Goal: Communication & Community: Connect with others

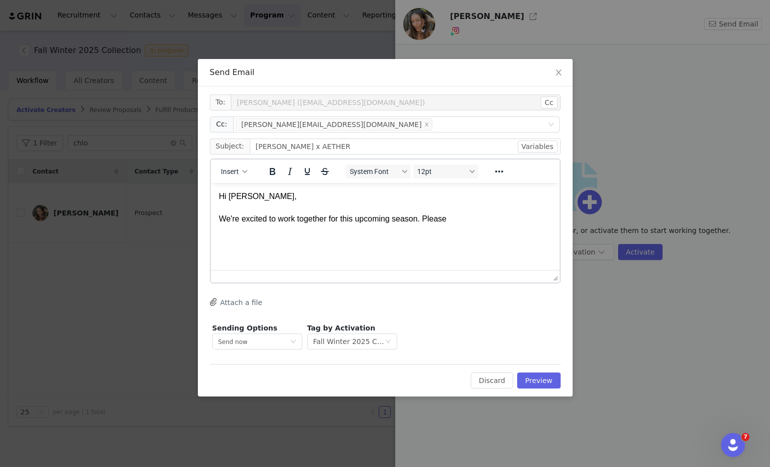
click at [459, 224] on html "Hi [PERSON_NAME], We're excited to work together for this upcoming season. Plea…" at bounding box center [384, 206] width 349 height 49
drag, startPoint x: 463, startPoint y: 220, endPoint x: 429, endPoint y: 215, distance: 34.9
click at [429, 215] on p "Hi [PERSON_NAME], We're excited to work together for this upcoming season. Plea…" at bounding box center [384, 206] width 333 height 33
click at [475, 220] on p "Hi [PERSON_NAME], We're excited to work together for this upcoming season." at bounding box center [384, 212] width 333 height 45
click at [422, 231] on p "Hi [PERSON_NAME], We're excited to work together for this upcoming season. For …" at bounding box center [384, 218] width 333 height 56
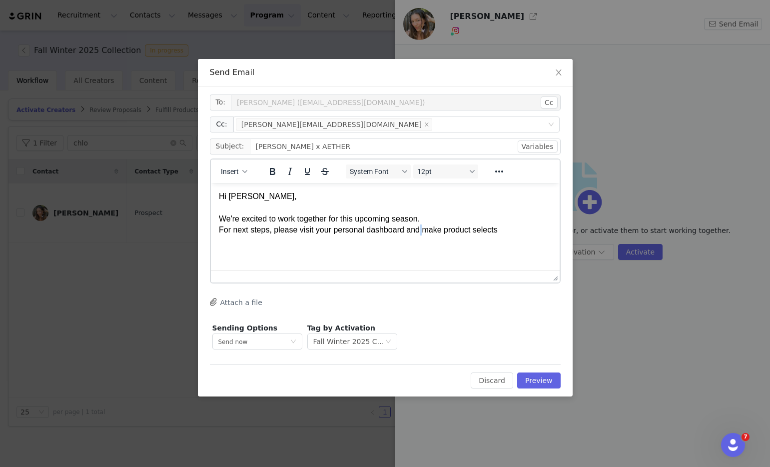
click at [422, 231] on p "Hi Chloe, We're excited to work together for this upcoming season. For next ste…" at bounding box center [384, 218] width 333 height 56
click at [417, 231] on p "Hi Chloe, We're excited to work together for this upcoming season. For next ste…" at bounding box center [384, 218] width 333 height 56
click at [553, 229] on html "Hi Chloe, We're excited to work together for this upcoming season. For next ste…" at bounding box center [384, 218] width 349 height 72
click at [530, 249] on html "Hi Chloe, We're excited to work together for this upcoming season. For next ste…" at bounding box center [384, 218] width 349 height 72
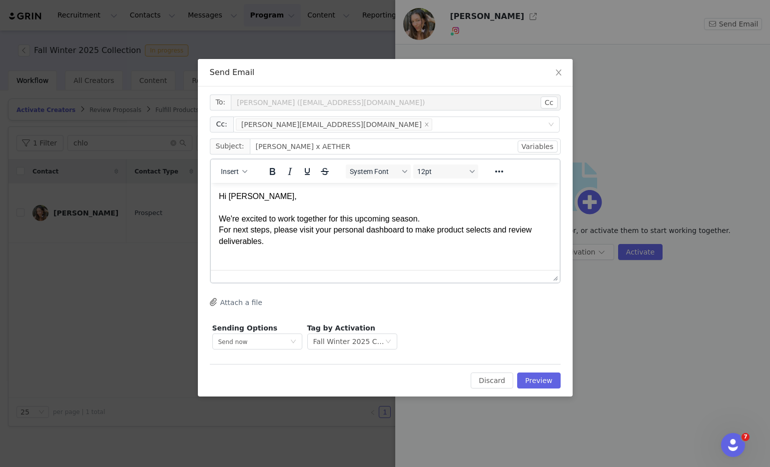
click at [485, 252] on html "Hi Chloe, We're excited to work together for this upcoming season. For next ste…" at bounding box center [384, 218] width 349 height 72
click at [223, 216] on p "Hi Chloe, We're excited to work together for this upcoming season. For next ste…" at bounding box center [384, 229] width 333 height 78
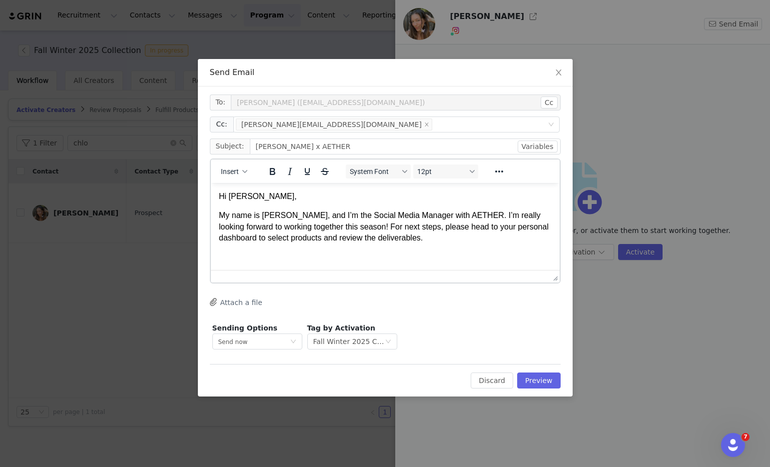
click at [473, 212] on p "My name is Amanda, and I’m the Social Media Manager with AETHER. I’m really loo…" at bounding box center [384, 225] width 333 height 33
click at [342, 225] on p "My name is Amanda, and I’m the Social Media Manager with AETHER. I’m really loo…" at bounding box center [384, 225] width 333 height 33
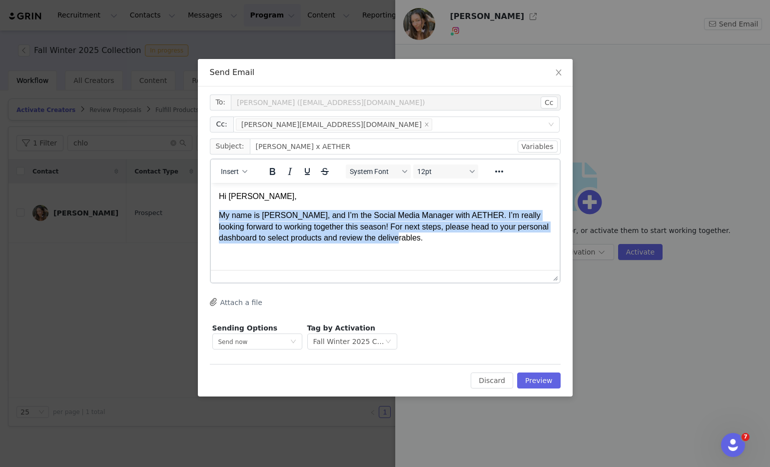
click at [342, 225] on p "My name is Amanda, and I’m the Social Media Manager with AETHER. I’m really loo…" at bounding box center [384, 225] width 333 height 33
click at [372, 232] on p "My name is Amanda, and I’m the Social Media Manager with AETHER. I’m really loo…" at bounding box center [384, 225] width 333 height 33
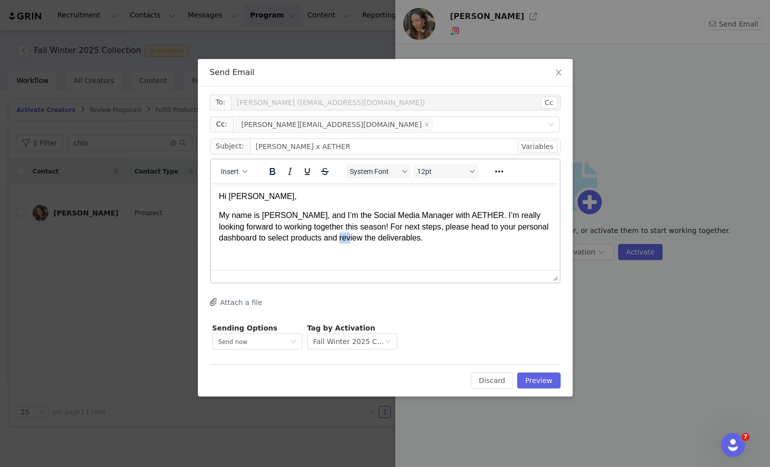
click at [372, 232] on p "My name is Amanda, and I’m the Social Media Manager with AETHER. I’m really loo…" at bounding box center [384, 225] width 333 height 33
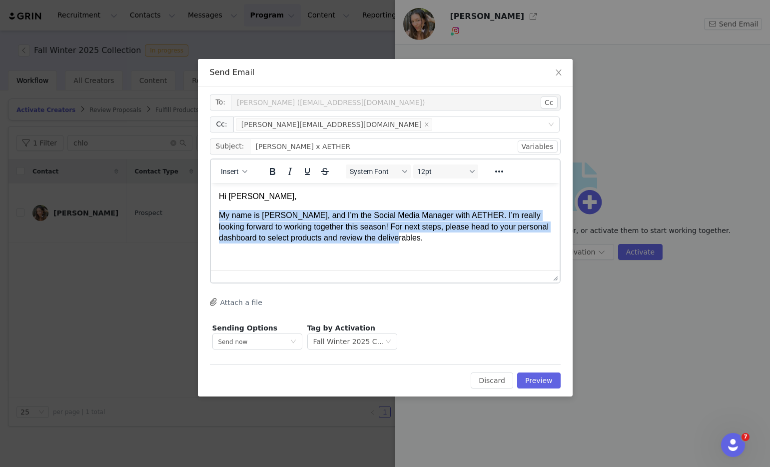
click at [372, 232] on p "My name is Amanda, and I’m the Social Media Manager with AETHER. I’m really loo…" at bounding box center [384, 225] width 333 height 33
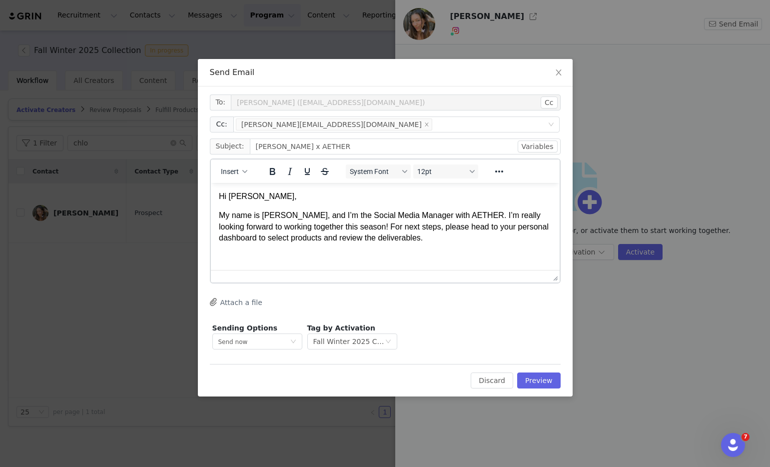
drag, startPoint x: 474, startPoint y: 217, endPoint x: 469, endPoint y: 218, distance: 5.0
click at [474, 217] on p "My name is Amanda, and I’m the Social Media Manager with AETHER. I’m really loo…" at bounding box center [384, 225] width 333 height 33
click at [471, 216] on p "My name is Amanda, and I’m the Social Media Manager with AETHER. I’m really loo…" at bounding box center [384, 225] width 333 height 33
click at [434, 225] on p "My name is Amanda, and I’m the Social Media Manager with AETHER. I’m really loo…" at bounding box center [384, 225] width 333 height 33
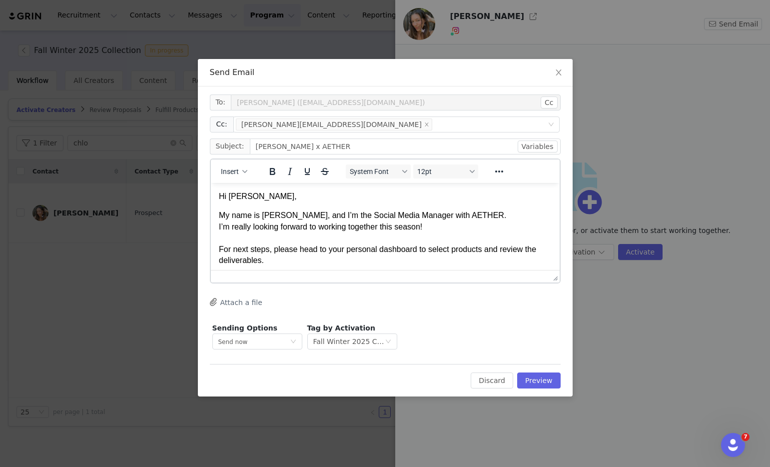
click at [543, 249] on p "My name is Amanda, and I’m the Social Media Manager with AETHER. I’m really loo…" at bounding box center [384, 237] width 333 height 56
click at [540, 251] on p "My name is Amanda, and I’m the Social Media Manager with AETHER. I’m really loo…" at bounding box center [384, 237] width 333 height 56
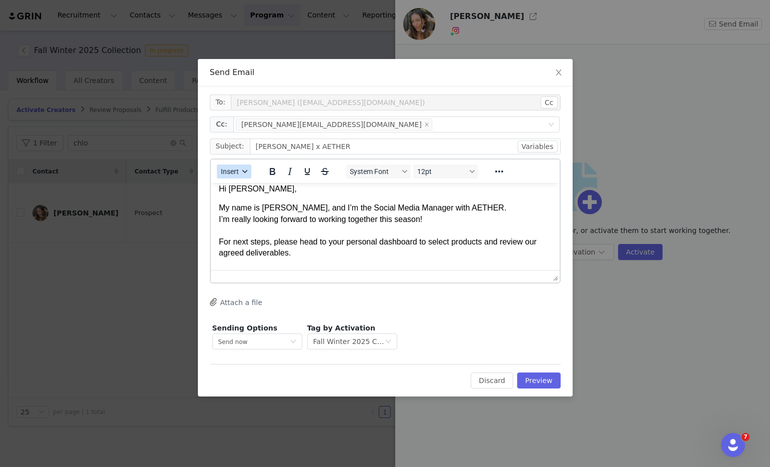
click at [235, 169] on span "Insert" at bounding box center [230, 171] width 18 height 8
click at [271, 204] on div "Insert Variable" at bounding box center [270, 205] width 90 height 12
select select
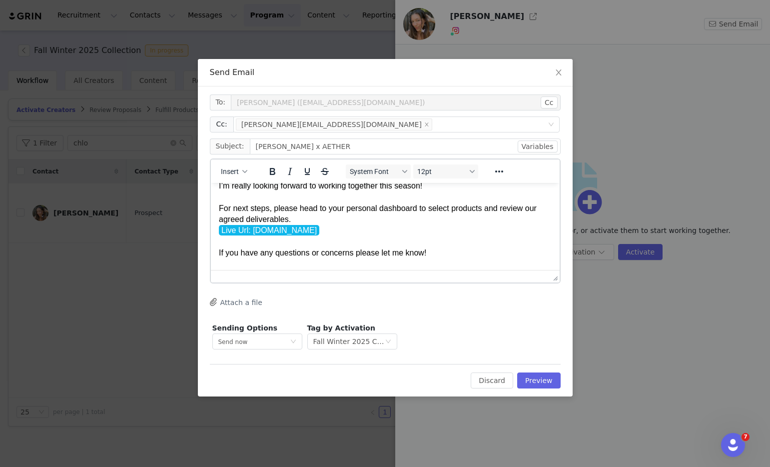
scroll to position [52, 0]
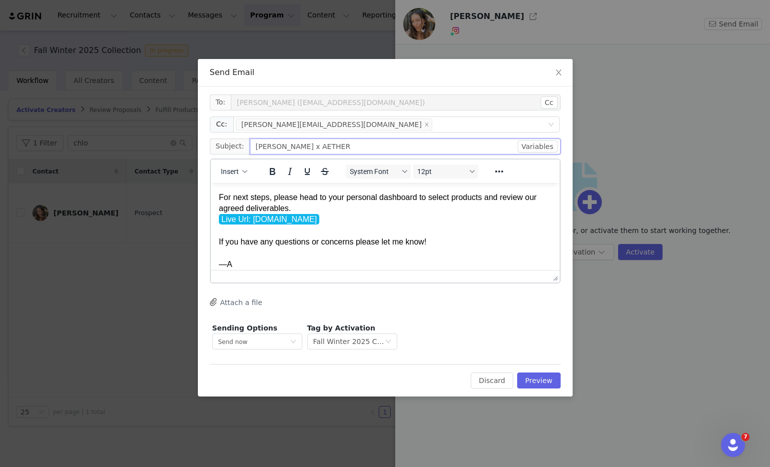
click at [372, 140] on input "Chloe x AETHER" at bounding box center [405, 146] width 311 height 16
type input "[PERSON_NAME] x AETHER Apparel"
click at [529, 380] on button "Preview" at bounding box center [538, 380] width 43 height 16
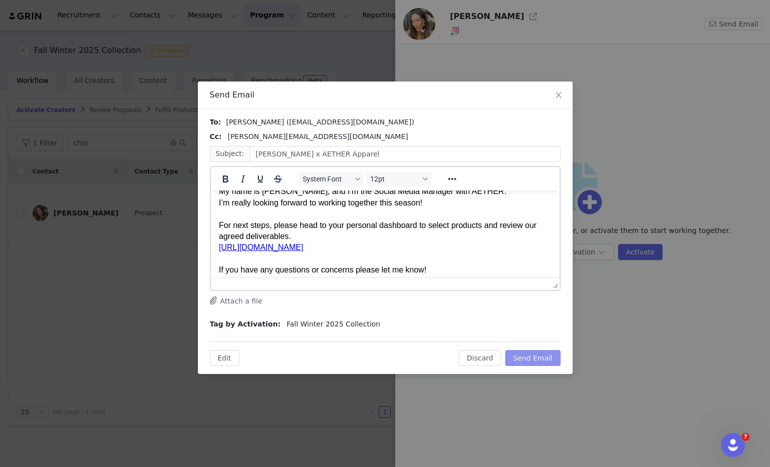
scroll to position [32, 0]
click at [316, 251] on p "My name is Amanda, and I’m the Social Media Manager with AETHER. I’m really loo…" at bounding box center [384, 240] width 333 height 112
click at [303, 247] on link "[URL][DOMAIN_NAME]" at bounding box center [260, 245] width 84 height 8
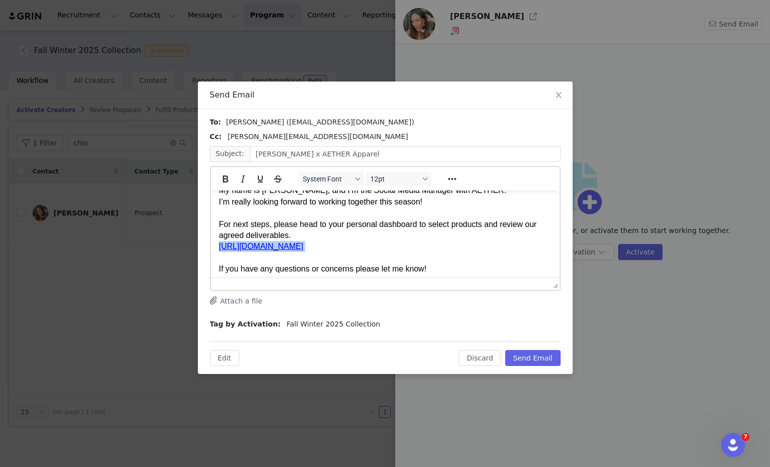
click at [303, 247] on link "[URL][DOMAIN_NAME]" at bounding box center [260, 245] width 84 height 8
copy p "[URL][DOMAIN_NAME]"
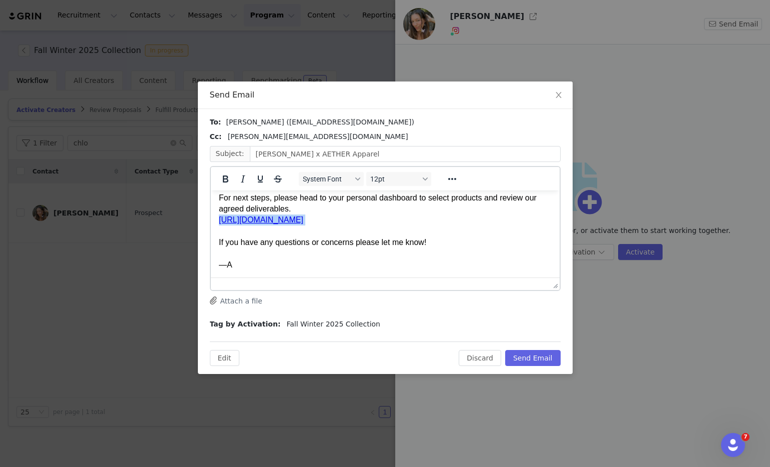
scroll to position [60, 0]
click at [521, 357] on button "Send Email" at bounding box center [532, 358] width 55 height 16
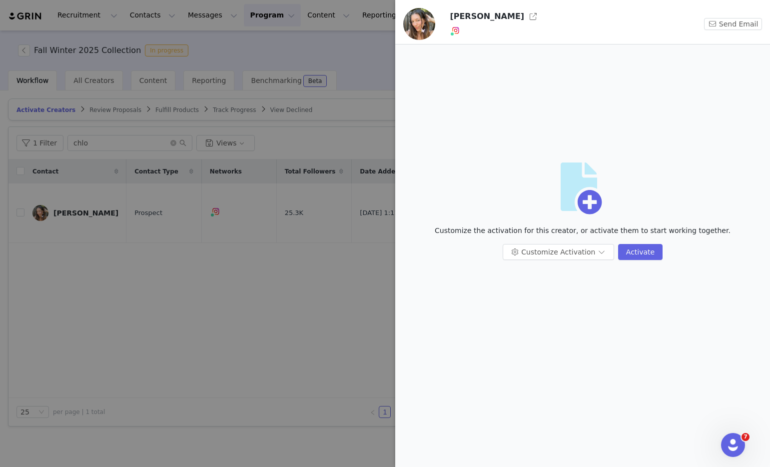
click at [222, 249] on div at bounding box center [385, 233] width 770 height 467
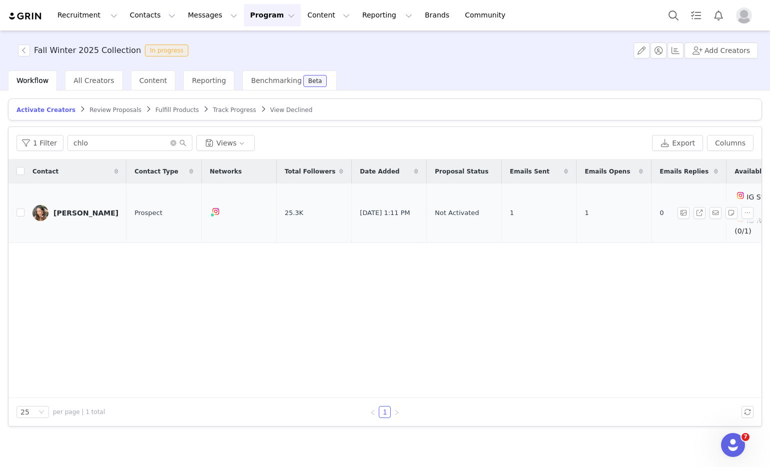
click at [99, 209] on div "[PERSON_NAME]" at bounding box center [85, 213] width 65 height 8
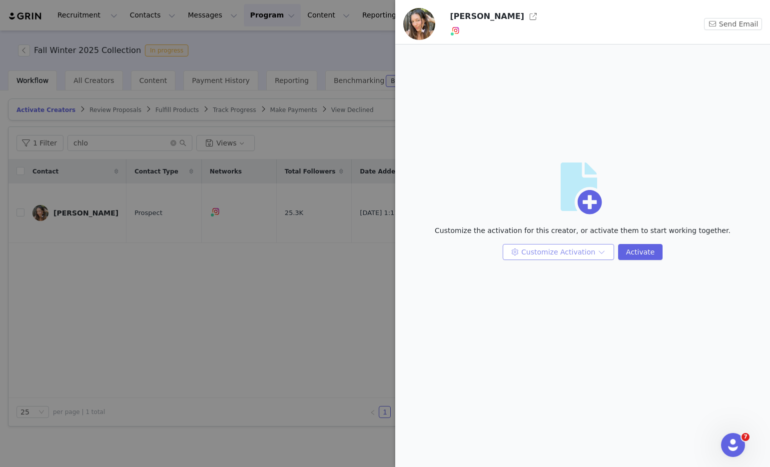
click at [545, 254] on button "Customize Activation" at bounding box center [558, 252] width 111 height 16
click at [544, 251] on button "Customize Activation" at bounding box center [558, 252] width 111 height 16
click at [552, 313] on li "Edit Content Rights" at bounding box center [559, 320] width 105 height 16
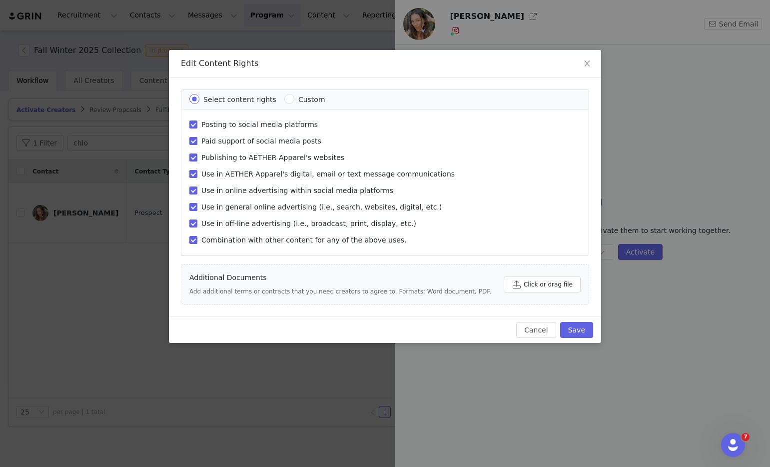
click at [272, 137] on span "Paid support of social media posts" at bounding box center [261, 141] width 128 height 8
click at [197, 137] on input "Paid support of social media posts" at bounding box center [193, 141] width 8 height 8
checkbox input "false"
click at [268, 160] on span "Publishing to AETHER Apparel's websites" at bounding box center [272, 157] width 151 height 8
click at [197, 160] on input "Publishing to AETHER Apparel's websites" at bounding box center [193, 157] width 8 height 8
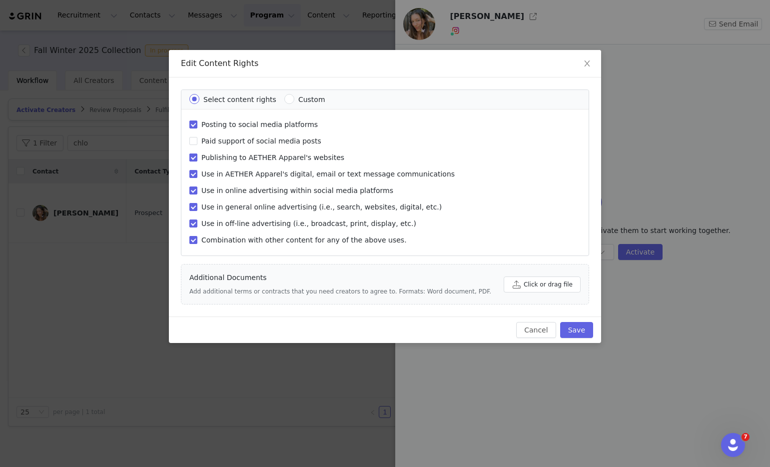
checkbox input "false"
click at [267, 172] on span "Use in AETHER Apparel's digital, email or text message communications" at bounding box center [327, 174] width 261 height 8
click at [197, 172] on input "Use in AETHER Apparel's digital, email or text message communications" at bounding box center [193, 174] width 8 height 8
checkbox input "false"
click at [261, 208] on span "Use in general online advertising (i.e., search, websites, digital, etc.)" at bounding box center [321, 207] width 248 height 8
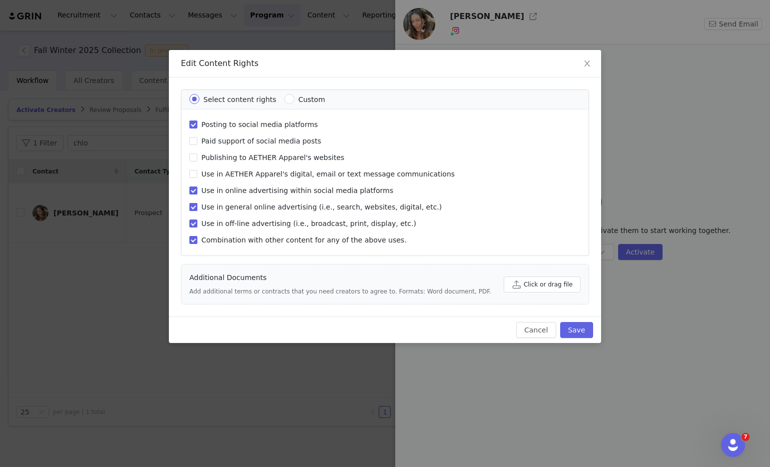
click at [197, 208] on input "Use in general online advertising (i.e., search, websites, digital, etc.)" at bounding box center [193, 207] width 8 height 8
checkbox input "false"
click at [258, 220] on span "Use in off-line advertising (i.e., broadcast, print, display, etc.)" at bounding box center [308, 223] width 223 height 8
click at [197, 220] on input "Use in off-line advertising (i.e., broadcast, print, display, etc.)" at bounding box center [193, 223] width 8 height 8
checkbox input "false"
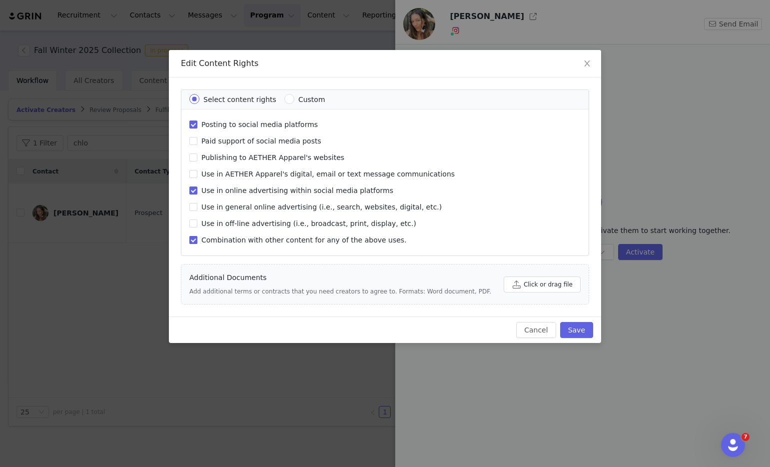
click at [260, 242] on span "Combination with other content for any of the above uses." at bounding box center [303, 240] width 213 height 8
click at [197, 242] on input "Combination with other content for any of the above uses." at bounding box center [193, 240] width 8 height 8
click at [260, 242] on span "Combination with other content for any of the above uses." at bounding box center [303, 240] width 213 height 8
click at [197, 242] on input "Combination with other content for any of the above uses." at bounding box center [193, 240] width 8 height 8
click at [260, 242] on span "Combination with other content for any of the above uses." at bounding box center [303, 240] width 213 height 8
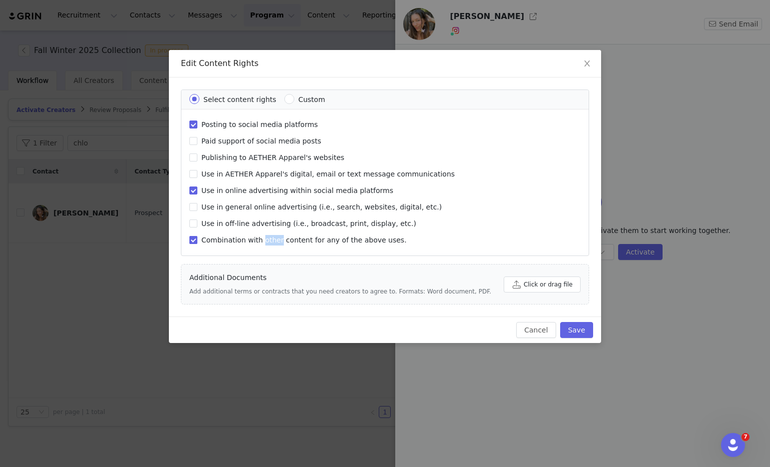
click at [197, 242] on input "Combination with other content for any of the above uses." at bounding box center [193, 240] width 8 height 8
click at [260, 242] on span "Combination with other content for any of the above uses." at bounding box center [303, 240] width 213 height 8
click at [197, 242] on input "Combination with other content for any of the above uses." at bounding box center [193, 240] width 8 height 8
checkbox input "true"
click at [583, 329] on button "Save" at bounding box center [576, 330] width 33 height 16
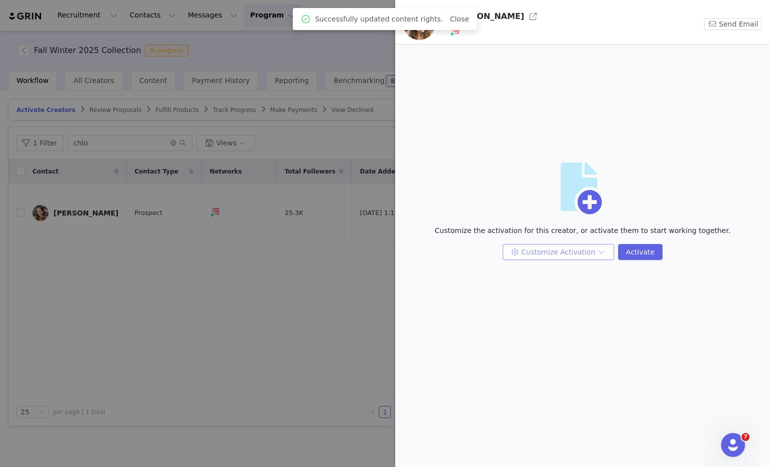
click at [548, 255] on button "Customize Activation" at bounding box center [558, 252] width 111 height 16
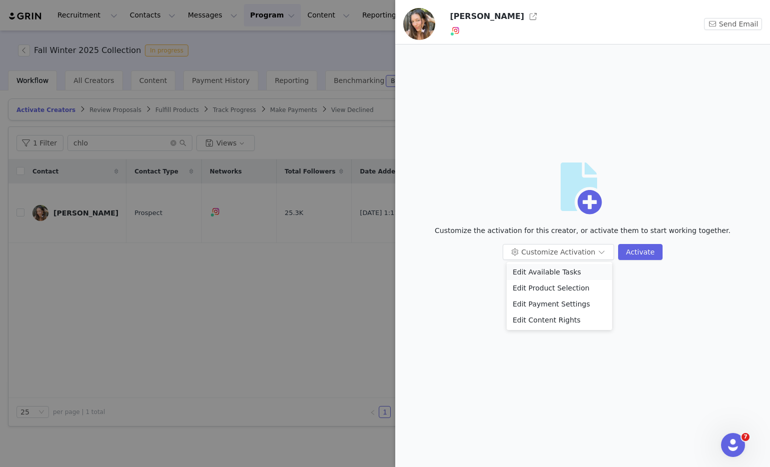
click at [554, 269] on li "Edit Available Tasks" at bounding box center [559, 272] width 105 height 16
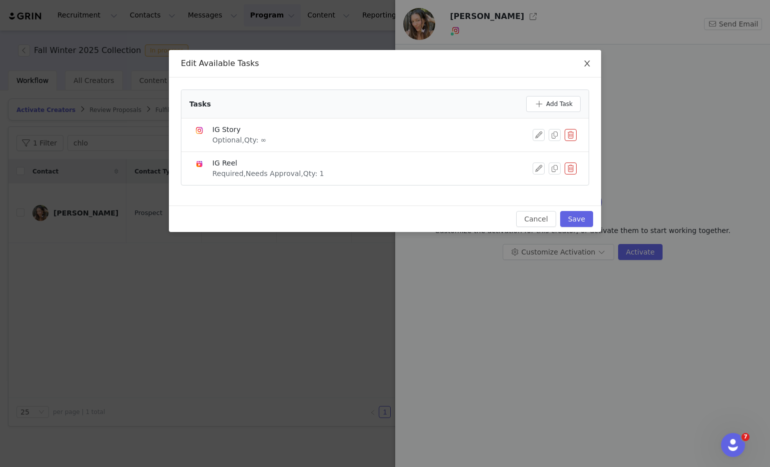
click at [587, 65] on icon "icon: close" at bounding box center [587, 63] width 8 height 8
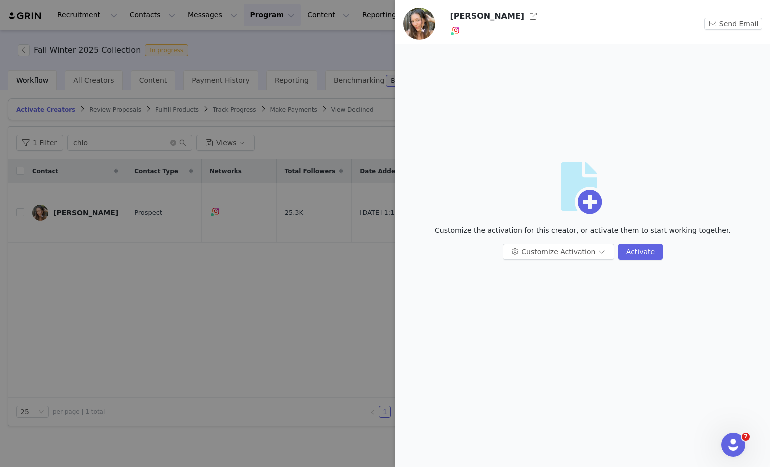
click at [183, 369] on div at bounding box center [385, 233] width 770 height 467
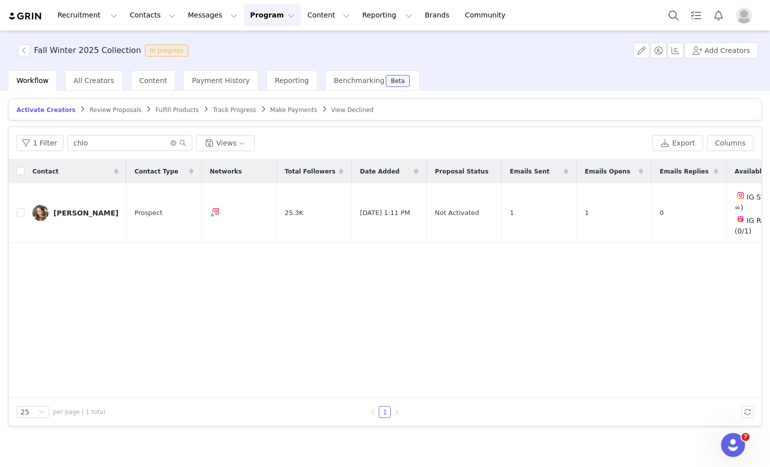
click at [43, 109] on span "Activate Creators" at bounding box center [45, 109] width 59 height 7
click at [170, 141] on icon "icon: close-circle" at bounding box center [173, 143] width 6 height 6
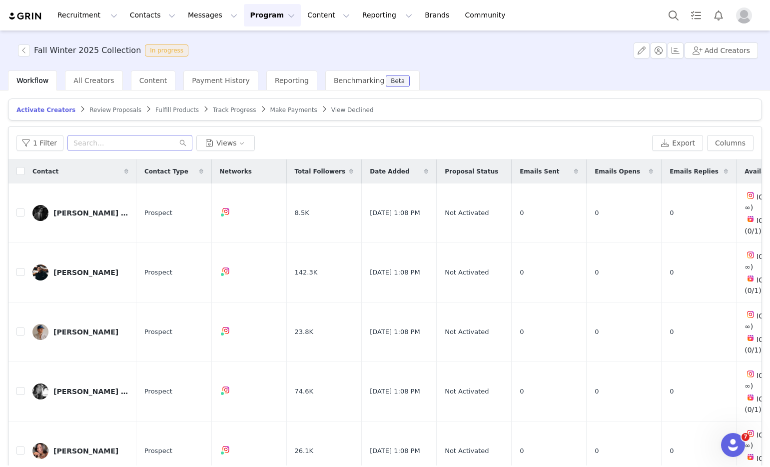
click at [116, 168] on div "Contact" at bounding box center [80, 171] width 112 height 24
click at [21, 268] on input "checkbox" at bounding box center [20, 272] width 8 height 8
checkbox input "true"
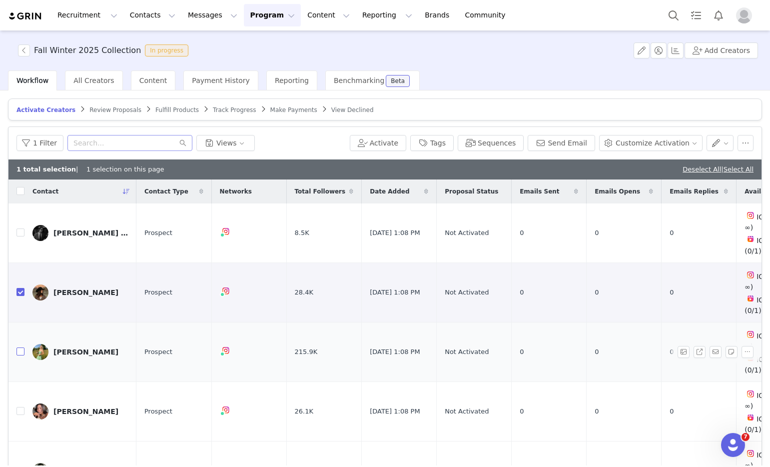
click at [20, 347] on input "checkbox" at bounding box center [20, 351] width 8 height 8
checkbox input "true"
click at [17, 407] on input "checkbox" at bounding box center [20, 411] width 8 height 8
checkbox input "true"
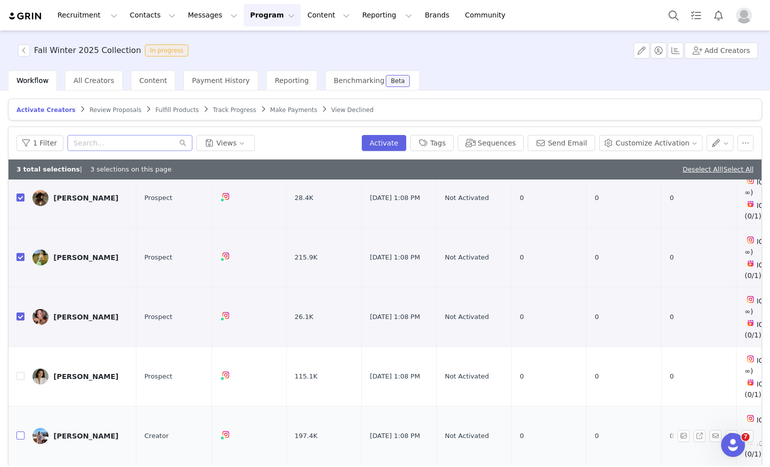
scroll to position [112, 0]
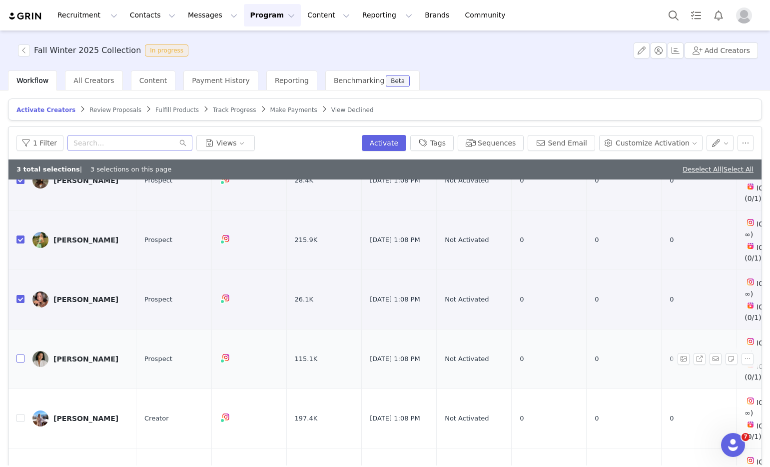
click at [21, 354] on input "checkbox" at bounding box center [20, 358] width 8 height 8
checkbox input "true"
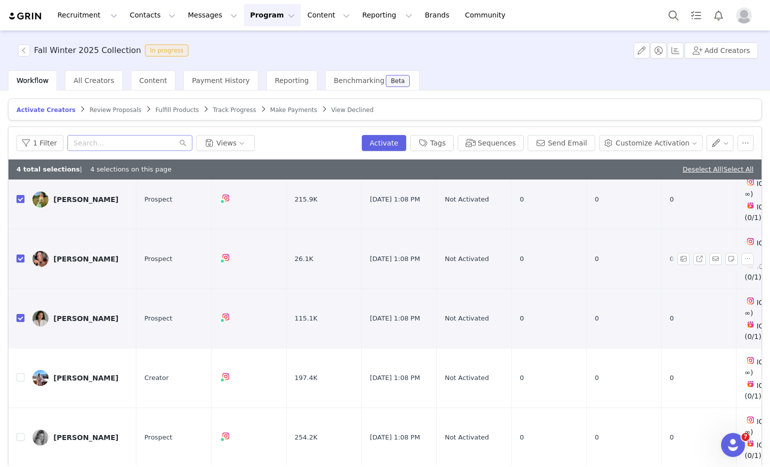
scroll to position [169, 0]
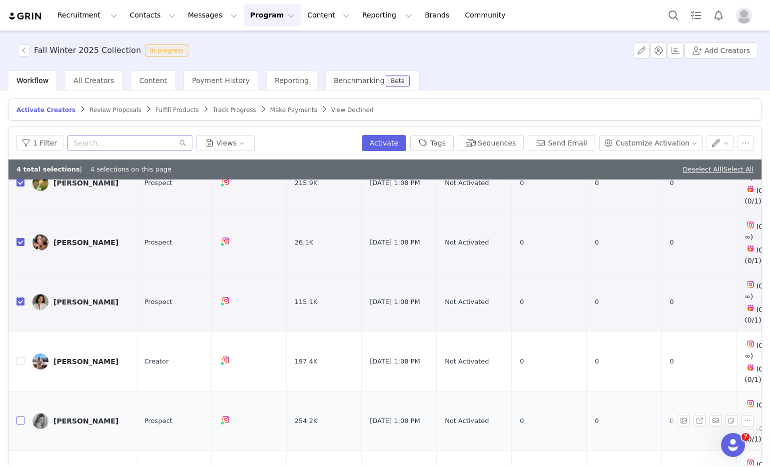
click at [17, 416] on input "checkbox" at bounding box center [20, 420] width 8 height 8
checkbox input "true"
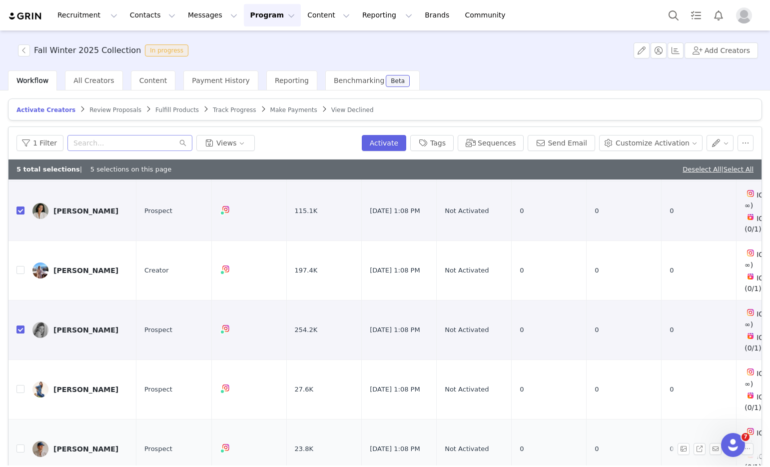
scroll to position [263, 0]
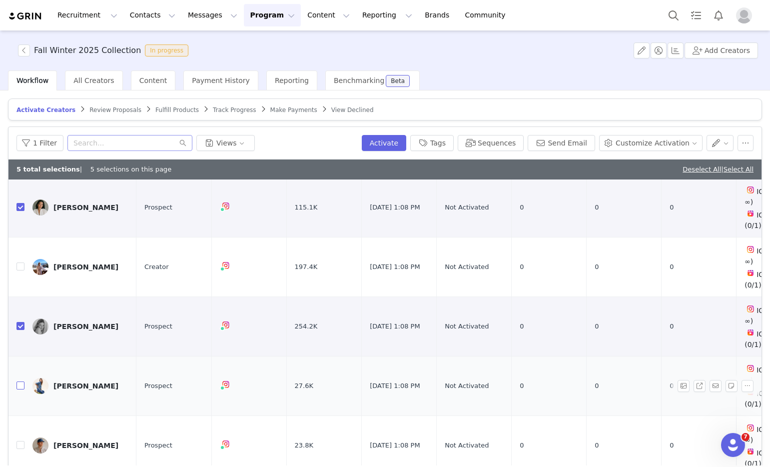
click at [21, 381] on input "checkbox" at bounding box center [20, 385] width 8 height 8
checkbox input "true"
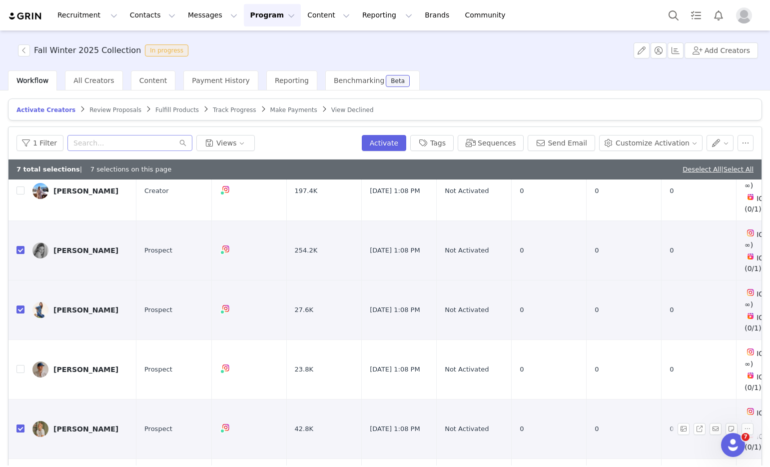
scroll to position [392, 0]
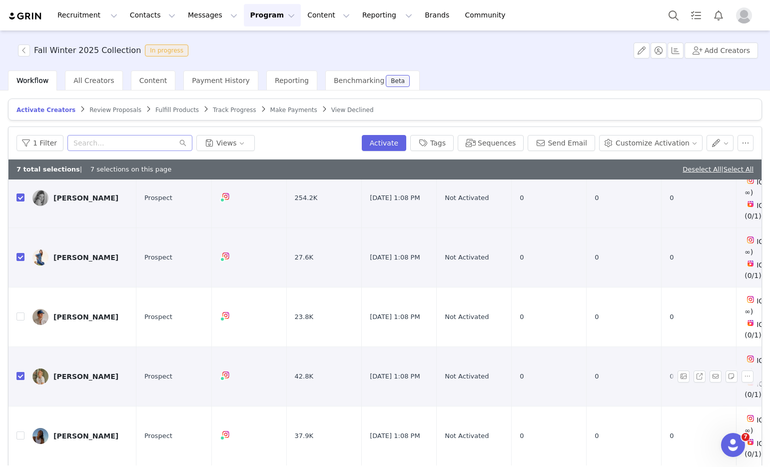
click at [20, 372] on input "checkbox" at bounding box center [20, 376] width 8 height 8
checkbox input "false"
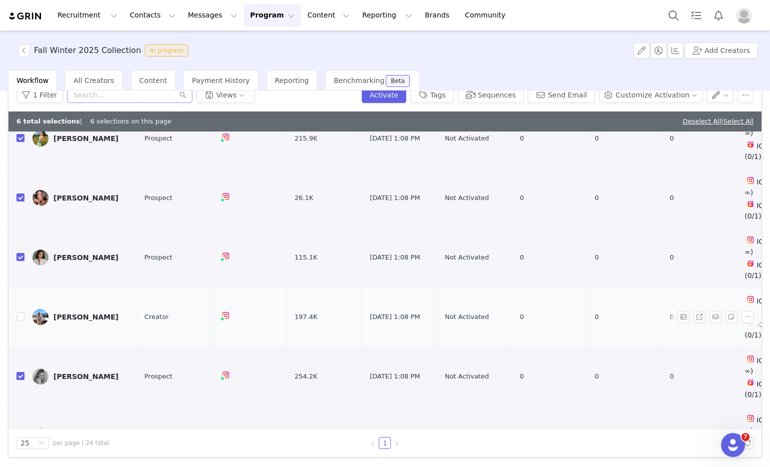
scroll to position [202, 0]
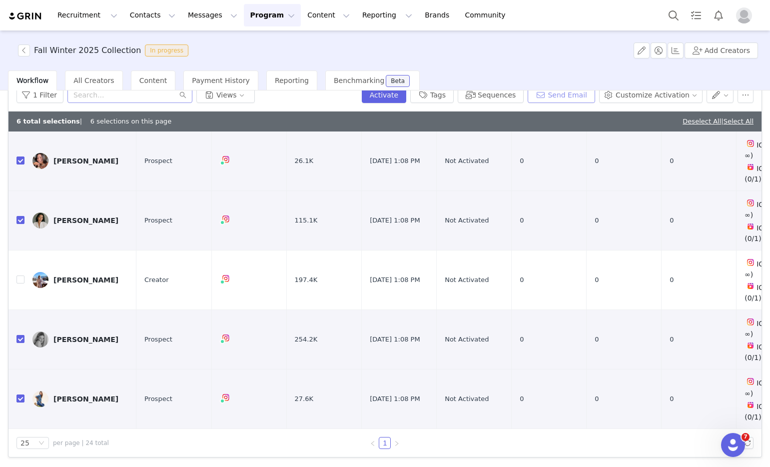
click at [582, 96] on button "Send Email" at bounding box center [561, 95] width 67 height 16
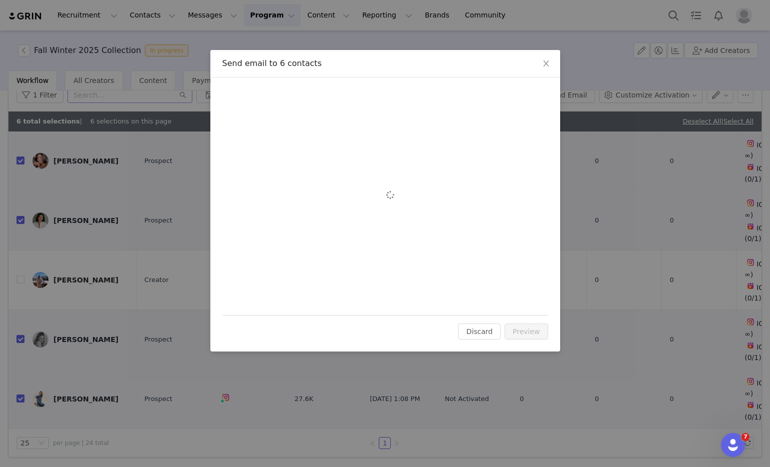
scroll to position [0, 0]
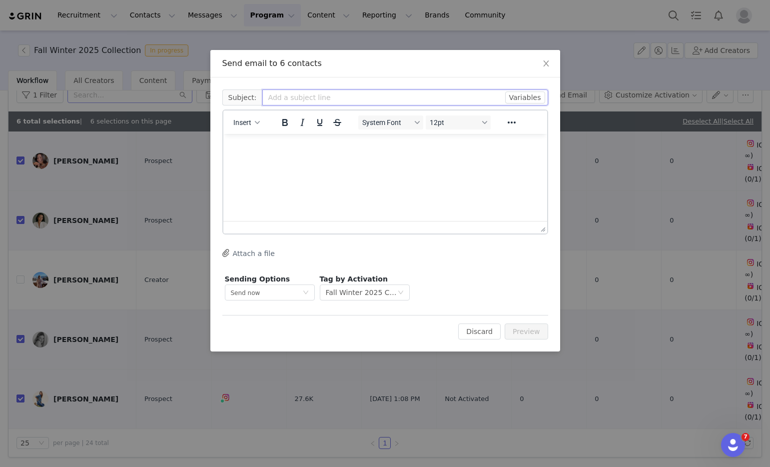
click at [296, 93] on input "text" at bounding box center [405, 97] width 286 height 16
click at [511, 98] on button "Variables" at bounding box center [525, 97] width 40 height 12
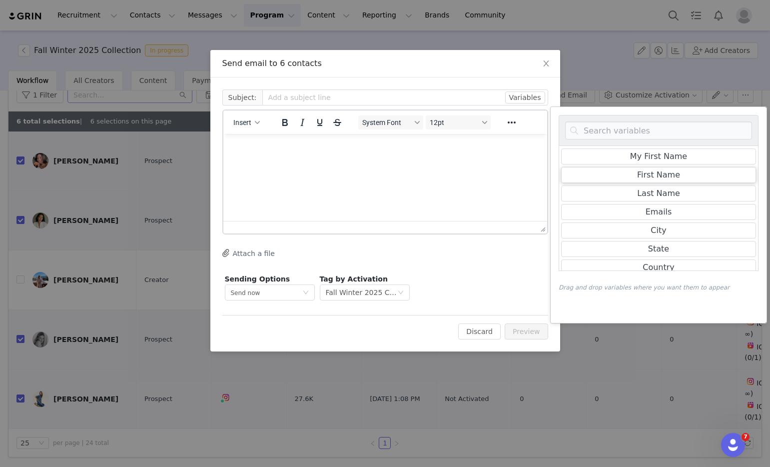
click at [589, 172] on div "First Name" at bounding box center [658, 175] width 195 height 16
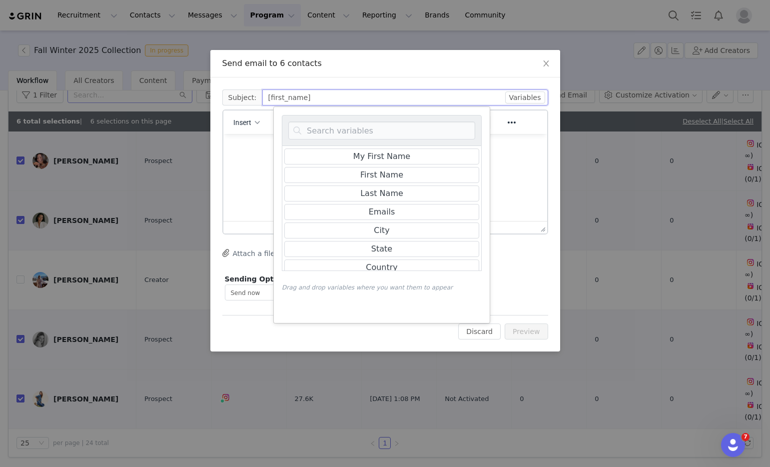
click at [356, 94] on input "[first_name]" at bounding box center [405, 97] width 286 height 16
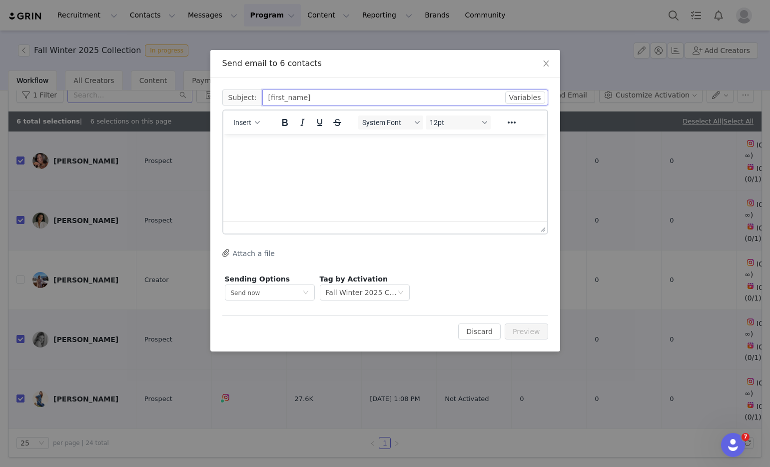
click at [355, 95] on input "[first_name]" at bounding box center [405, 97] width 286 height 16
type input "[first_name] x AETHER Apparell"
click at [390, 103] on input "[first_name] x AETHER Apparell" at bounding box center [405, 97] width 286 height 16
type input "[first_name] x AETHER Apparel"
click at [340, 157] on html at bounding box center [385, 147] width 324 height 27
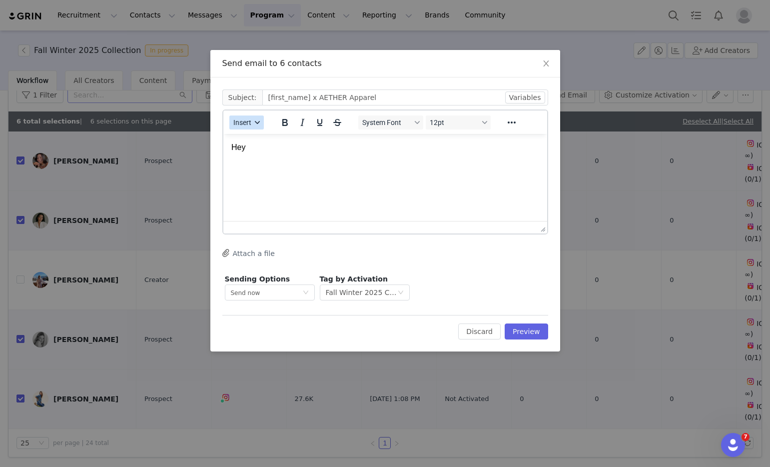
click at [237, 123] on span "Insert" at bounding box center [242, 122] width 18 height 8
click at [253, 156] on div "Insert Variable" at bounding box center [283, 156] width 90 height 12
select select
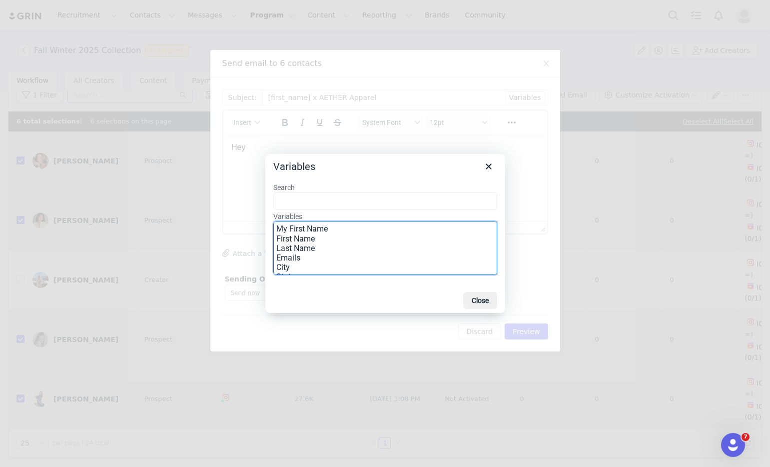
drag, startPoint x: 295, startPoint y: 237, endPoint x: 250, endPoint y: 198, distance: 59.1
click at [250, 198] on div "Variables Search Variables My First Name First Name Last Name Emails City State…" at bounding box center [385, 233] width 770 height 467
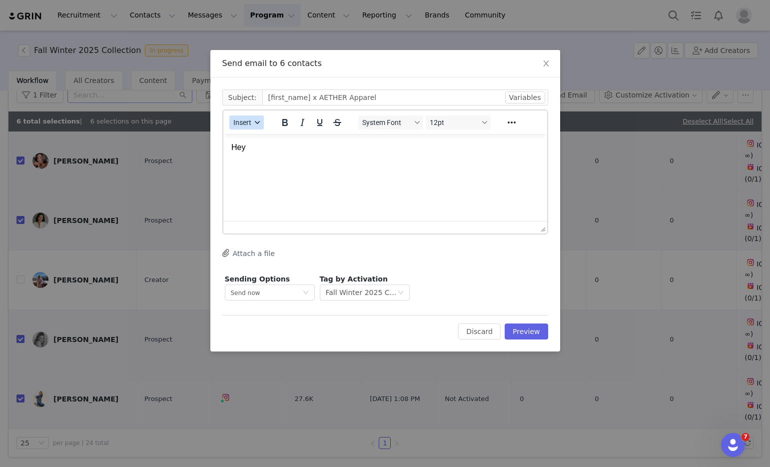
click at [248, 119] on span "Insert" at bounding box center [242, 122] width 18 height 8
click at [255, 156] on div "Insert Variable" at bounding box center [283, 156] width 90 height 12
select select
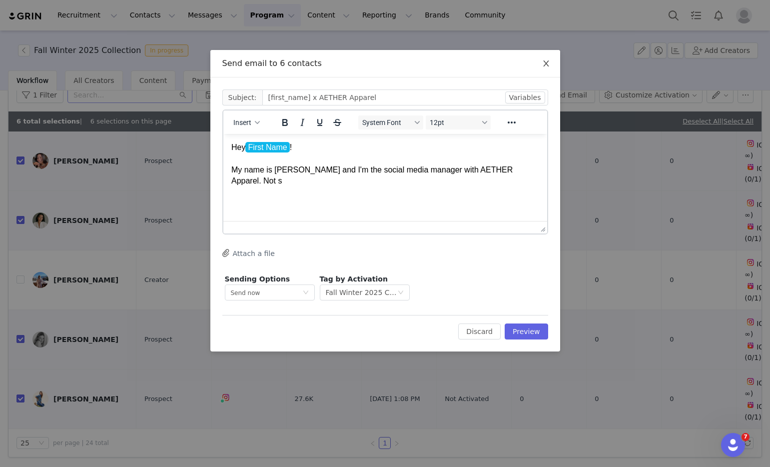
click at [545, 61] on icon "icon: close" at bounding box center [546, 63] width 8 height 8
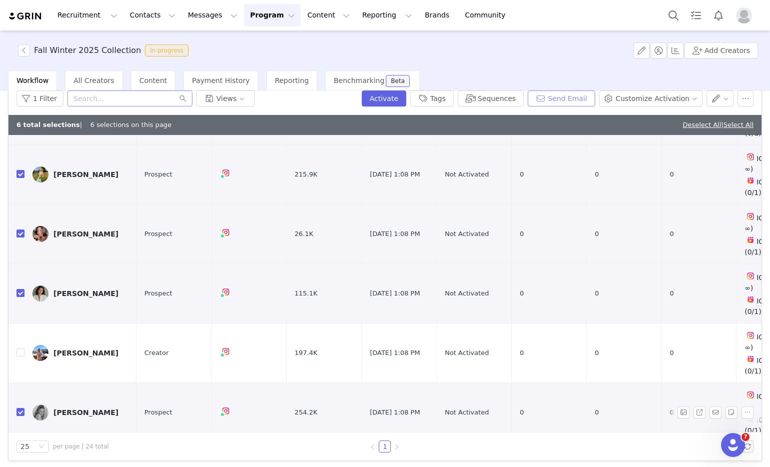
scroll to position [133, 0]
click at [22, 407] on input "checkbox" at bounding box center [20, 411] width 8 height 8
checkbox input "false"
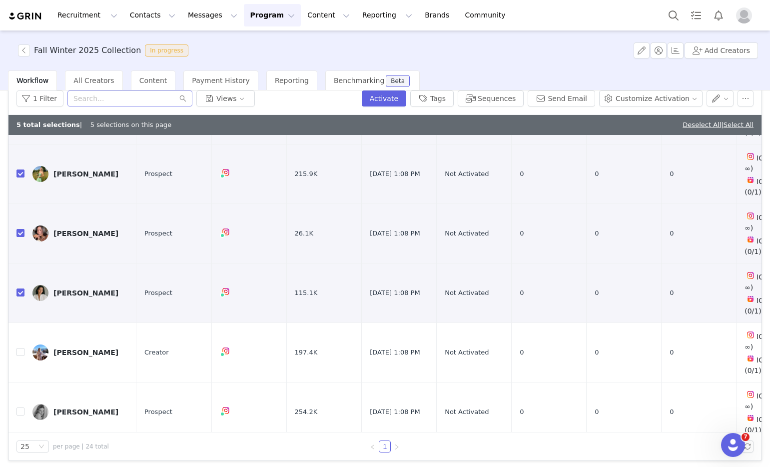
click at [19, 466] on input "checkbox" at bounding box center [20, 471] width 8 height 8
checkbox input "false"
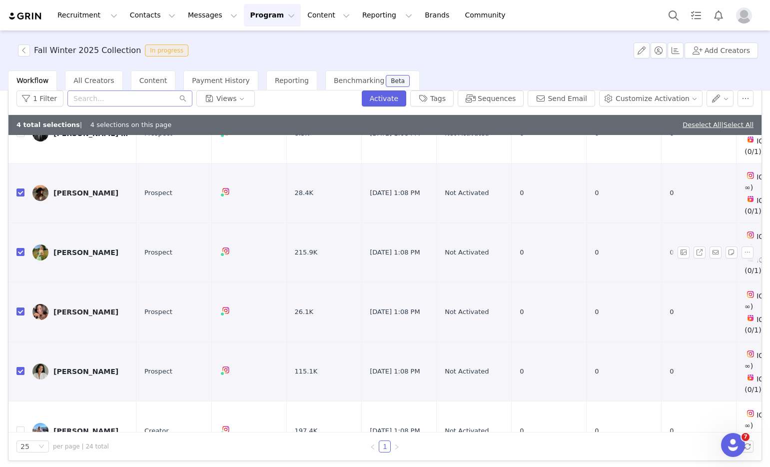
scroll to position [0, 0]
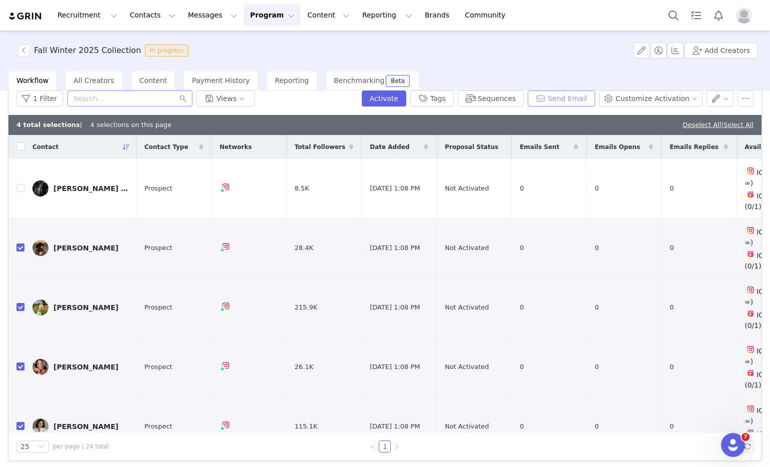
click at [551, 98] on button "Send Email" at bounding box center [561, 98] width 67 height 16
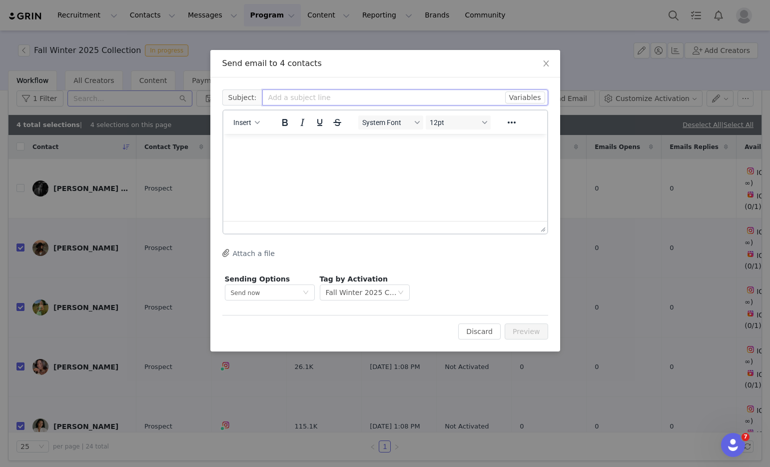
click at [423, 100] on input "text" at bounding box center [405, 97] width 286 height 16
click at [532, 90] on input "text" at bounding box center [405, 97] width 286 height 16
click at [529, 96] on button "Variables" at bounding box center [525, 97] width 40 height 12
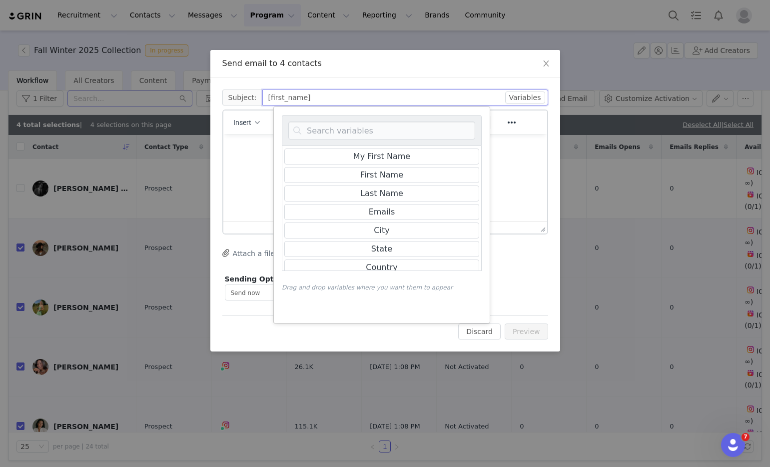
click at [418, 95] on input "[first_name]" at bounding box center [405, 97] width 286 height 16
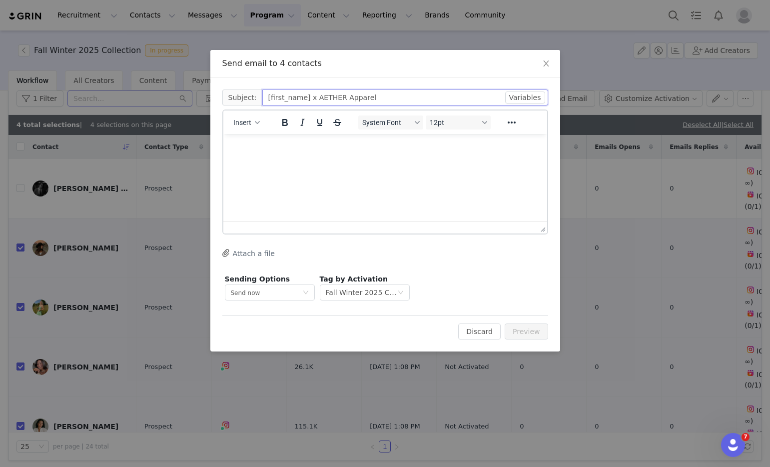
type input "[first_name] x AETHER Apparel"
click at [344, 158] on html at bounding box center [385, 147] width 324 height 27
click at [262, 126] on button "Insert" at bounding box center [246, 122] width 34 height 14
click at [266, 152] on div "Insert Variable" at bounding box center [283, 156] width 90 height 12
select select
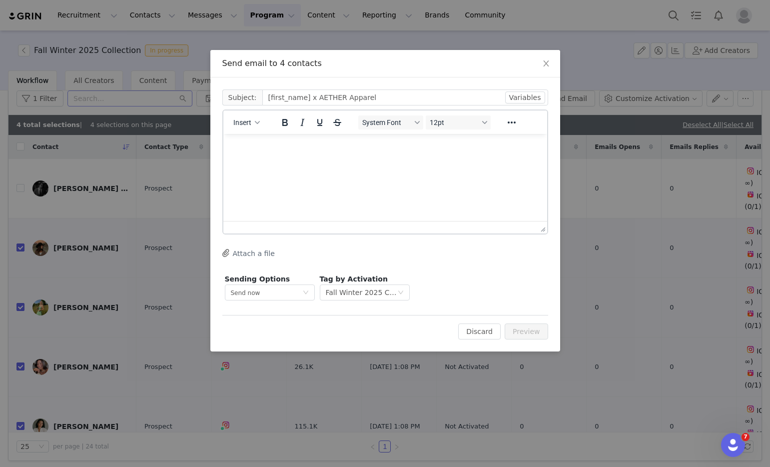
click at [252, 130] on div "Insert" at bounding box center [246, 121] width 47 height 19
click at [252, 127] on button "Insert" at bounding box center [246, 122] width 34 height 14
click at [252, 139] on div "Insert Template" at bounding box center [283, 140] width 90 height 12
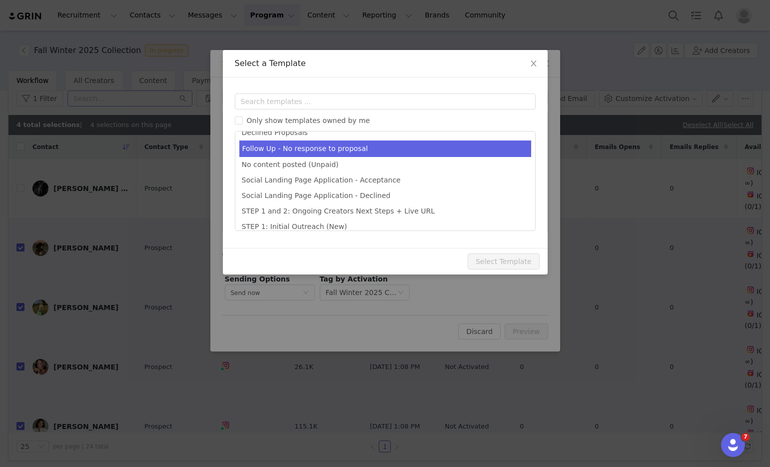
scroll to position [27, 0]
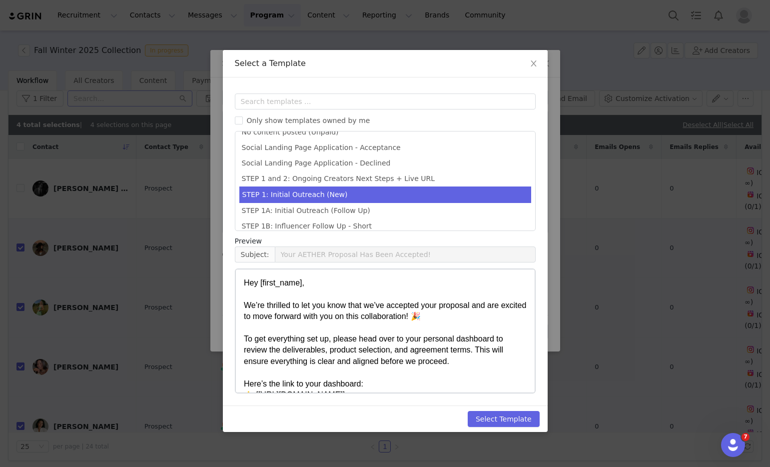
click at [282, 195] on li "STEP 1: Initial Outreach (New)" at bounding box center [385, 194] width 292 height 16
type input "[first_name] x AETHER Apparel"
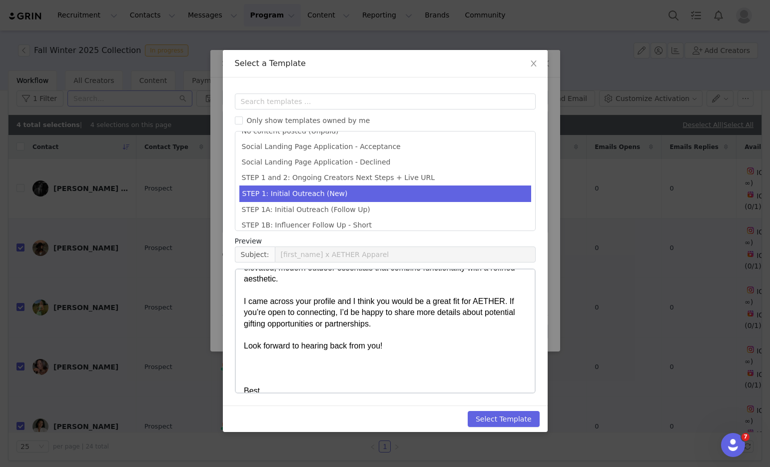
scroll to position [61, 0]
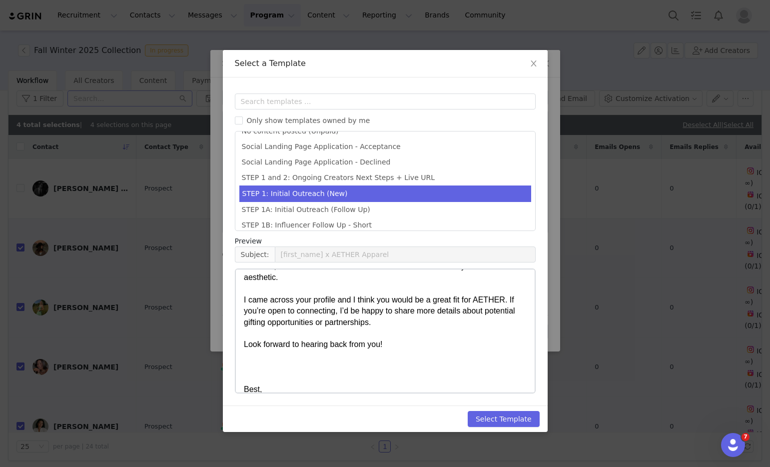
click at [426, 324] on p "Hello [First Name], I hope this email finds you well! Not sure if you’re famili…" at bounding box center [384, 311] width 283 height 190
click at [483, 419] on button "Select Template" at bounding box center [504, 419] width 72 height 16
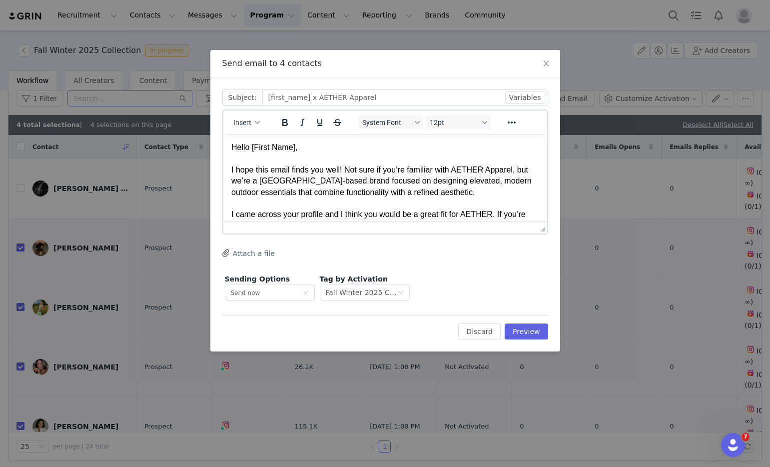
scroll to position [0, 0]
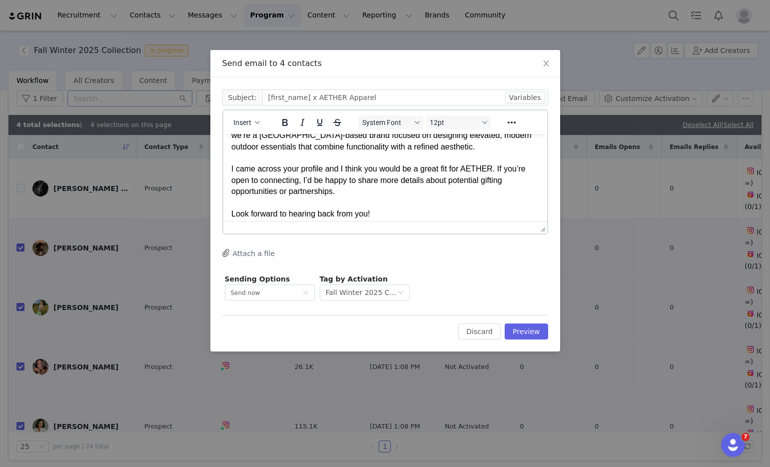
click at [321, 170] on p "Hello [First Name], I hope this email finds you well! Not sure if you’re famili…" at bounding box center [385, 185] width 308 height 179
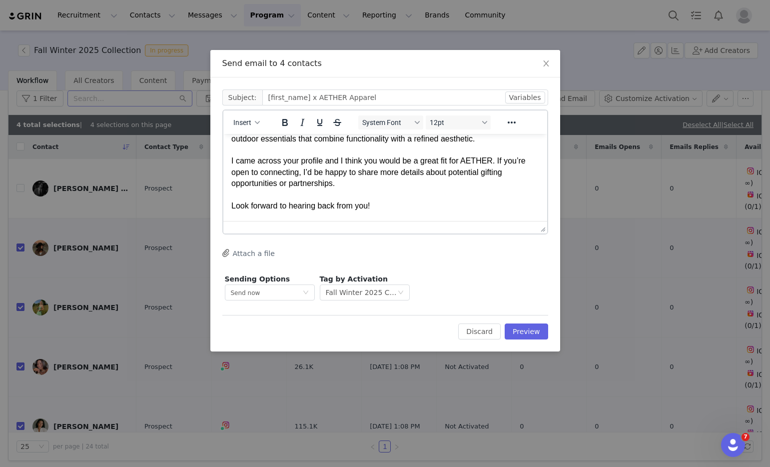
scroll to position [44, 0]
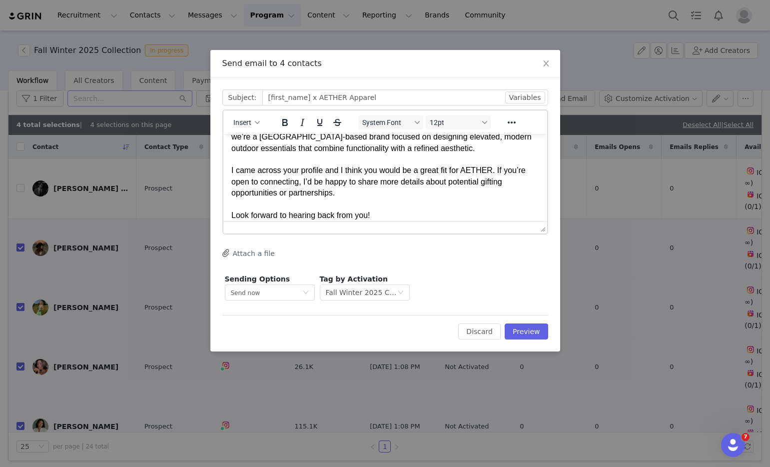
click at [357, 189] on p "Hello First Name , I hope this email finds you well! Not sure if you’re familia…" at bounding box center [385, 187] width 308 height 179
click at [358, 192] on p "Hello First Name , I hope this email finds you well! Not sure if you’re familia…" at bounding box center [385, 187] width 308 height 179
click at [359, 191] on p "Hello First Name , I hope this email finds you well! Not sure if you’re familia…" at bounding box center [385, 187] width 308 height 179
click at [358, 192] on p "Hello First Name , I hope this email finds you well! Not sure if you’re familia…" at bounding box center [385, 187] width 308 height 179
click at [360, 193] on p "Hello First Name , I hope this email finds you well! Not sure if you’re familia…" at bounding box center [385, 187] width 308 height 179
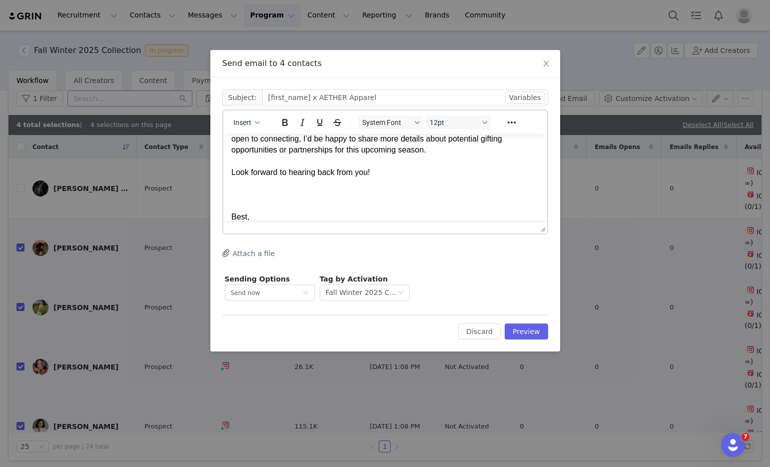
scroll to position [108, 0]
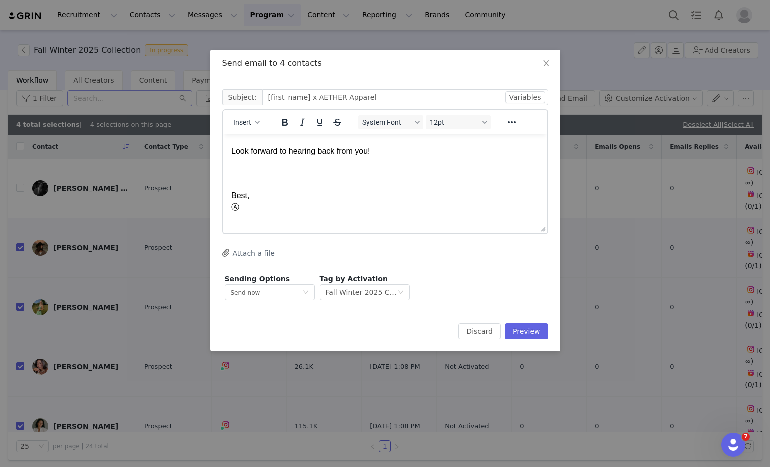
click at [324, 185] on p "Hello First Name , I hope this email finds you well! Not sure if you’re familia…" at bounding box center [385, 123] width 308 height 179
drag, startPoint x: 277, startPoint y: 180, endPoint x: 289, endPoint y: 212, distance: 33.7
click at [288, 214] on html "Hello First Name , I hope this email finds you well! Not sure if you’re familia…" at bounding box center [385, 123] width 324 height 195
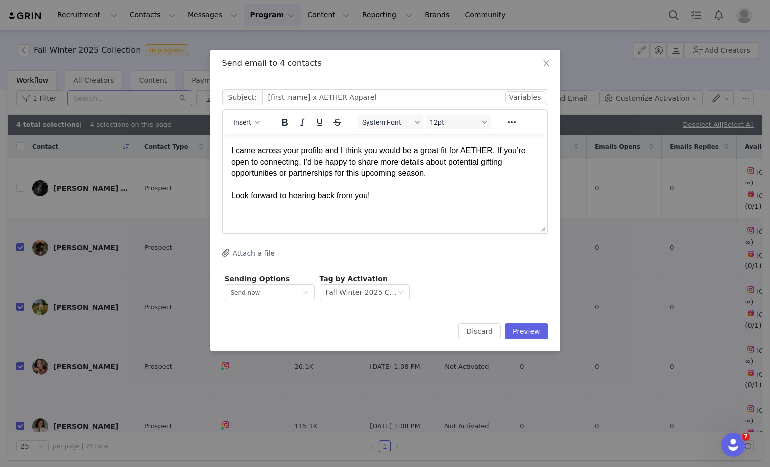
scroll to position [74, 0]
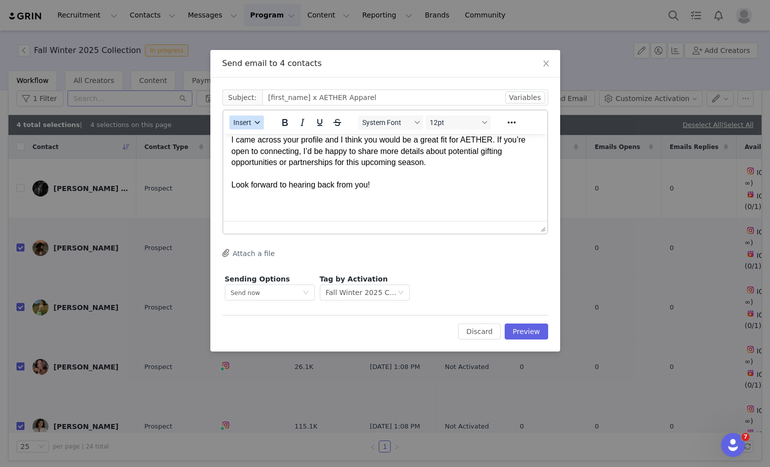
click at [248, 121] on span "Insert" at bounding box center [242, 122] width 18 height 8
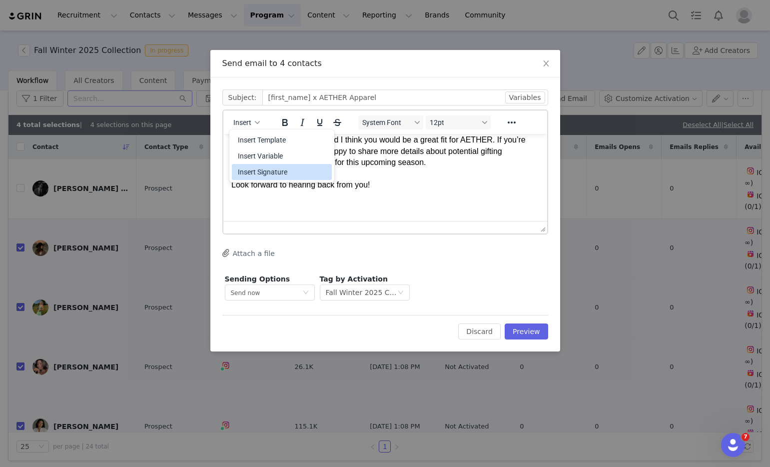
click at [241, 174] on div "Insert Signature" at bounding box center [283, 172] width 90 height 12
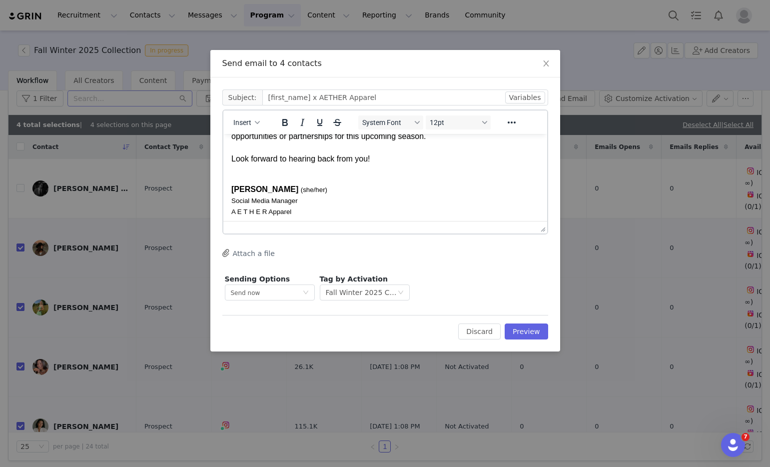
scroll to position [116, 0]
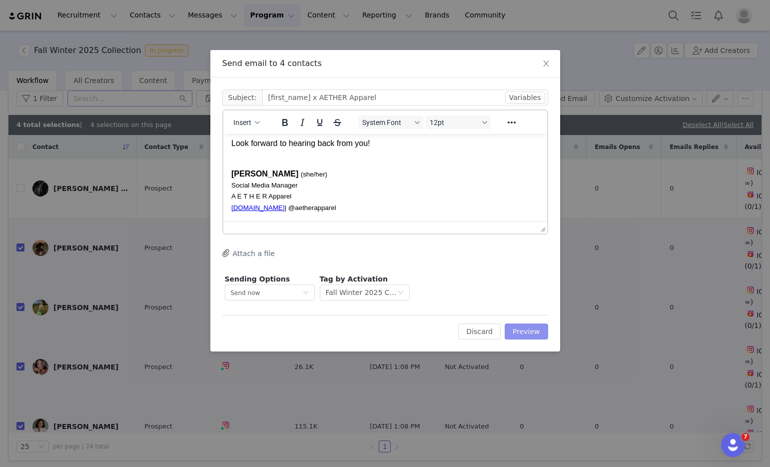
click at [526, 333] on button "Preview" at bounding box center [526, 331] width 43 height 16
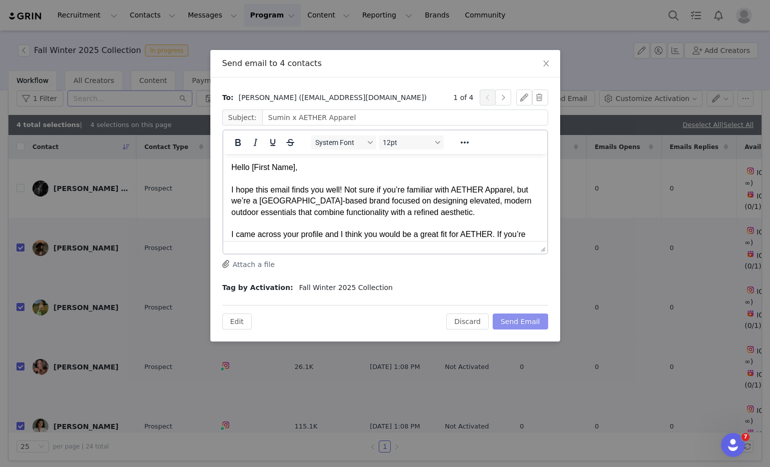
scroll to position [0, 0]
click at [341, 181] on p "Hello [First Name], I hope this email finds you well! Not sure if you’re famili…" at bounding box center [385, 229] width 308 height 134
click at [338, 170] on p "Hello [First Name], I hope this email finds you well! Not sure if you’re famili…" at bounding box center [385, 229] width 308 height 134
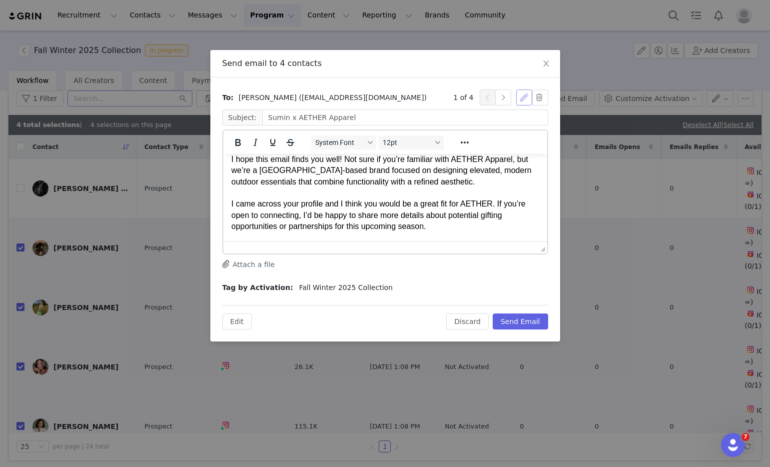
scroll to position [31, 0]
click at [505, 99] on button "button" at bounding box center [503, 97] width 16 height 16
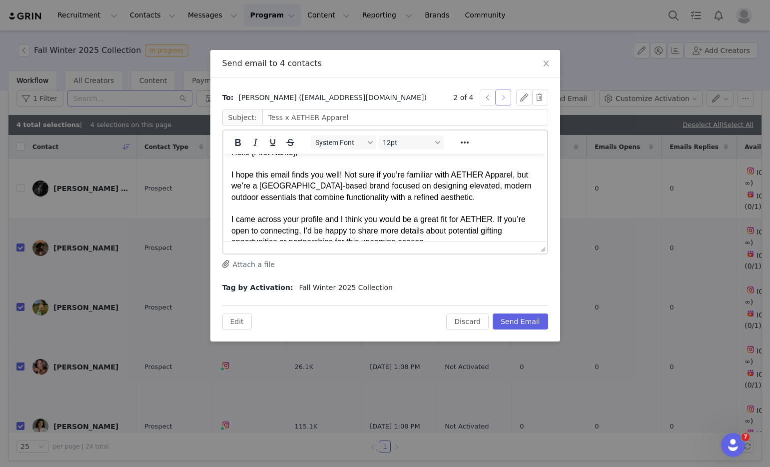
scroll to position [0, 0]
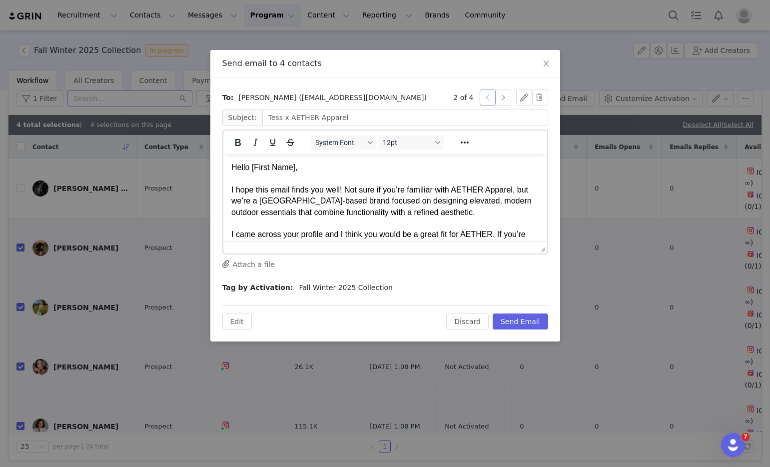
click at [489, 95] on button "button" at bounding box center [488, 97] width 16 height 16
type input "Sumin x AETHER Apparel"
click at [375, 172] on p "Hello [First Name], I hope this email finds you well! Not sure if you’re famili…" at bounding box center [385, 229] width 308 height 134
drag, startPoint x: 251, startPoint y: 165, endPoint x: 322, endPoint y: 165, distance: 71.5
click at [322, 165] on p "Hello [First Name], I hope this email finds you well! Not sure if you’re famili…" at bounding box center [385, 229] width 308 height 134
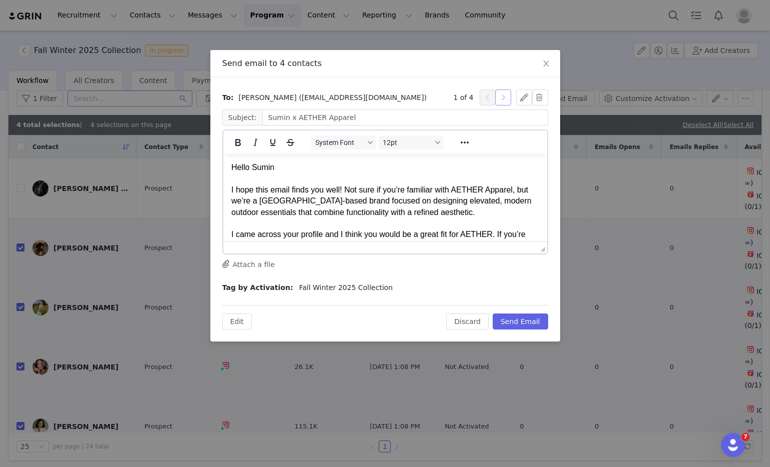
click at [504, 97] on button "button" at bounding box center [503, 97] width 16 height 16
click at [245, 167] on p "Hello [First Name], I hope this email finds you well! Not sure if you’re famili…" at bounding box center [385, 229] width 308 height 134
drag, startPoint x: 249, startPoint y: 166, endPoint x: 311, endPoint y: 171, distance: 62.7
click at [311, 171] on p "Hello [First Name], I hope this email finds you well! Not sure if you’re famili…" at bounding box center [385, 229] width 308 height 134
click at [504, 97] on button "button" at bounding box center [503, 97] width 16 height 16
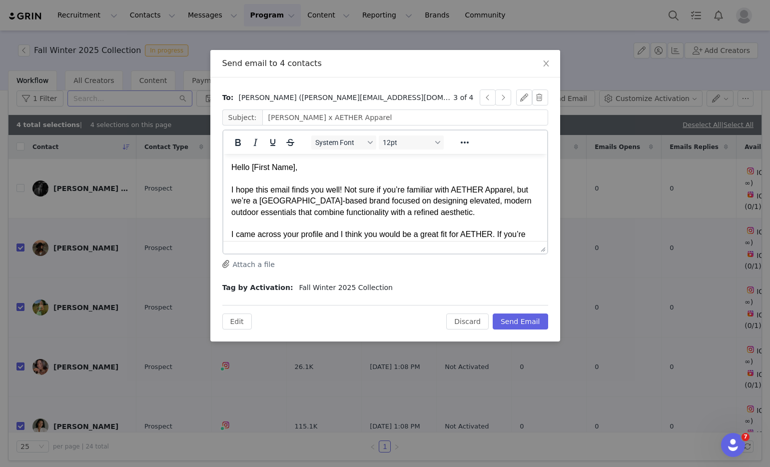
click at [259, 171] on p "Hello [First Name], I hope this email finds you well! Not sure if you’re famili…" at bounding box center [385, 229] width 308 height 134
drag, startPoint x: 251, startPoint y: 168, endPoint x: 347, endPoint y: 168, distance: 95.9
click at [347, 168] on p "Hello [First Name], I hope this email finds you well! Not sure if you’re famili…" at bounding box center [385, 229] width 308 height 134
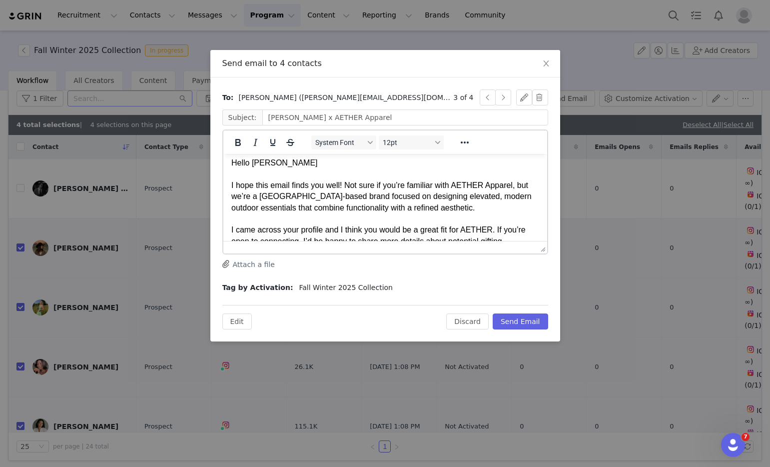
scroll to position [12, 0]
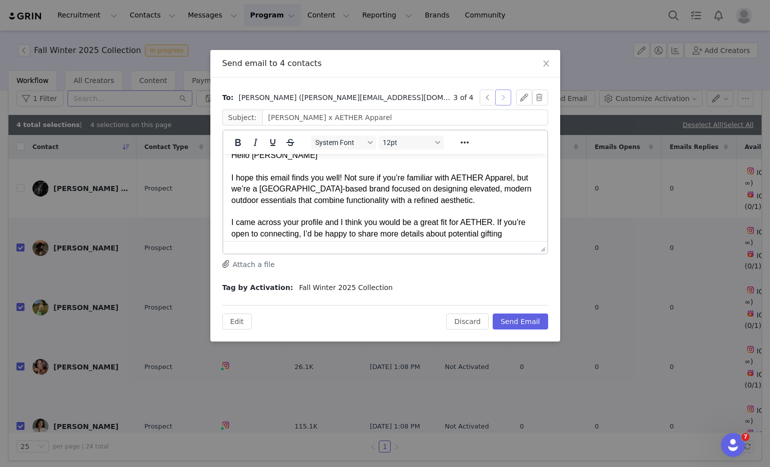
click at [505, 100] on button "button" at bounding box center [503, 97] width 16 height 16
type input "Sydney x AETHER Apparel"
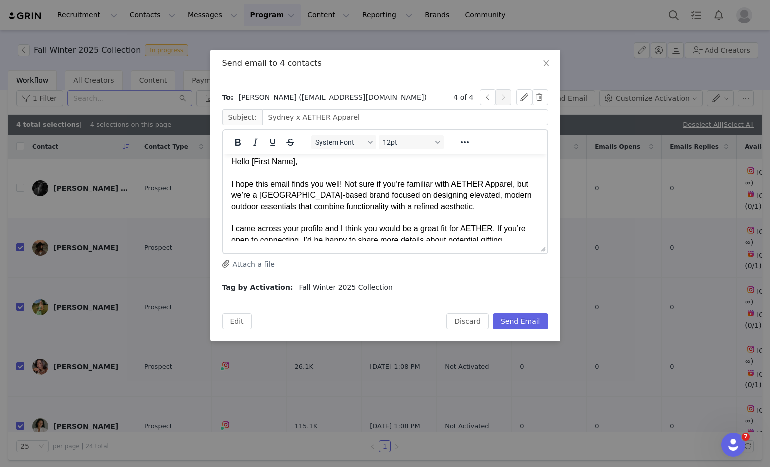
scroll to position [0, 0]
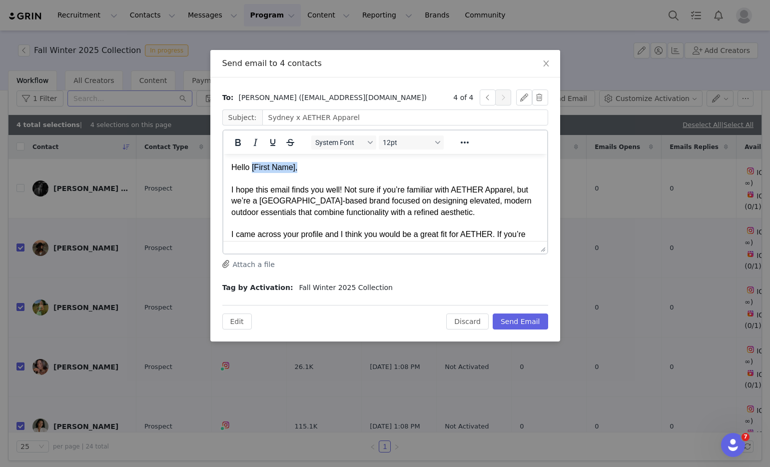
drag, startPoint x: 250, startPoint y: 168, endPoint x: 348, endPoint y: 163, distance: 97.6
click at [348, 163] on p "Hello [First Name], I hope this email finds you well! Not sure if you’re famili…" at bounding box center [385, 229] width 308 height 134
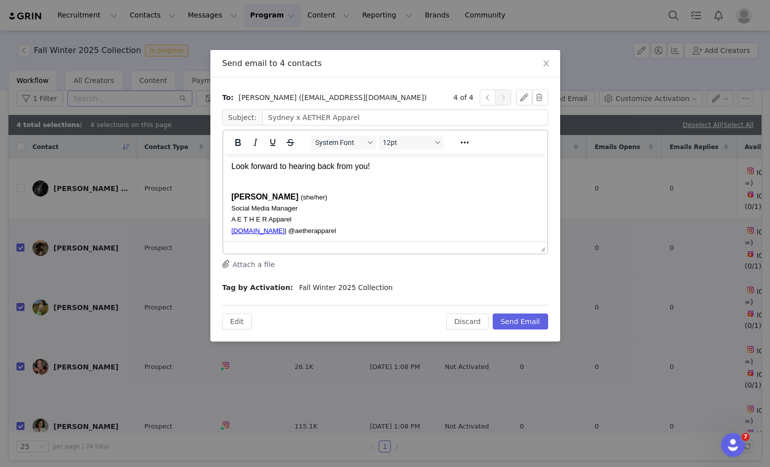
scroll to position [116, 0]
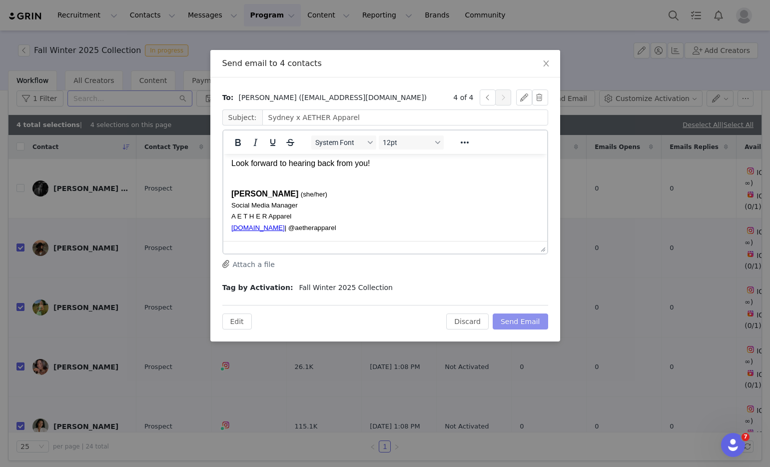
click at [508, 321] on button "Send Email" at bounding box center [520, 321] width 55 height 16
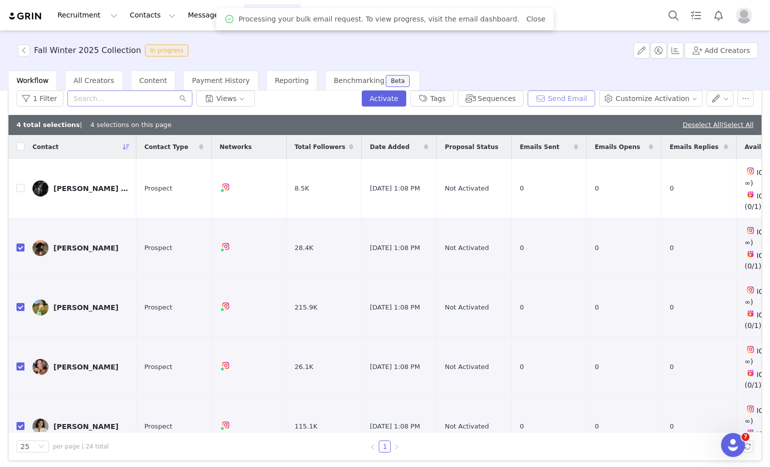
scroll to position [0, 0]
click at [23, 144] on input "checkbox" at bounding box center [20, 146] width 8 height 8
checkbox input "true"
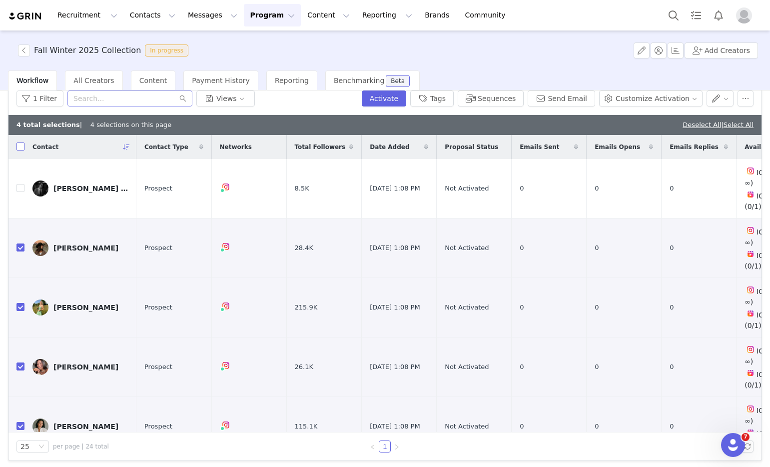
checkbox input "true"
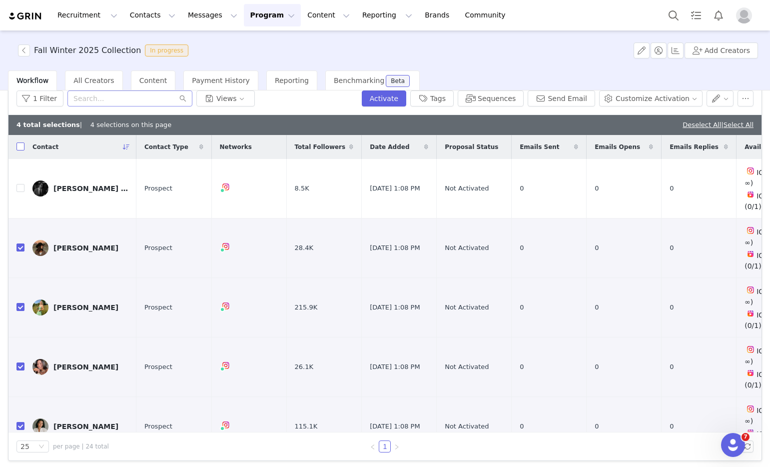
checkbox input "true"
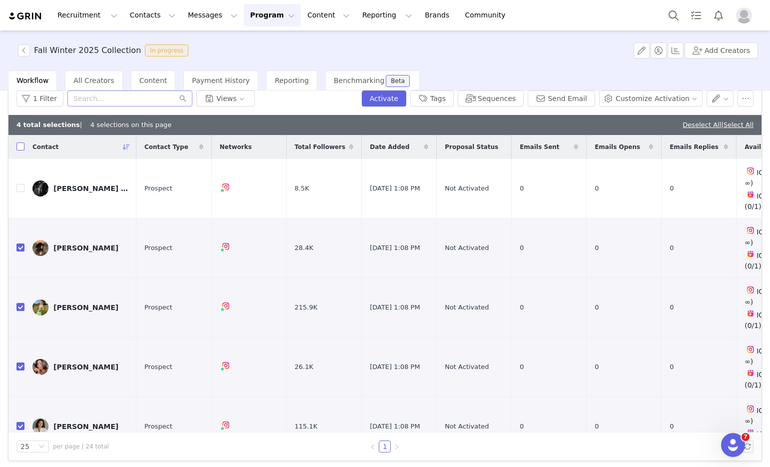
checkbox input "true"
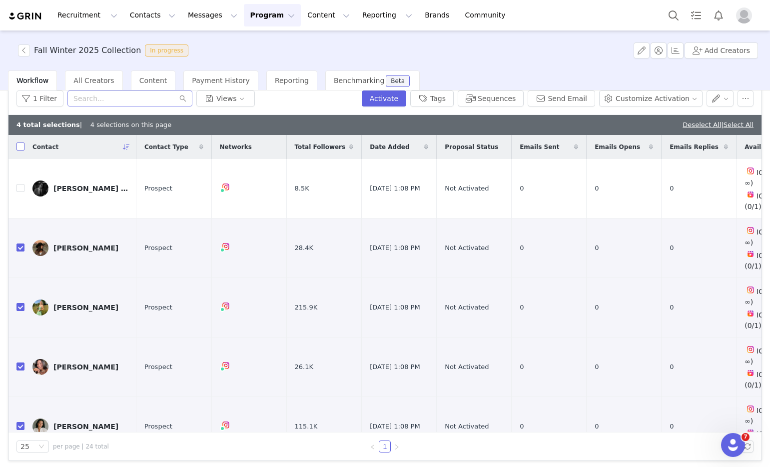
checkbox input "true"
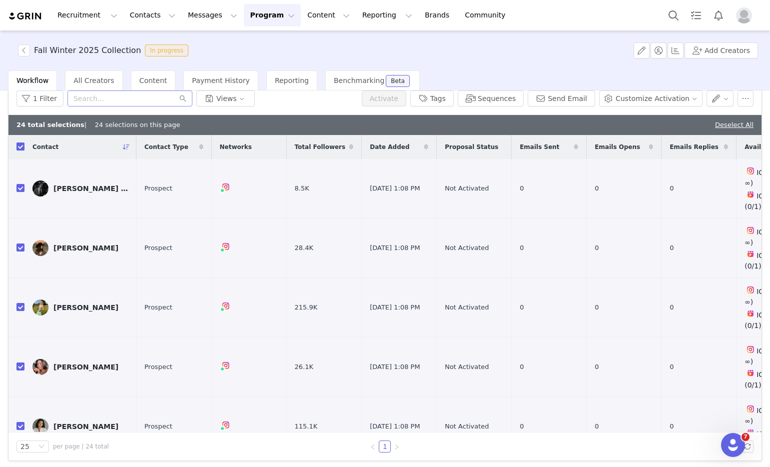
click at [23, 144] on input "checkbox" at bounding box center [20, 146] width 8 height 8
checkbox input "false"
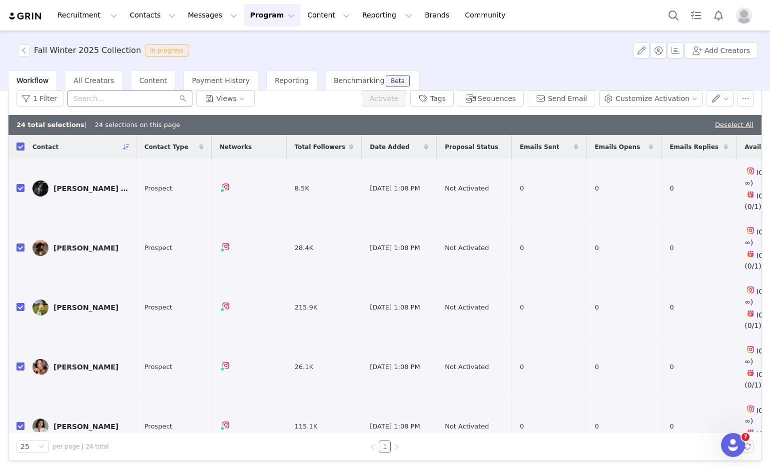
checkbox input "false"
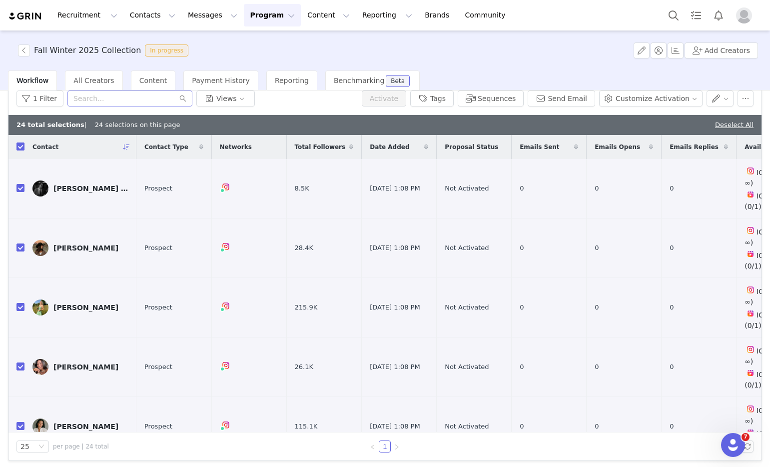
checkbox input "false"
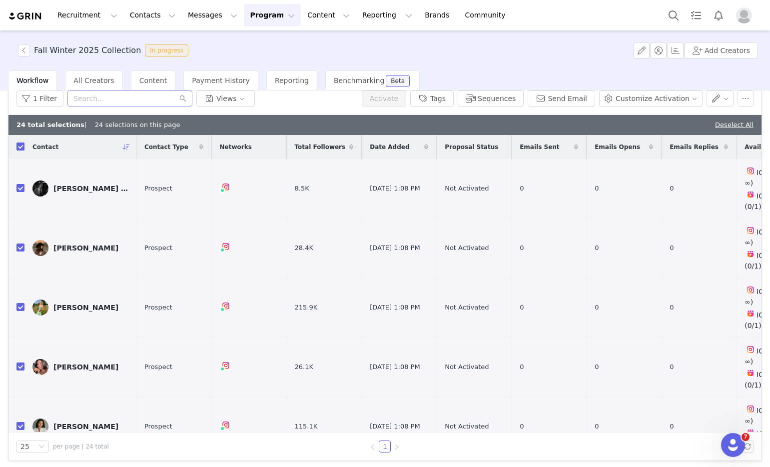
checkbox input "false"
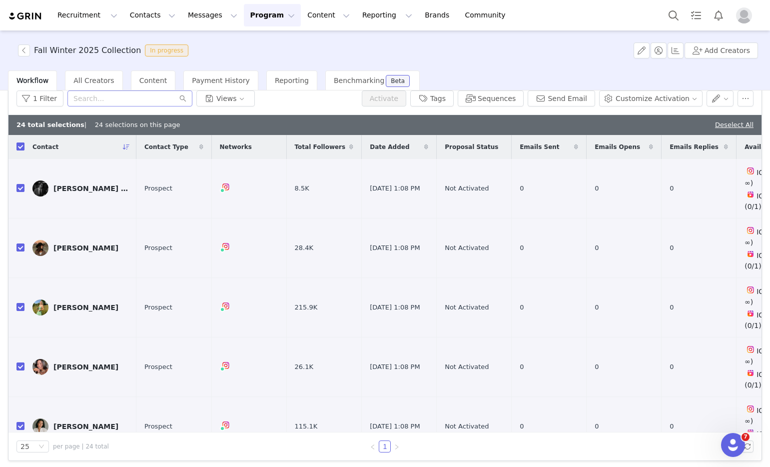
checkbox input "false"
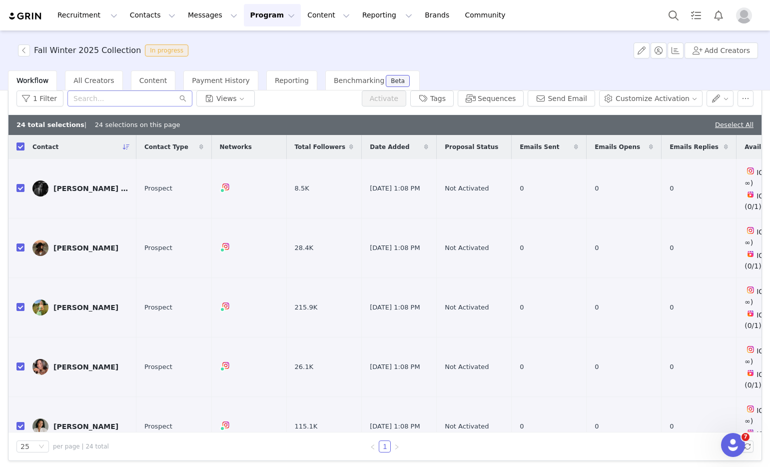
checkbox input "false"
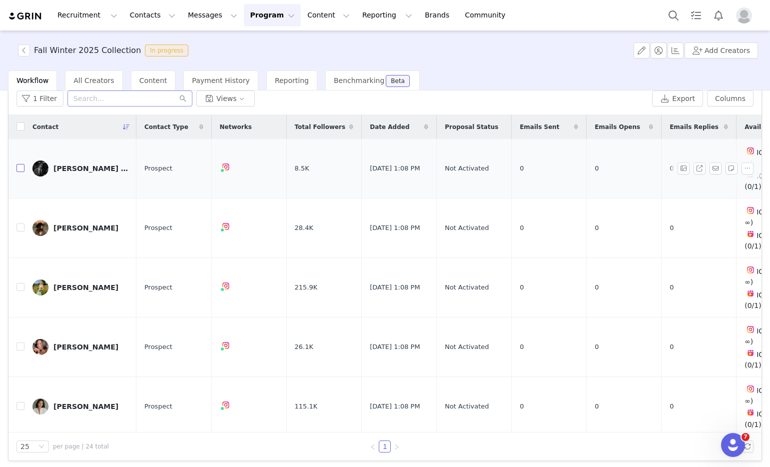
click at [22, 164] on input "checkbox" at bounding box center [20, 168] width 8 height 8
checkbox input "true"
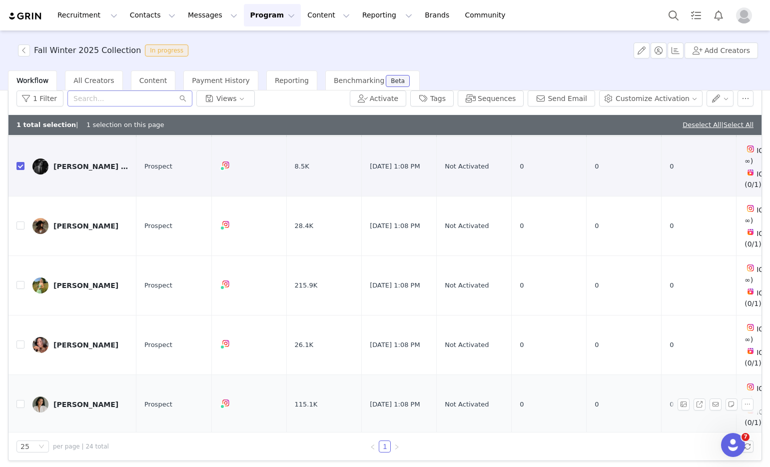
scroll to position [68, 0]
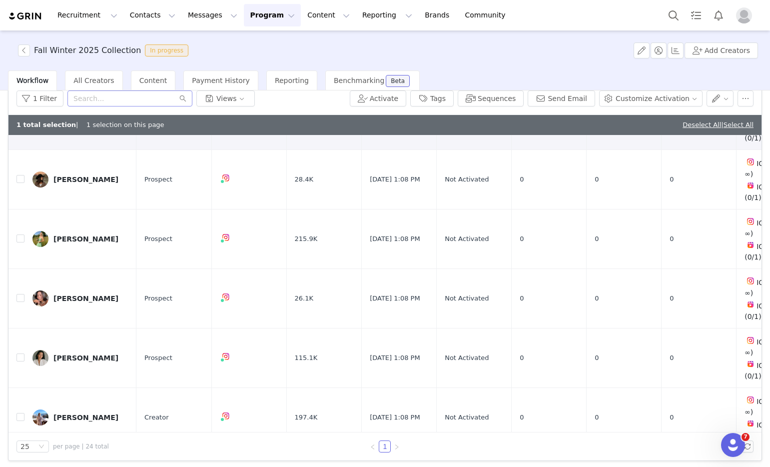
click at [18, 466] on input "checkbox" at bounding box center [20, 476] width 8 height 8
checkbox input "true"
click at [546, 97] on button "Send Email" at bounding box center [561, 98] width 67 height 16
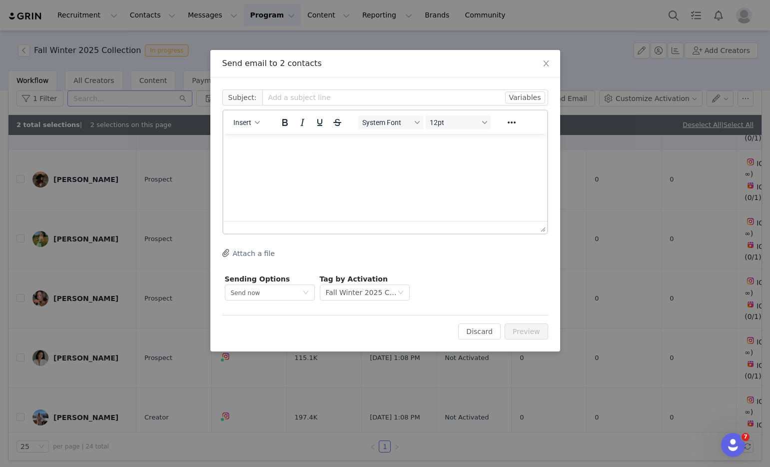
scroll to position [0, 0]
click at [286, 96] on input "text" at bounding box center [405, 97] width 286 height 16
click at [514, 95] on button "Variables" at bounding box center [525, 97] width 40 height 12
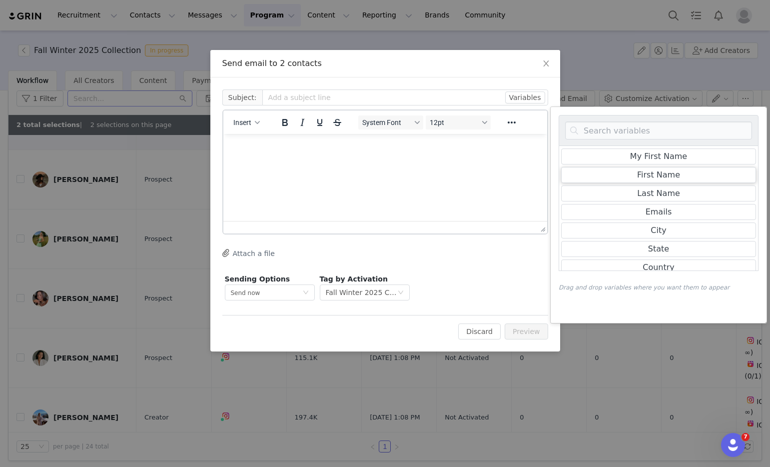
click at [589, 179] on div "First Name" at bounding box center [658, 175] width 195 height 16
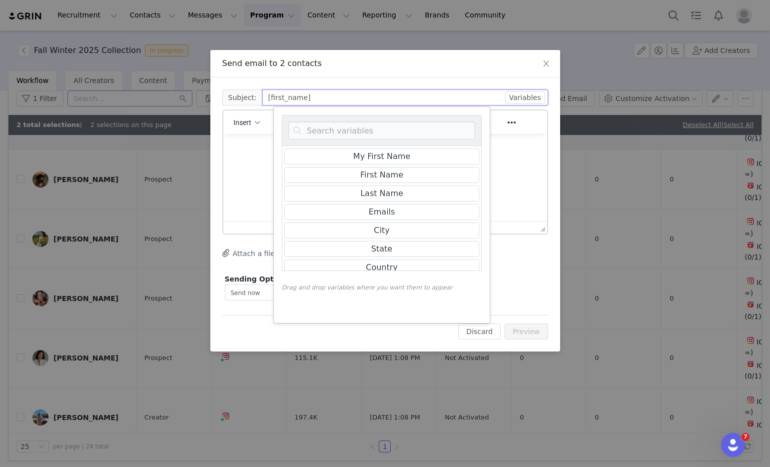
click at [396, 99] on input "[first_name]" at bounding box center [405, 97] width 286 height 16
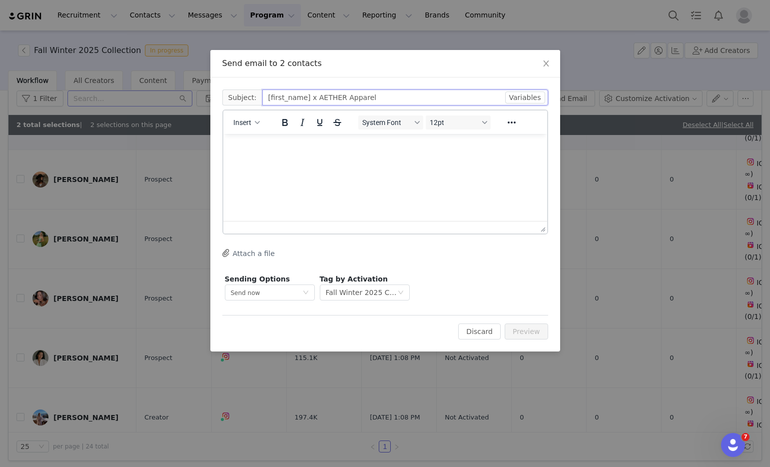
type input "[first_name] x AETHER Apparel"
click at [348, 161] on html at bounding box center [385, 147] width 324 height 27
click at [242, 128] on button "Insert" at bounding box center [246, 122] width 34 height 14
click at [253, 154] on div "Insert Variable" at bounding box center [283, 156] width 90 height 12
select select
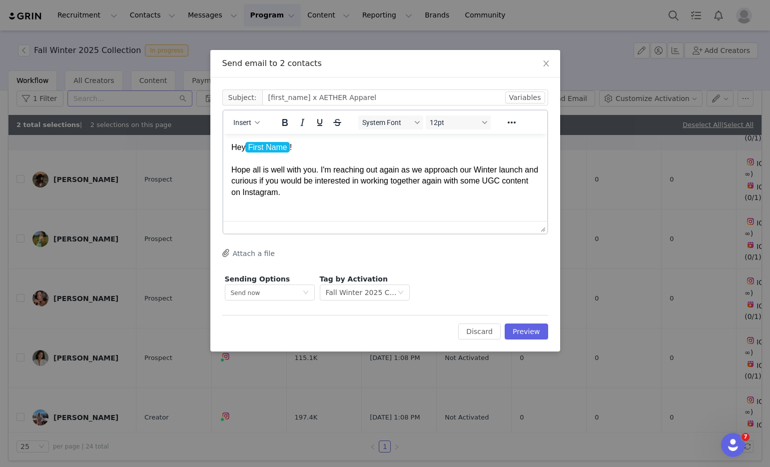
click at [463, 206] on html "Hey First Name ! Hope all is well with you. I'm reaching out again as we approa…" at bounding box center [385, 170] width 324 height 72
drag, startPoint x: 486, startPoint y: 182, endPoint x: 161, endPoint y: 127, distance: 328.9
click at [223, 134] on html "Hey First Name ! Hope all is well with you. I'm reaching out again as we approa…" at bounding box center [385, 164] width 324 height 61
click at [298, 163] on p "Hey First Name ! Hope all is well with you. I'm reaching out again as we approa…" at bounding box center [385, 164] width 308 height 45
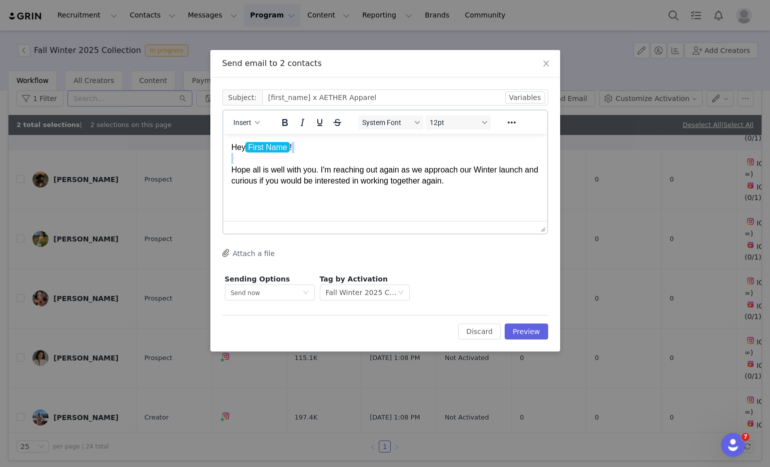
click at [298, 163] on p "Hey First Name ! Hope all is well with you. I'm reaching out again as we approa…" at bounding box center [385, 164] width 308 height 45
click at [300, 170] on p "Hey First Name ! Hope all is well with you. I'm reaching out again as we approa…" at bounding box center [385, 164] width 308 height 45
copy p "Hope all is well with you. I'm reaching out again as we approach our Winter lau…"
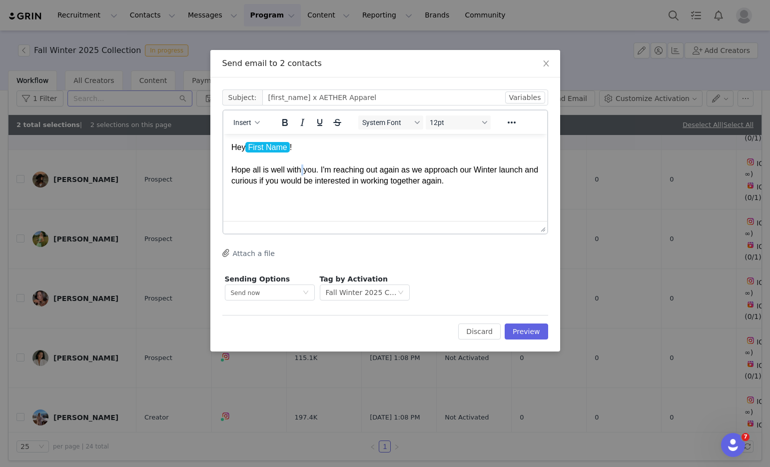
click at [443, 184] on p "Hey First Name ! Hope all is well with you. I'm reaching out again as we approa…" at bounding box center [385, 164] width 308 height 45
click at [460, 166] on p "Hey First Name ! Hope all is well with you. I'm reaching out again as we approa…" at bounding box center [385, 164] width 308 height 45
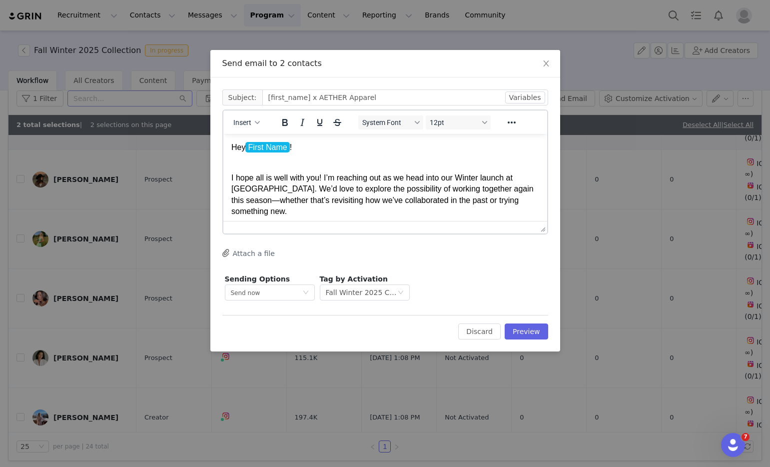
click at [371, 186] on p "I hope all is well with you! I’m reaching out as we head into our Winter launch…" at bounding box center [385, 194] width 308 height 45
click at [329, 162] on p "Hey First Name !" at bounding box center [385, 153] width 308 height 22
click at [322, 173] on p "I hope all is well with you! I’m reaching out as we head into our Winter launch…" at bounding box center [385, 194] width 308 height 45
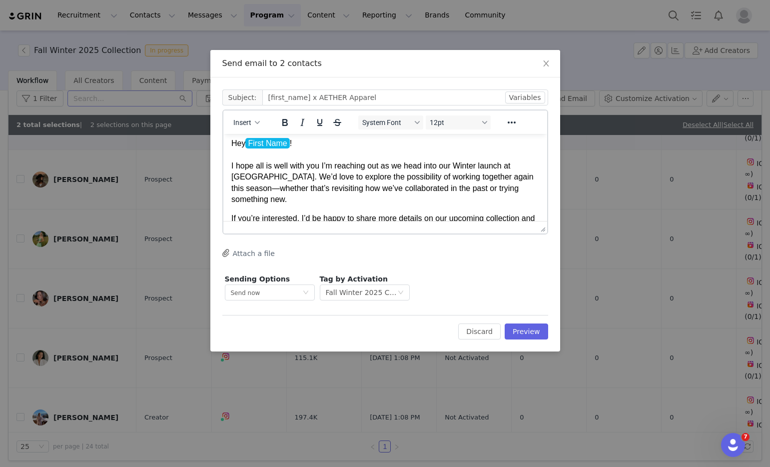
scroll to position [6, 0]
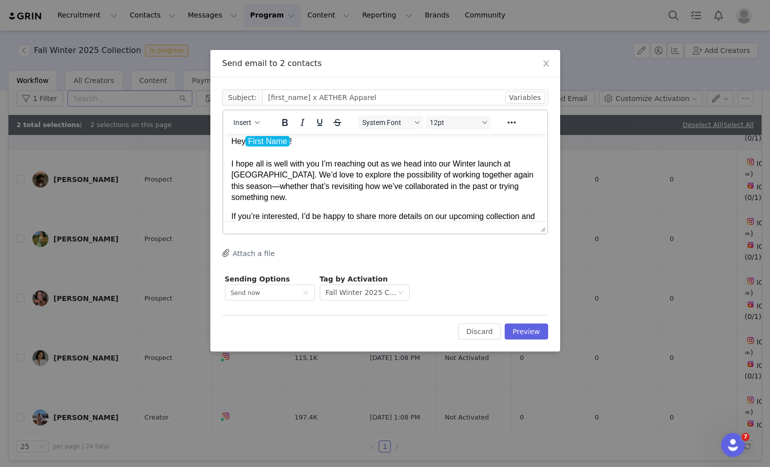
click at [238, 188] on p "Hey First Name ! I hope all is well with you I’m reaching out as we head into o…" at bounding box center [385, 169] width 308 height 67
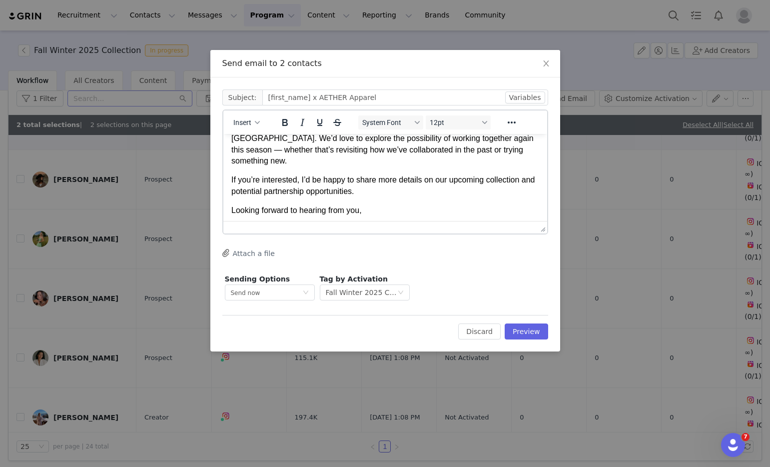
scroll to position [46, 0]
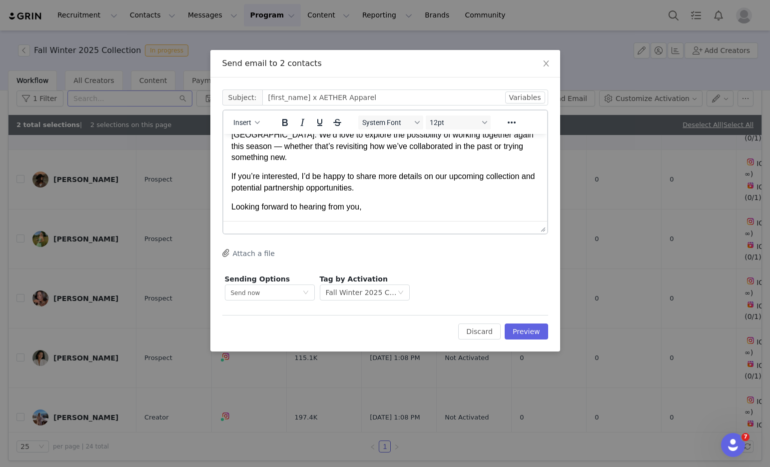
click at [458, 181] on p "If you’re interested, I’d be happy to share more details on our upcoming collec…" at bounding box center [385, 182] width 308 height 22
click at [434, 192] on p "If you’re interested, I’d be happy to share more details on our upcoming collec…" at bounding box center [385, 182] width 308 height 22
click at [396, 205] on p "Looking forward to hearing from you," at bounding box center [385, 206] width 308 height 11
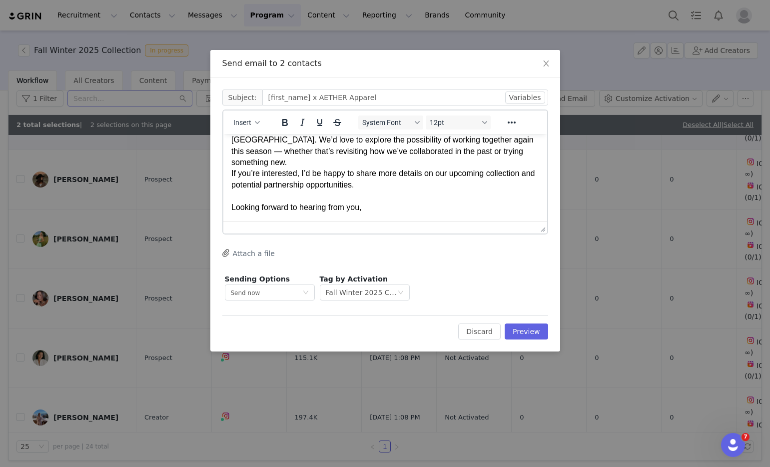
scroll to position [52, 0]
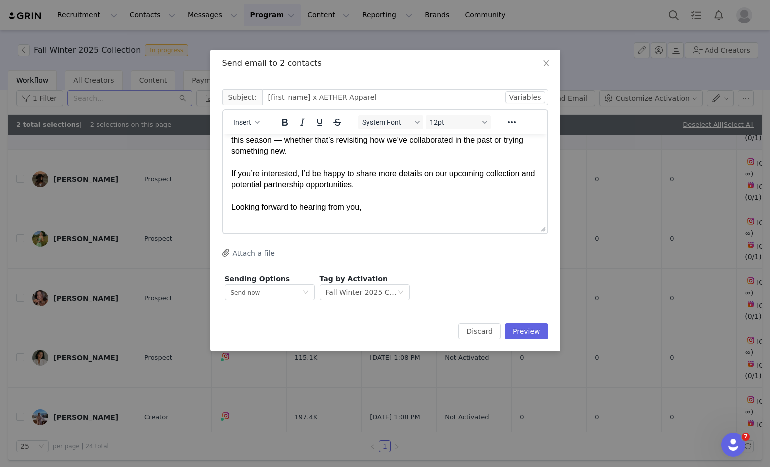
click at [404, 195] on p "Hey First Name ! I hope all is well with you I’m reaching out as we head into o…" at bounding box center [385, 151] width 308 height 123
click at [397, 203] on p "Hey First Name ! I hope all is well with you I’m reaching out as we head into o…" at bounding box center [385, 151] width 308 height 123
click at [385, 214] on html "Hey First Name ! I hope all is well with you I’m reaching out as we head into o…" at bounding box center [385, 151] width 324 height 139
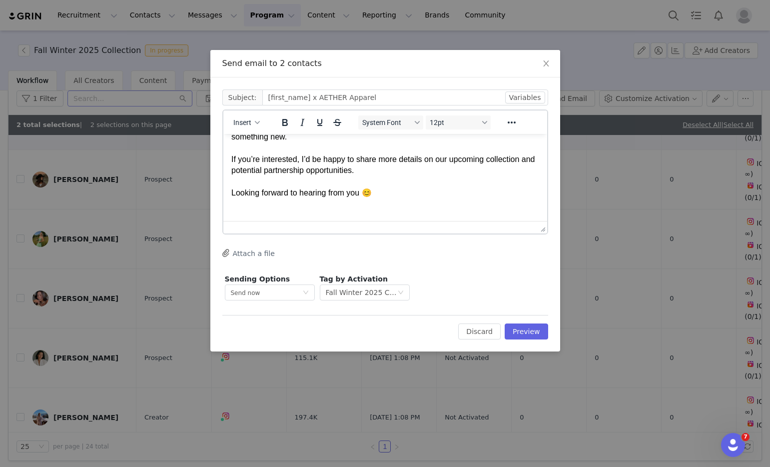
scroll to position [77, 0]
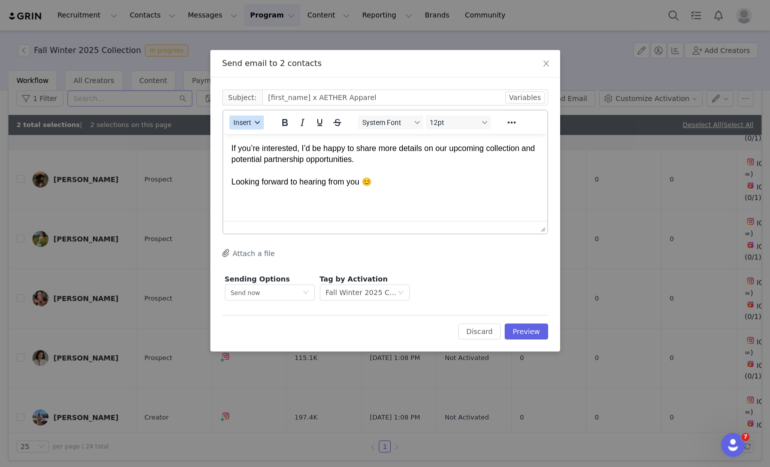
click at [260, 120] on div "button" at bounding box center [257, 122] width 8 height 5
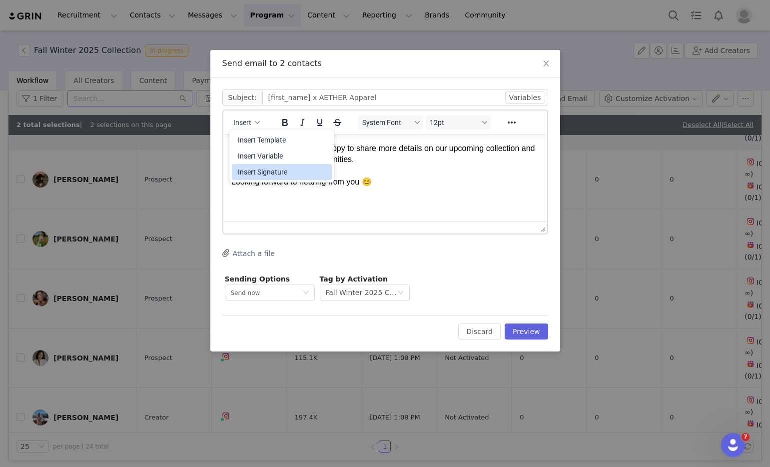
click at [263, 174] on div "Insert Signature" at bounding box center [283, 172] width 90 height 12
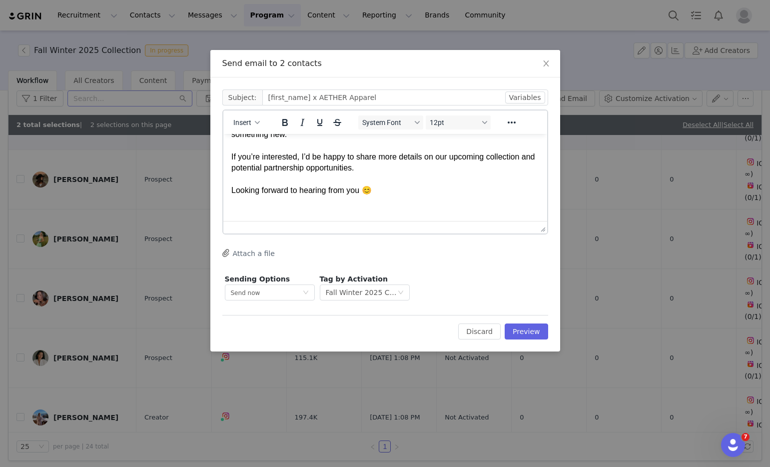
scroll to position [0, 0]
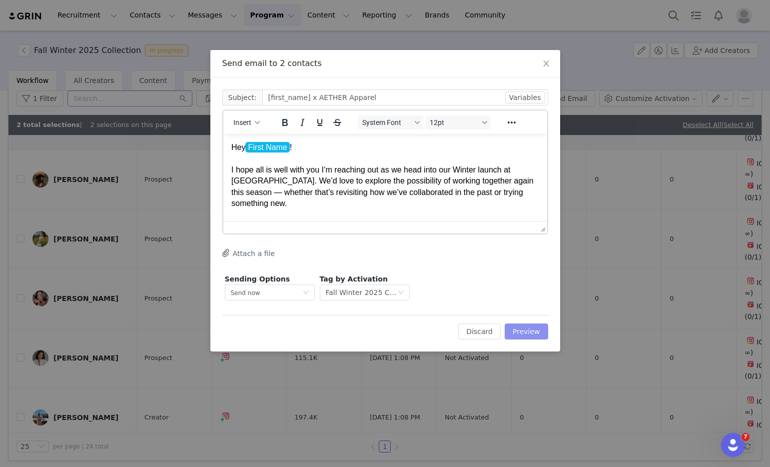
click at [511, 333] on button "Preview" at bounding box center [526, 331] width 43 height 16
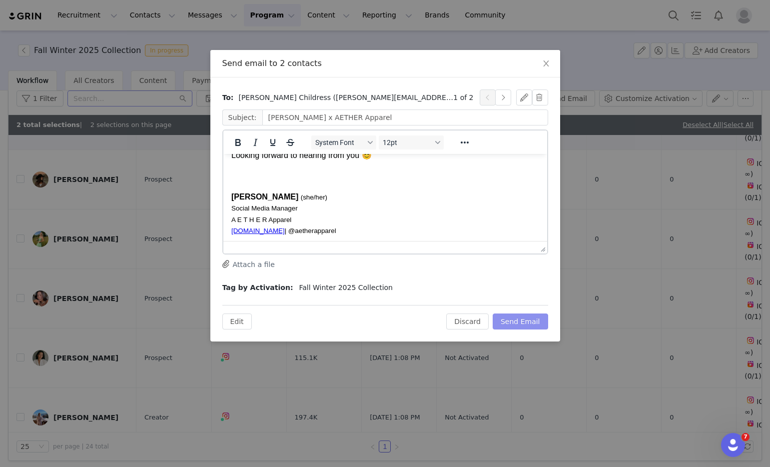
scroll to position [127, 0]
click at [496, 98] on div at bounding box center [495, 97] width 31 height 16
click at [498, 98] on button "button" at bounding box center [503, 97] width 16 height 16
type input "SHAWNY x AETHER Apparel"
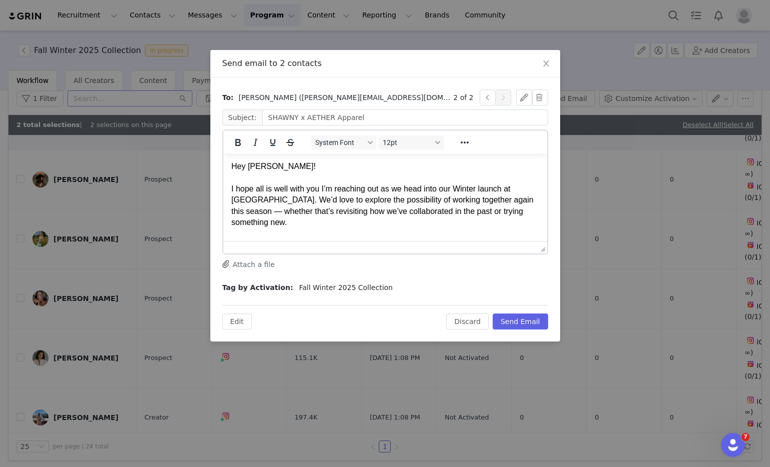
scroll to position [0, 0]
click at [264, 170] on p "Hey SHAWNY! I hope all is well with you I’m reaching out as we head into our Wi…" at bounding box center [385, 234] width 308 height 145
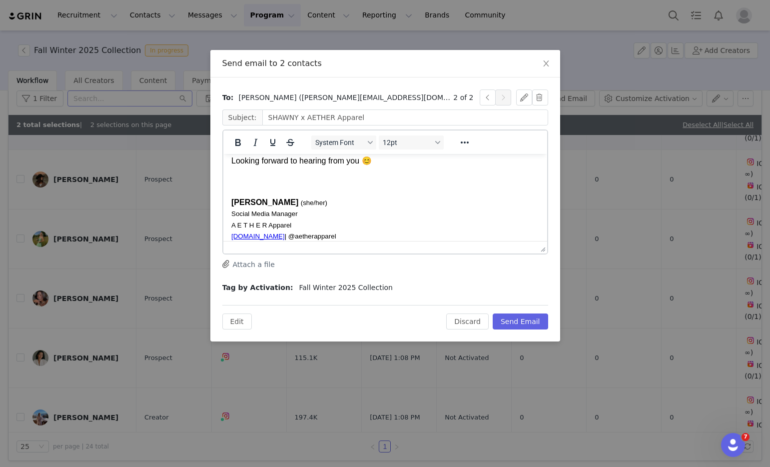
scroll to position [127, 0]
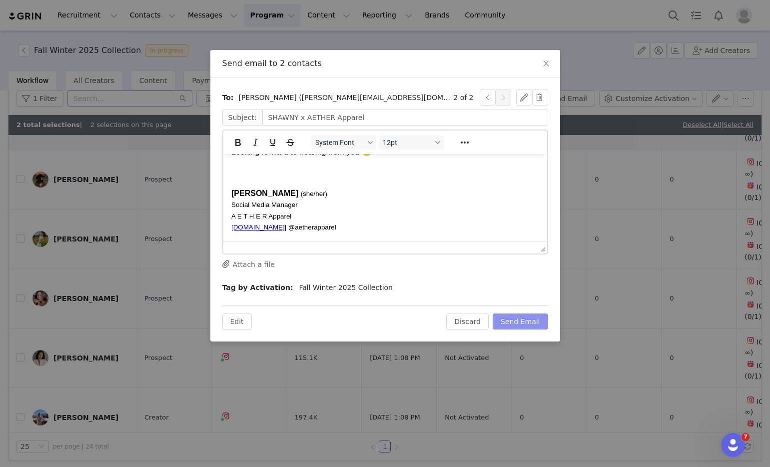
click at [513, 322] on button "Send Email" at bounding box center [520, 321] width 55 height 16
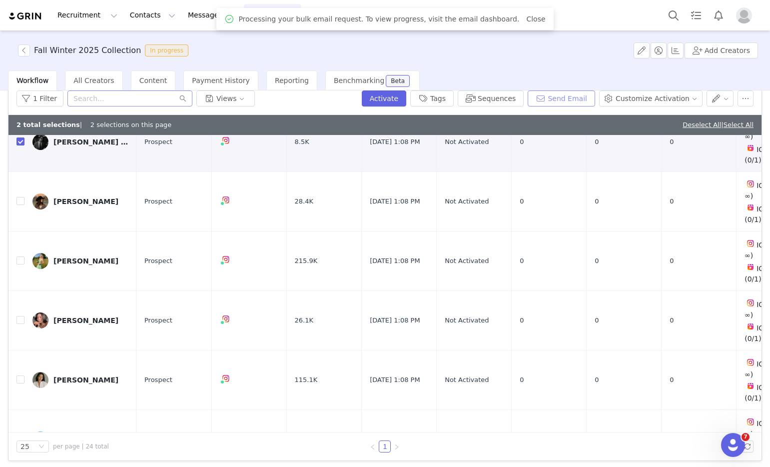
scroll to position [31, 0]
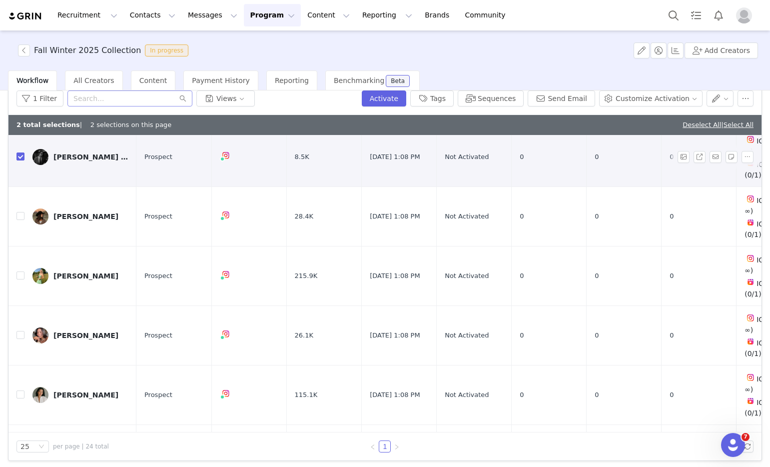
click at [15, 149] on td at bounding box center [16, 156] width 16 height 59
click at [17, 152] on input "checkbox" at bounding box center [20, 156] width 8 height 8
checkbox input "false"
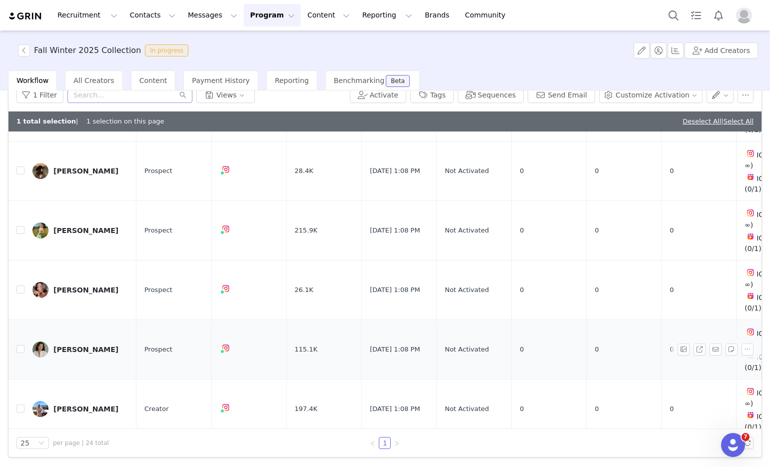
scroll to position [90, 0]
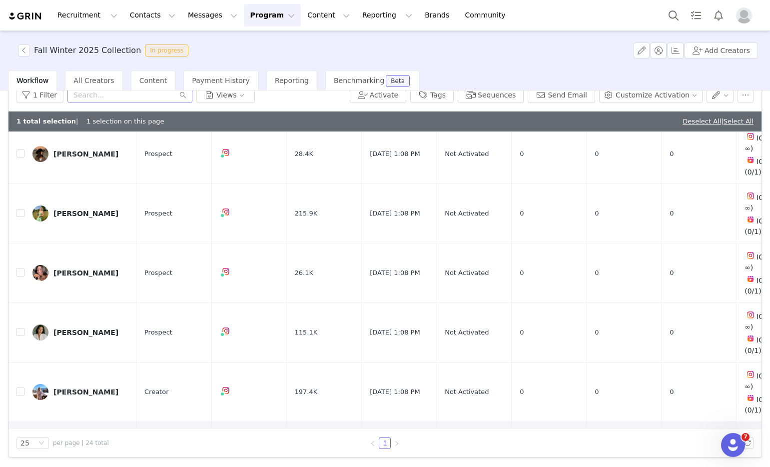
click at [19, 446] on label at bounding box center [20, 451] width 8 height 10
click at [19, 447] on input "checkbox" at bounding box center [20, 451] width 8 height 8
checkbox input "false"
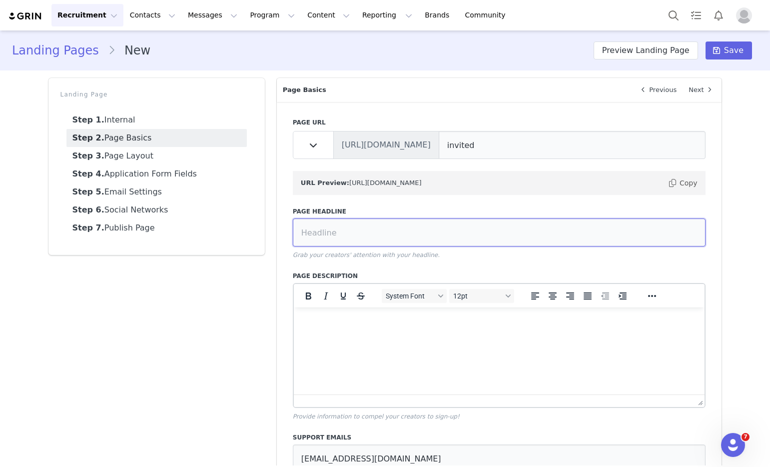
click at [456, 233] on input at bounding box center [499, 232] width 413 height 28
click at [75, 46] on link "Landing Pages" at bounding box center [60, 50] width 96 height 18
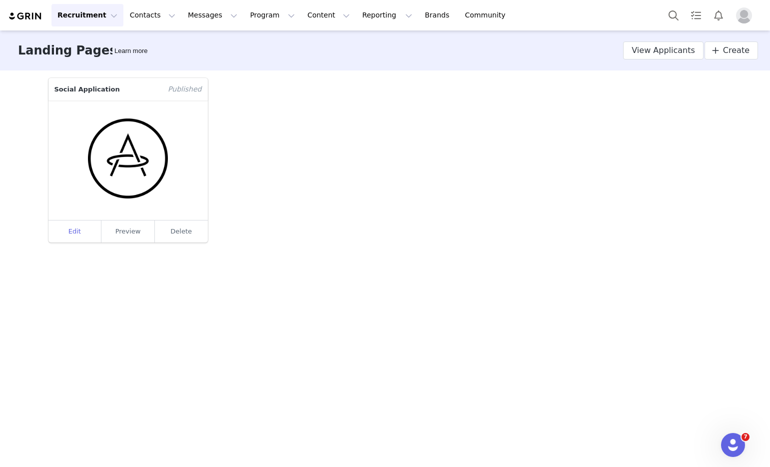
click at [63, 238] on link "Edit" at bounding box center [74, 231] width 53 height 22
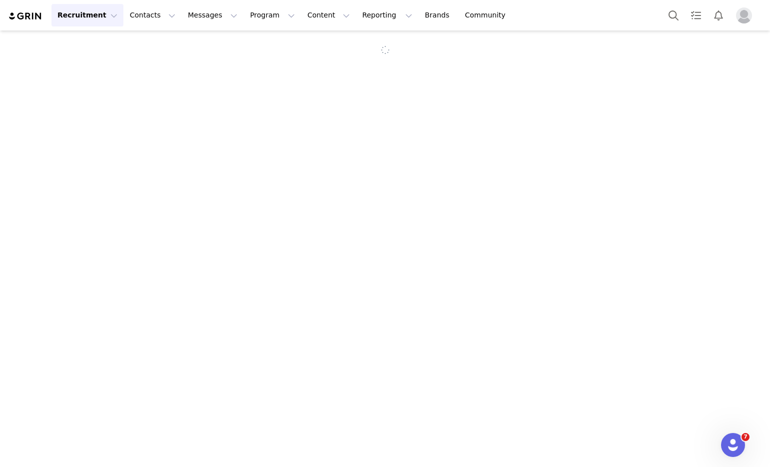
select select "7b6e4a77-8f00-42a3-a6b5-af35f4ee12ac"
select select "a9a1d97a-ddc6-4469-aee4-729d00f11d45"
type input "Social Application"
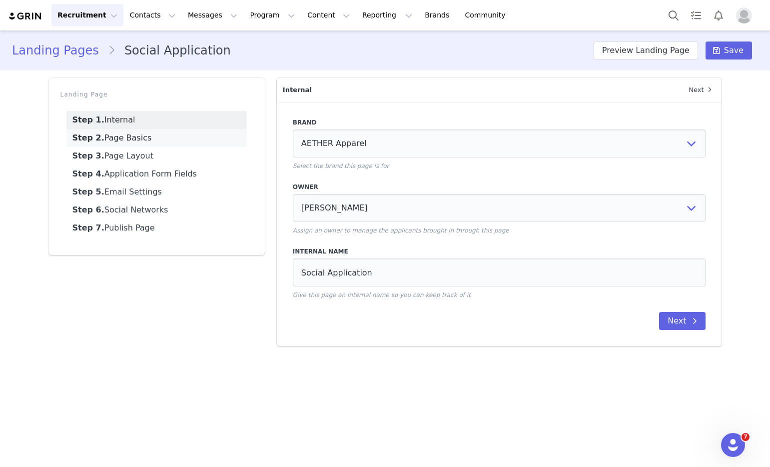
click at [170, 131] on link "Step 2. Page Basics" at bounding box center [156, 138] width 180 height 18
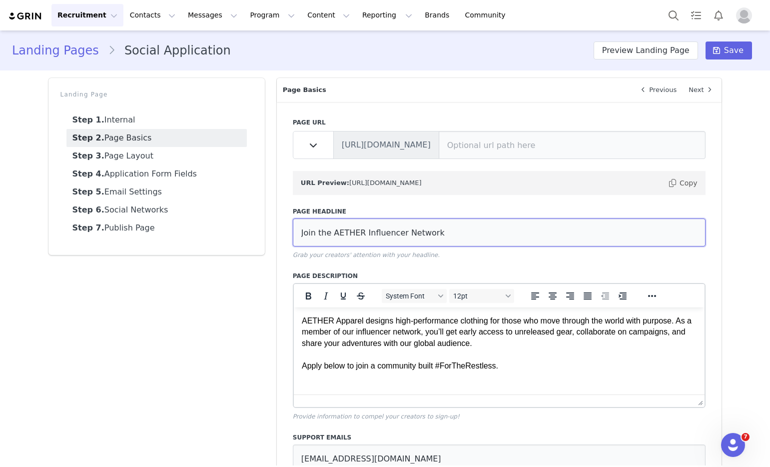
drag, startPoint x: 450, startPoint y: 234, endPoint x: 515, endPoint y: 189, distance: 78.6
click at [450, 234] on input "Join the AETHER Influencer Network" at bounding box center [499, 232] width 413 height 28
click at [427, 232] on input "Join the AETHER Influencer Network" at bounding box center [499, 232] width 413 height 28
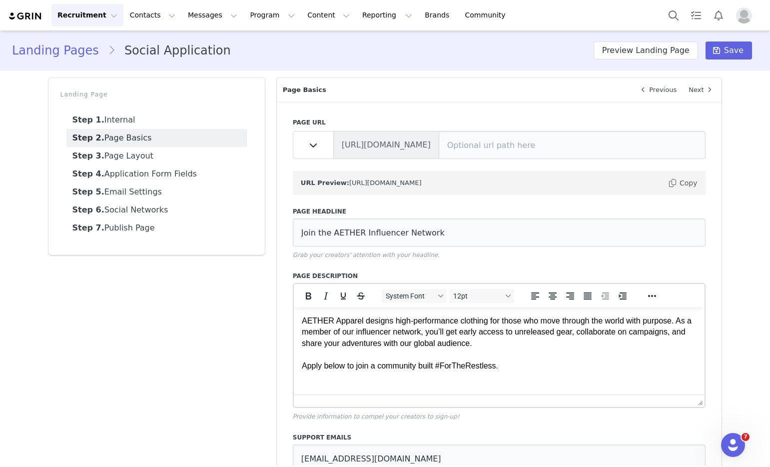
click at [491, 379] on html "AETHER Apparel designs high-performance clothing for those who move through the…" at bounding box center [498, 343] width 411 height 72
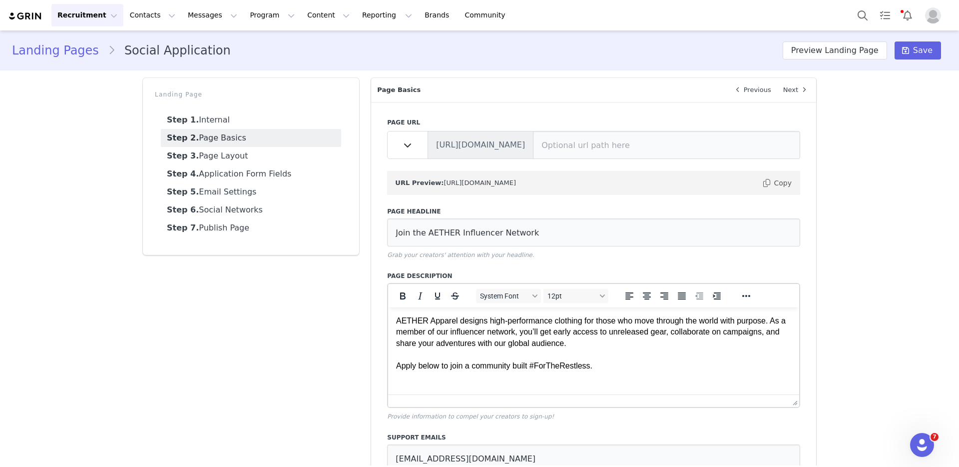
scroll to position [2, 0]
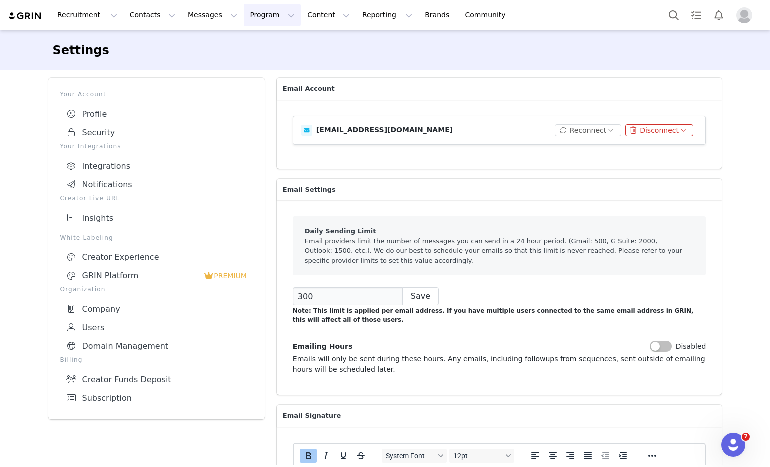
click at [244, 18] on button "Program Program" at bounding box center [272, 15] width 57 height 22
click at [253, 45] on p "Activations" at bounding box center [255, 44] width 38 height 10
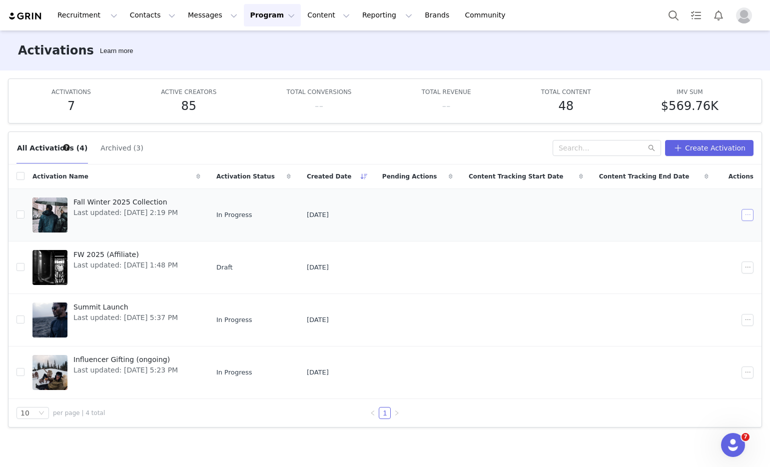
click at [745, 210] on button "button" at bounding box center [748, 215] width 12 height 12
click at [730, 228] on div "Edit" at bounding box center [709, 232] width 86 height 11
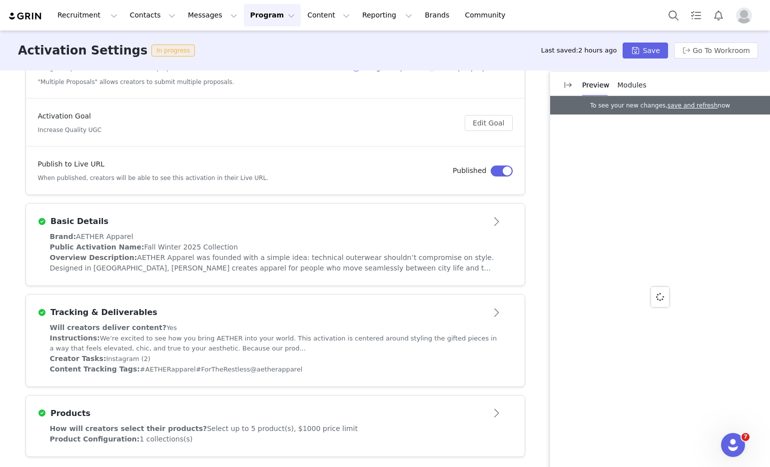
scroll to position [113, 0]
click at [133, 308] on h3 "Tracking & Deliverables" at bounding box center [101, 311] width 111 height 12
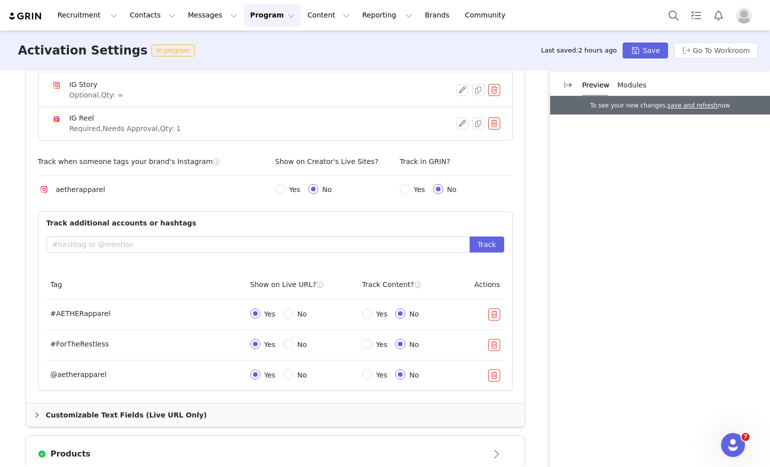
scroll to position [507, 0]
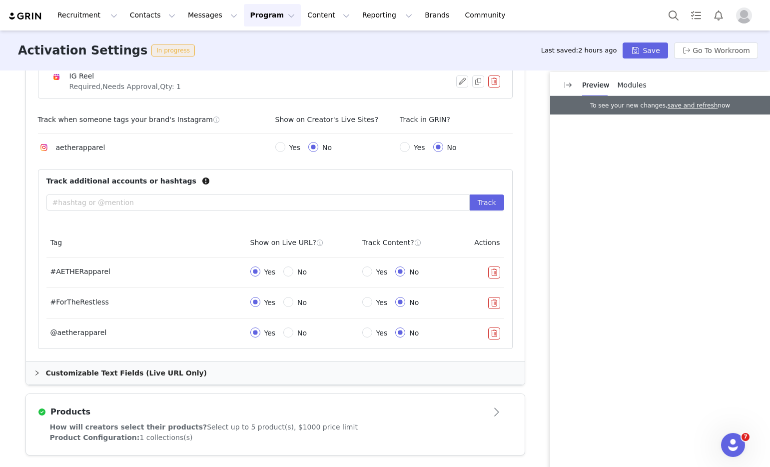
click at [128, 371] on div "Customizable Text Fields (Live URL Only)" at bounding box center [275, 372] width 499 height 23
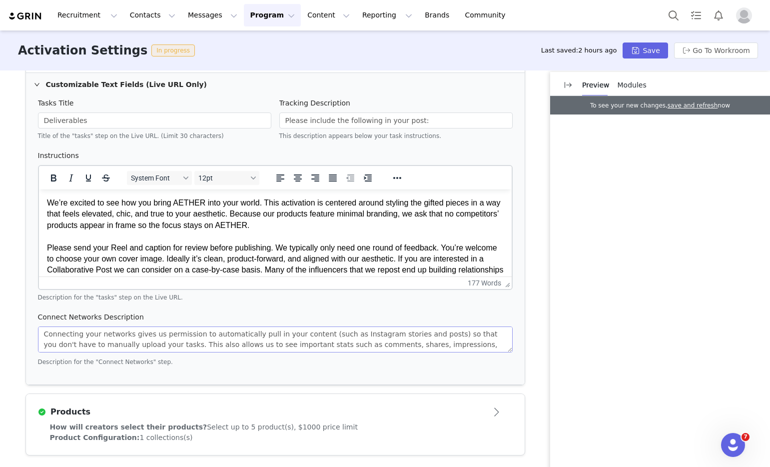
scroll to position [0, 0]
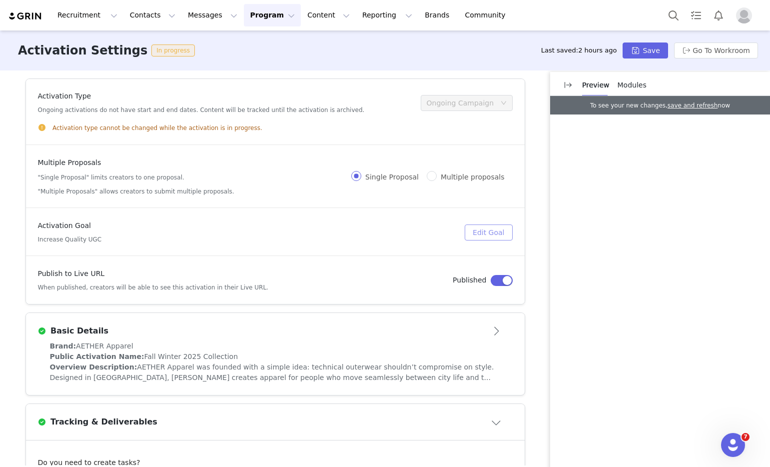
drag, startPoint x: 509, startPoint y: 228, endPoint x: 478, endPoint y: 232, distance: 31.2
click at [509, 228] on article "Activation Goal Increase Quality UGC Edit Goal" at bounding box center [275, 231] width 499 height 47
click at [475, 232] on button "Edit Goal" at bounding box center [488, 232] width 47 height 16
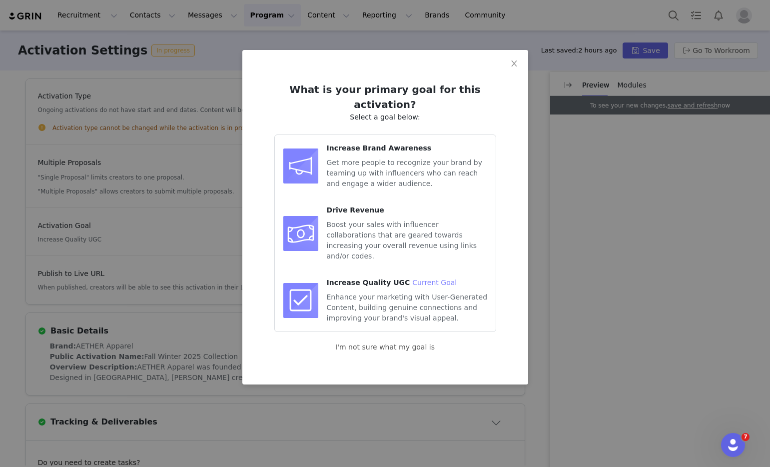
click at [189, 233] on div "What is your primary goal for this activation? Select a goal below: Increase Br…" at bounding box center [385, 233] width 770 height 467
click at [518, 62] on icon "icon: close" at bounding box center [514, 63] width 8 height 8
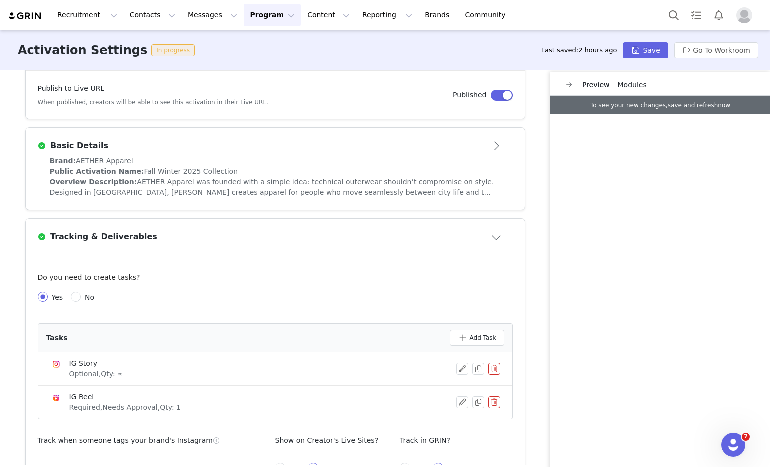
scroll to position [186, 0]
click at [372, 194] on div "Overview Description: AETHER Apparel was founded with a simple idea: technical …" at bounding box center [275, 186] width 451 height 21
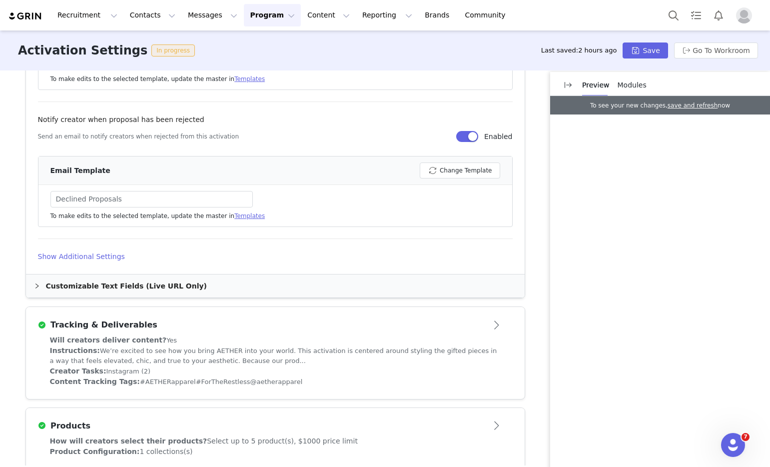
scroll to position [703, 0]
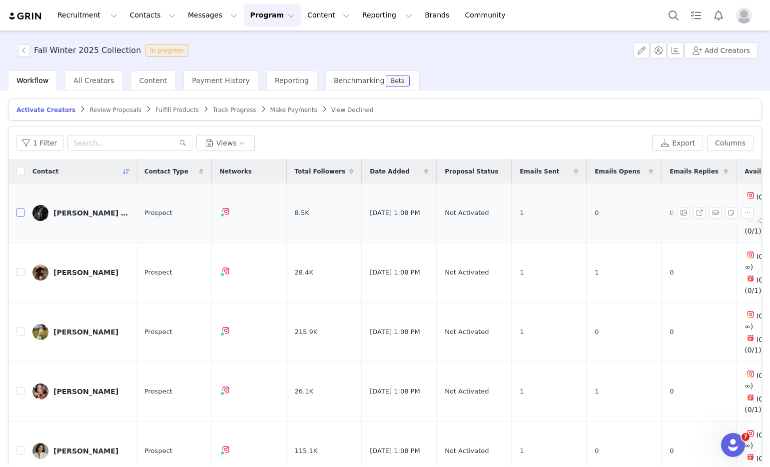
click at [21, 208] on input "checkbox" at bounding box center [20, 212] width 8 height 8
checkbox input "true"
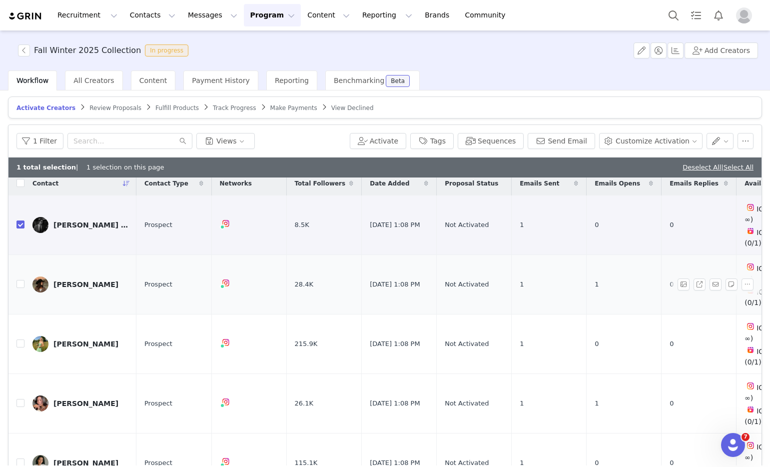
scroll to position [15, 0]
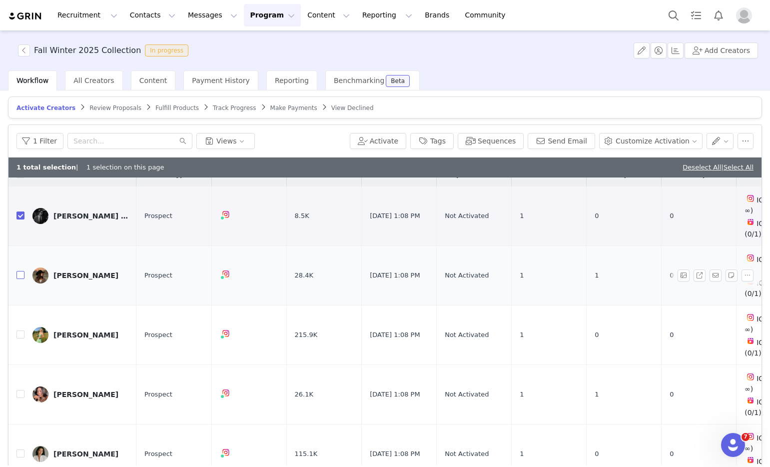
click at [19, 271] on input "checkbox" at bounding box center [20, 275] width 8 height 8
checkbox input "true"
click at [18, 330] on input "checkbox" at bounding box center [20, 334] width 8 height 8
checkbox input "true"
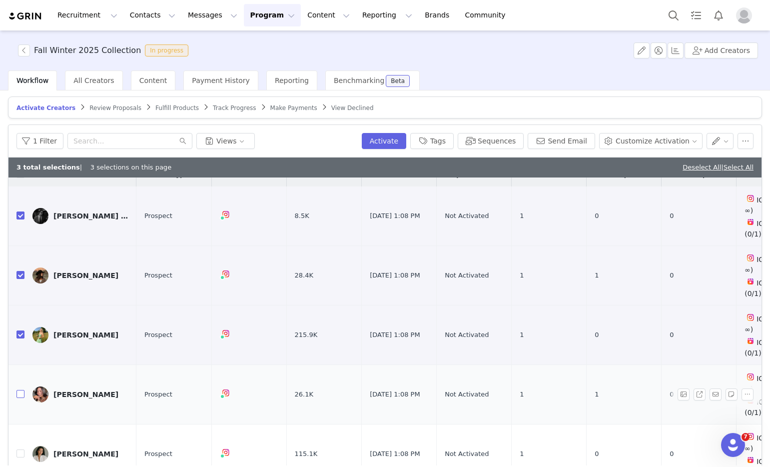
click at [20, 390] on input "checkbox" at bounding box center [20, 394] width 8 height 8
checkbox input "true"
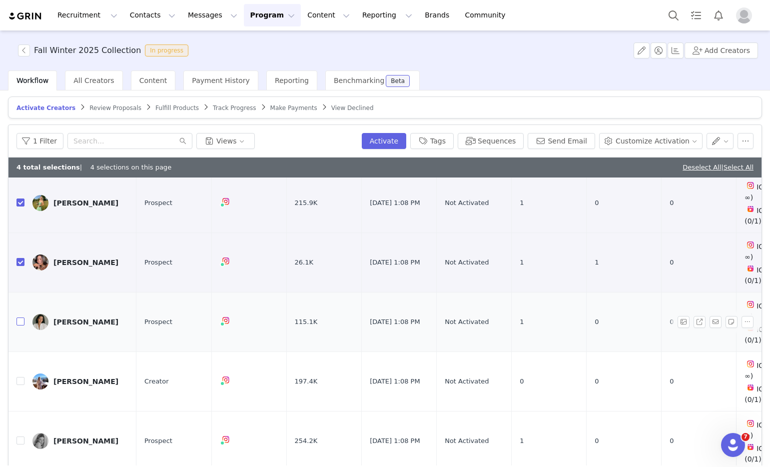
scroll to position [148, 0]
click at [23, 316] on label at bounding box center [20, 321] width 8 height 10
click at [23, 316] on input "checkbox" at bounding box center [20, 320] width 8 height 8
checkbox input "true"
click at [667, 139] on button "Customize Activation" at bounding box center [650, 141] width 103 height 16
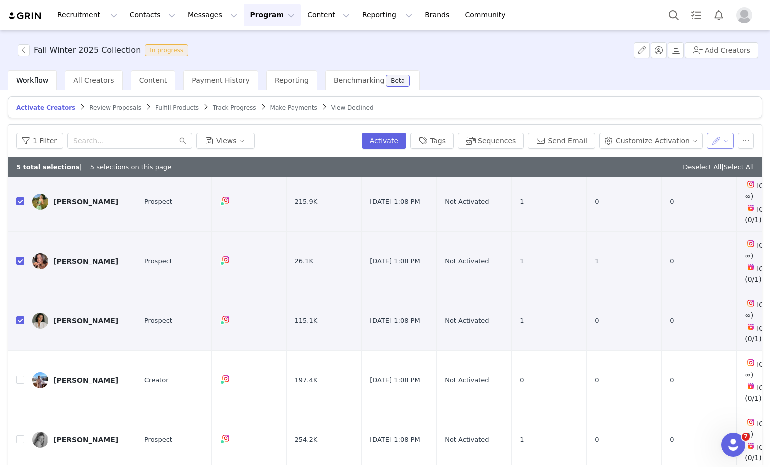
click at [707, 137] on button "button" at bounding box center [720, 141] width 27 height 16
drag, startPoint x: 705, startPoint y: 137, endPoint x: 703, endPoint y: 149, distance: 12.7
click at [703, 149] on body "Recruitment Recruitment Creator Search Curated Lists Landing Pages Web Extensio…" at bounding box center [385, 233] width 770 height 467
click at [700, 163] on span "Set Relationship Stage" at bounding box center [686, 160] width 79 height 11
click at [659, 175] on div "Search relationship stages" at bounding box center [658, 178] width 93 height 10
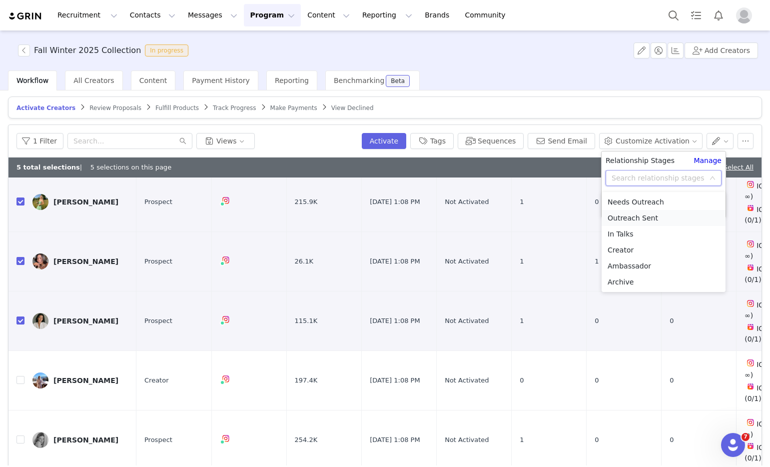
click at [648, 214] on li "Outreach Sent" at bounding box center [664, 218] width 124 height 16
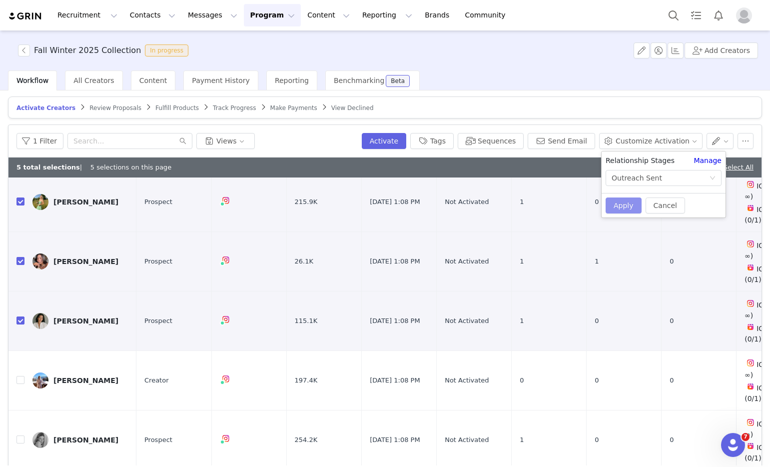
click at [636, 203] on button "Apply" at bounding box center [624, 205] width 36 height 16
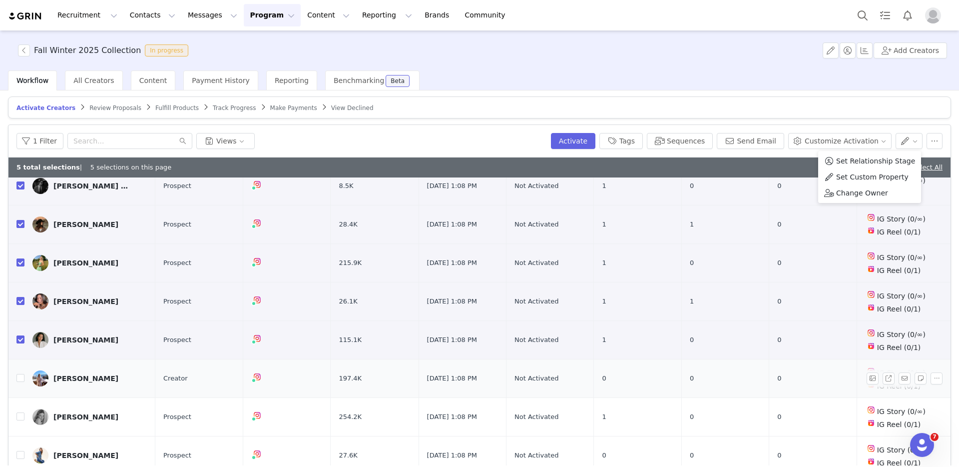
scroll to position [87, 0]
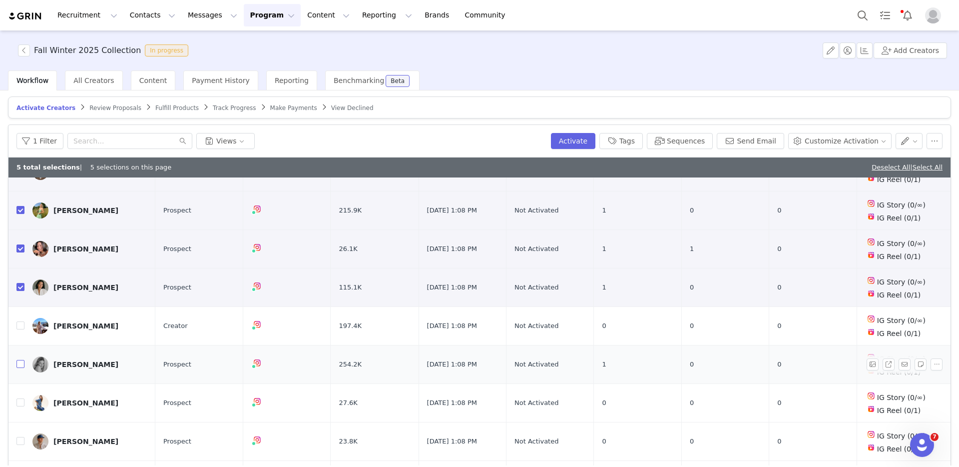
click at [17, 360] on input "checkbox" at bounding box center [20, 364] width 8 height 8
checkbox input "true"
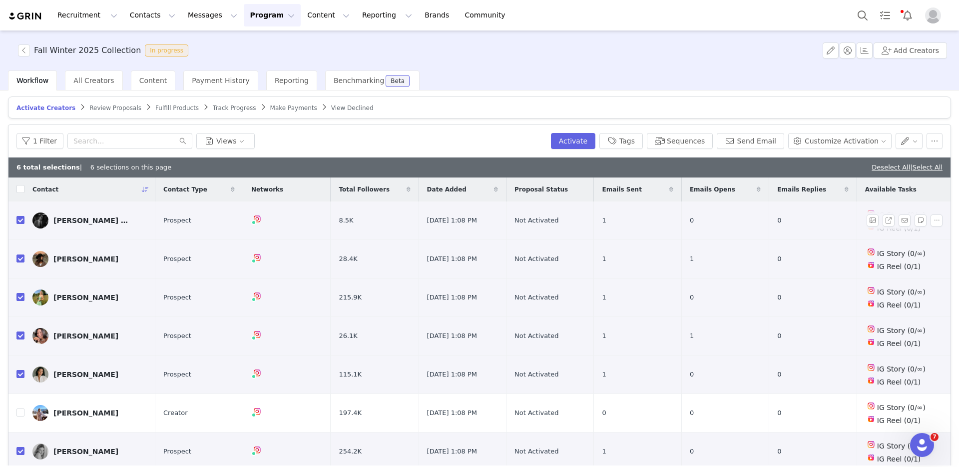
scroll to position [0, 0]
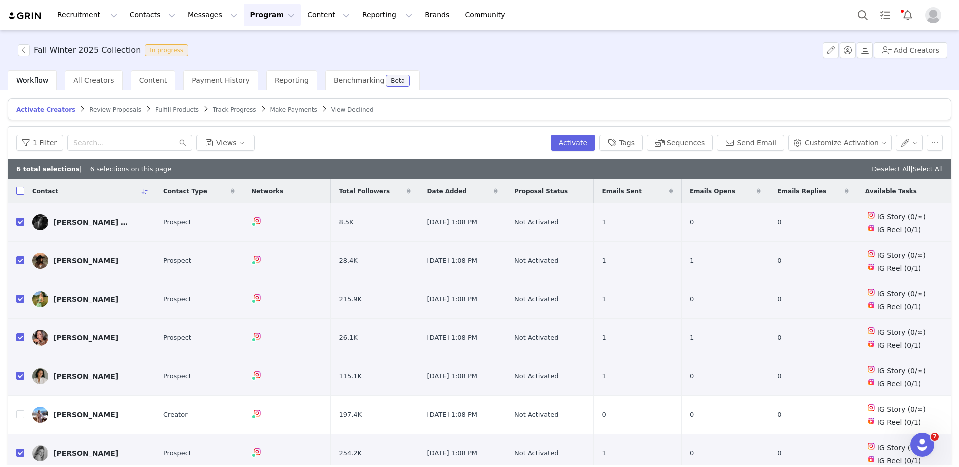
click at [23, 190] on input "checkbox" at bounding box center [20, 191] width 8 height 8
checkbox input "true"
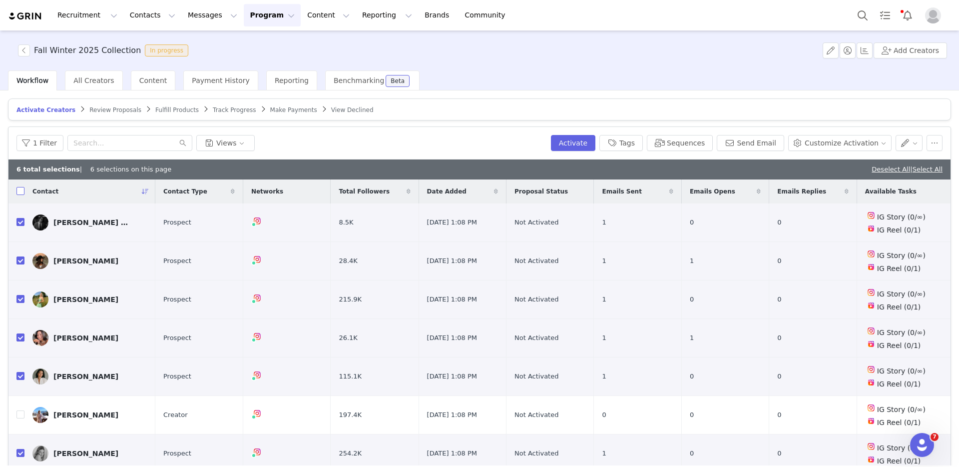
checkbox input "true"
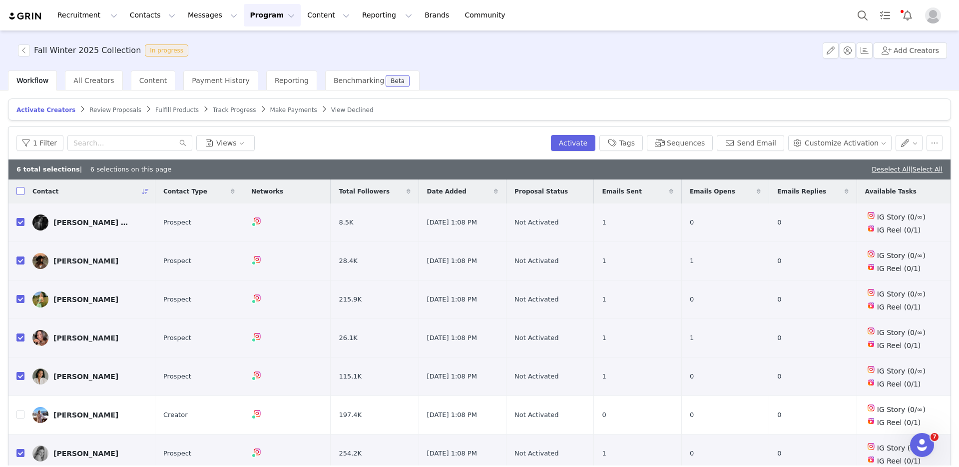
checkbox input "true"
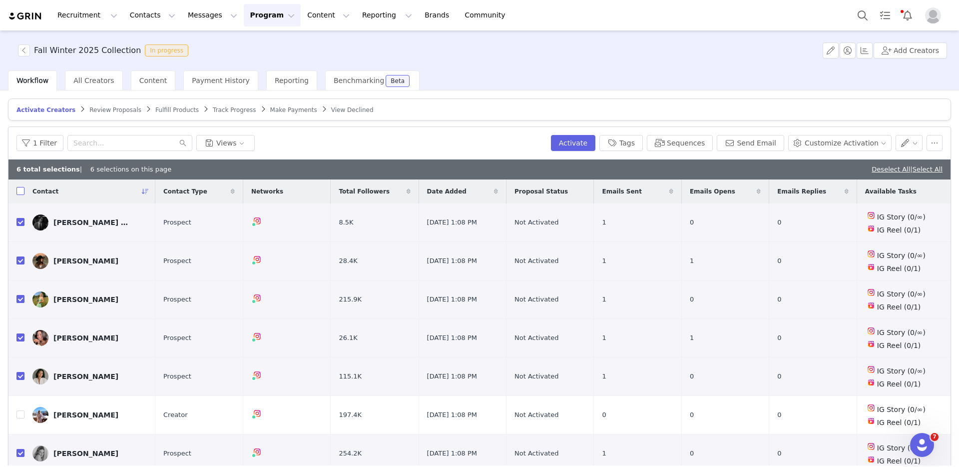
checkbox input "true"
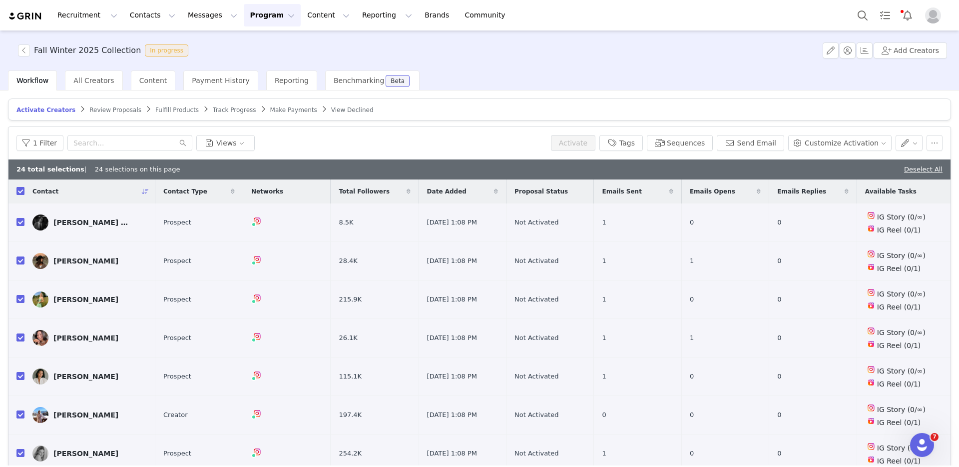
click at [23, 190] on input "checkbox" at bounding box center [20, 191] width 8 height 8
checkbox input "false"
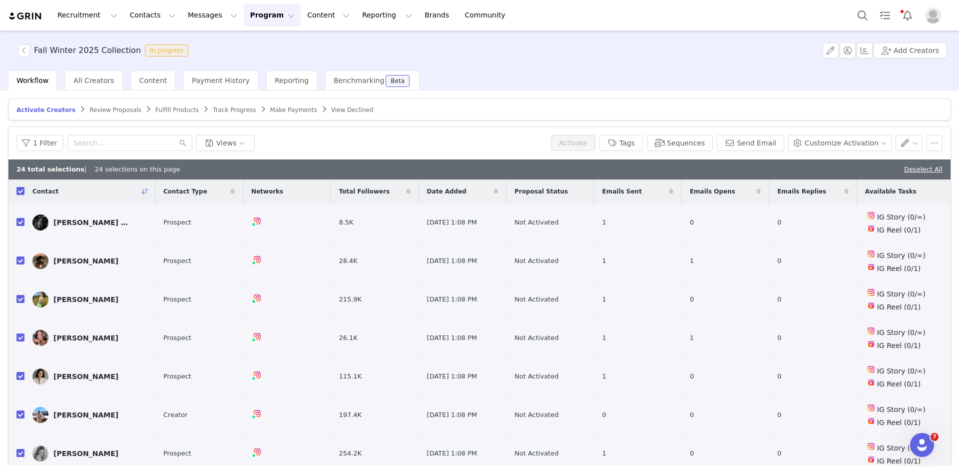
checkbox input "false"
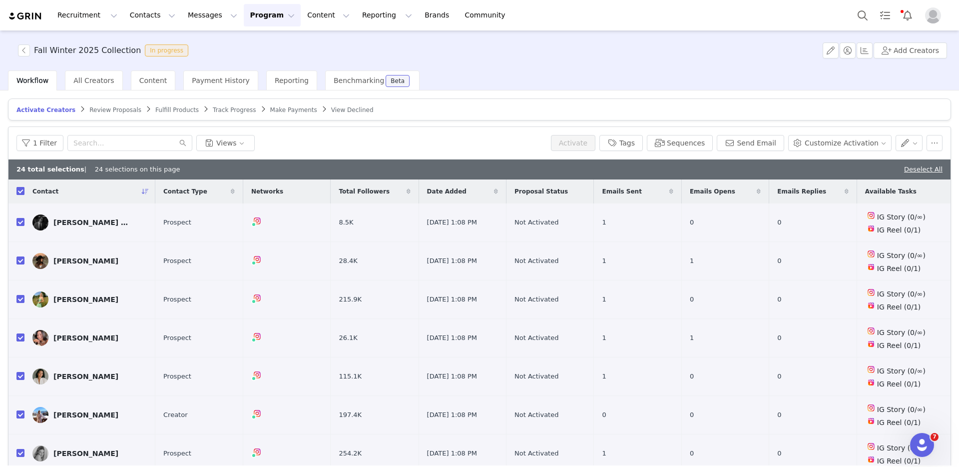
checkbox input "false"
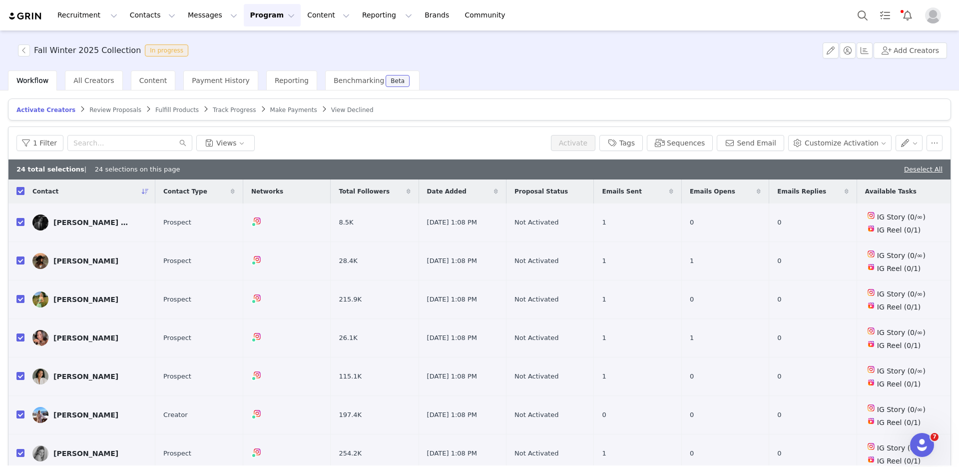
checkbox input "false"
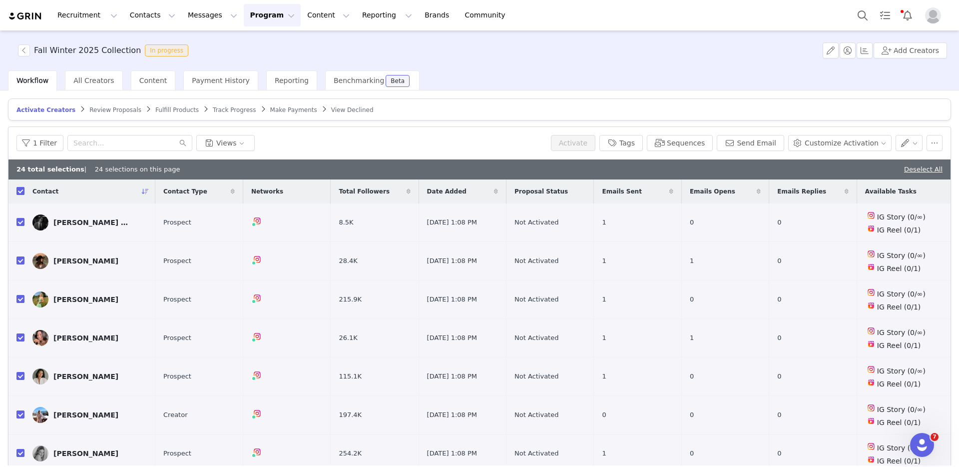
checkbox input "false"
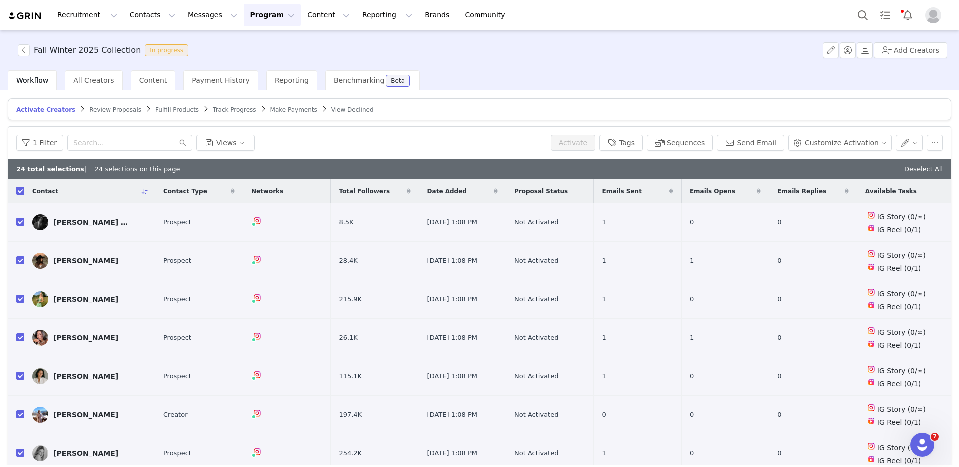
checkbox input "false"
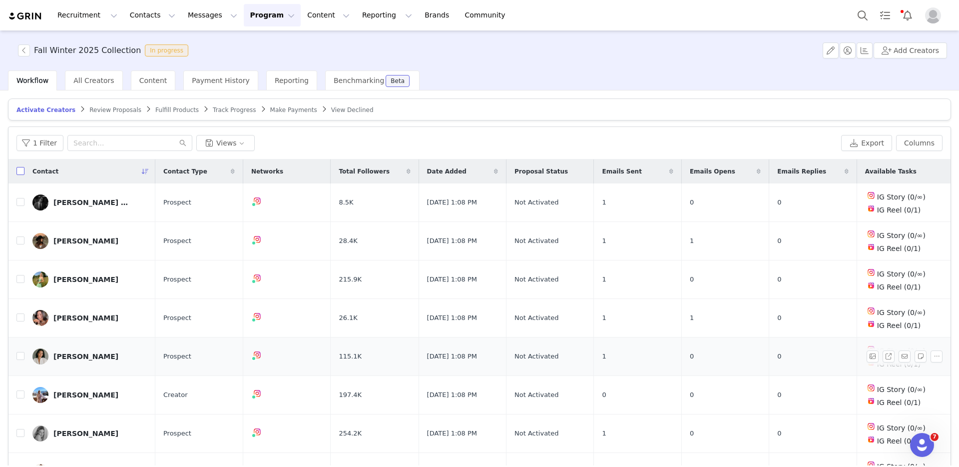
scroll to position [59, 0]
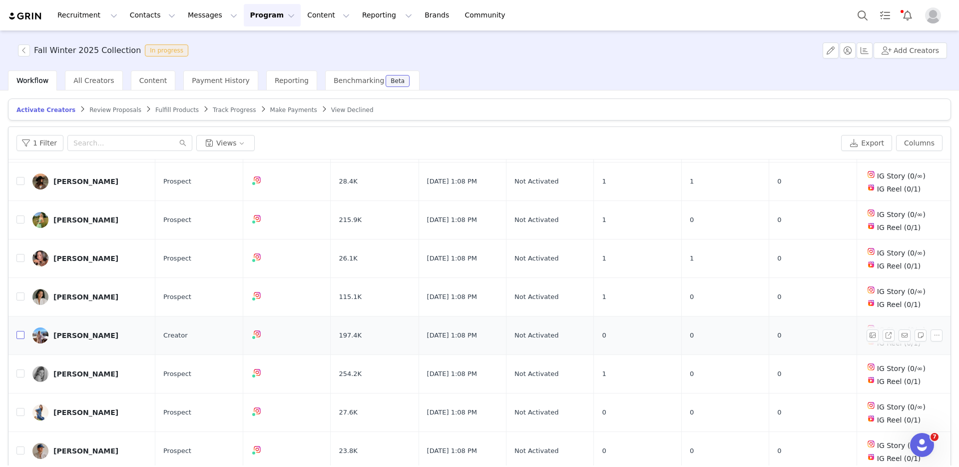
click at [22, 332] on input "checkbox" at bounding box center [20, 335] width 8 height 8
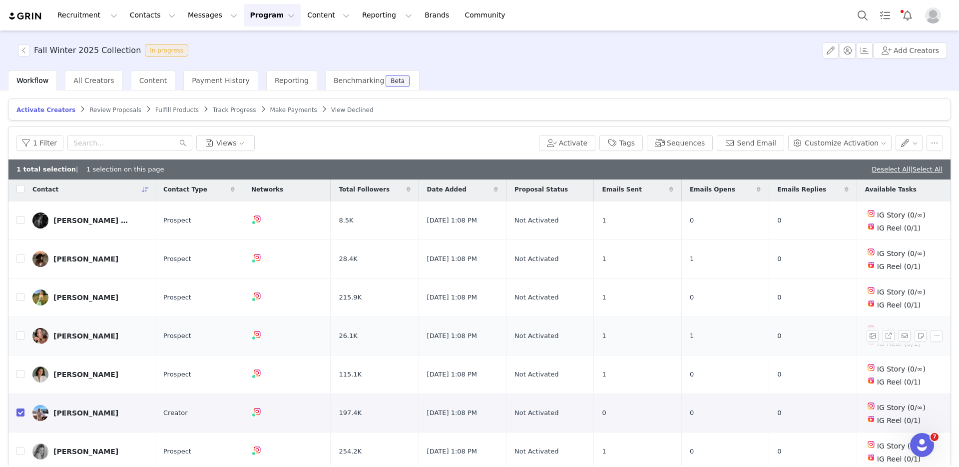
scroll to position [4, 0]
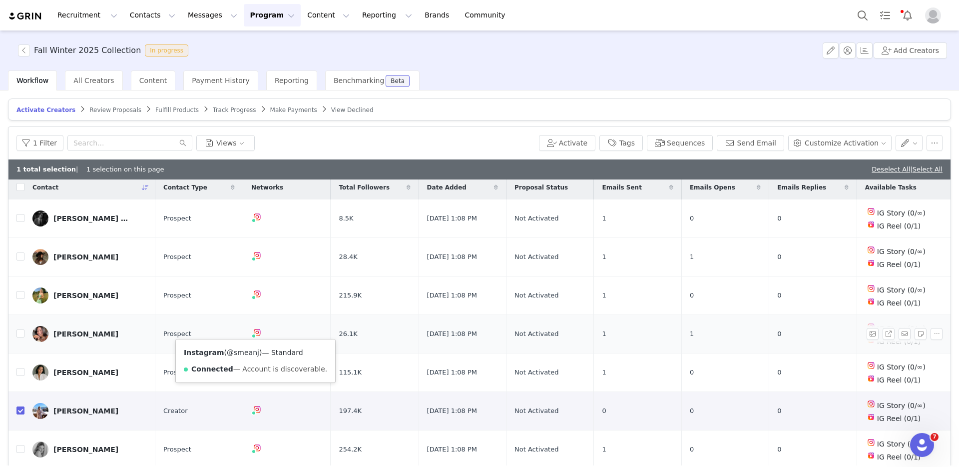
click at [245, 355] on link "@smeanj" at bounding box center [243, 352] width 32 height 8
click at [22, 410] on input "checkbox" at bounding box center [20, 410] width 8 height 8
checkbox input "false"
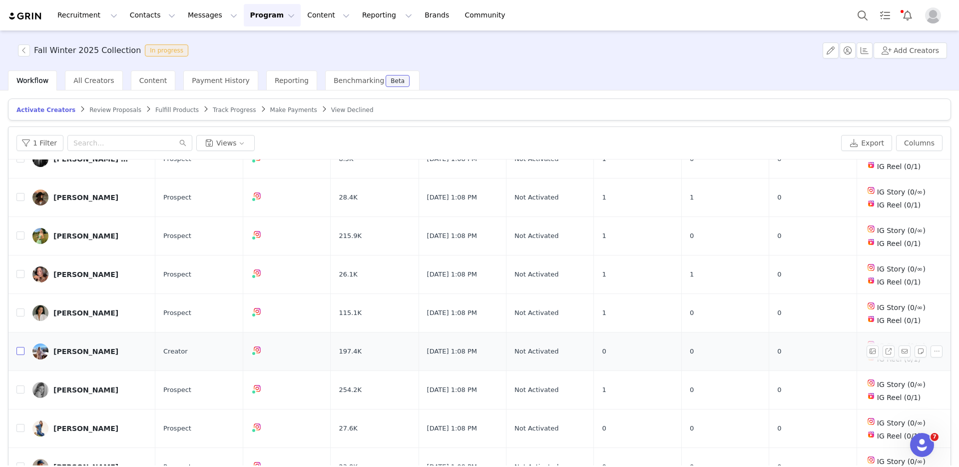
scroll to position [58, 0]
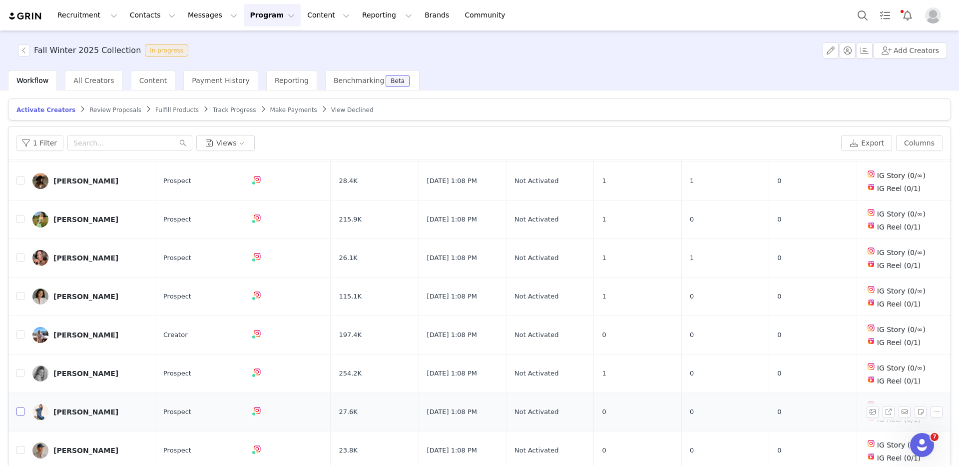
click at [20, 412] on input "checkbox" at bounding box center [20, 411] width 8 height 8
checkbox input "true"
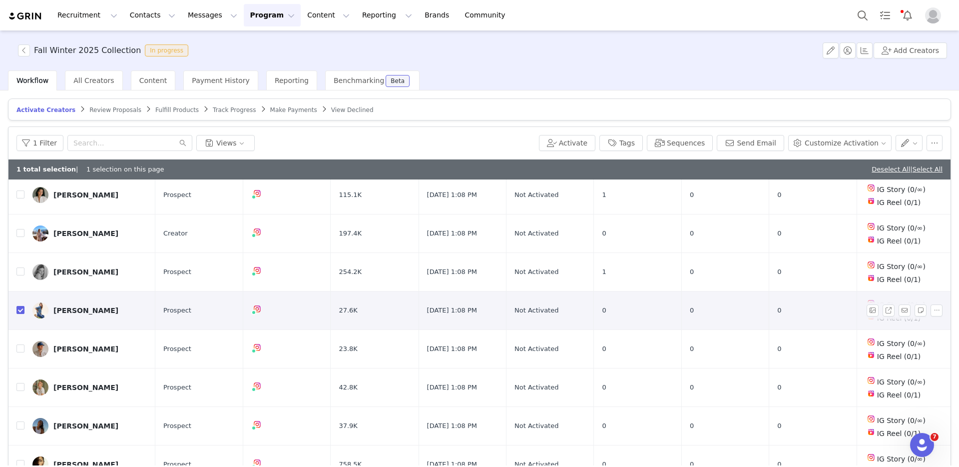
scroll to position [220, 0]
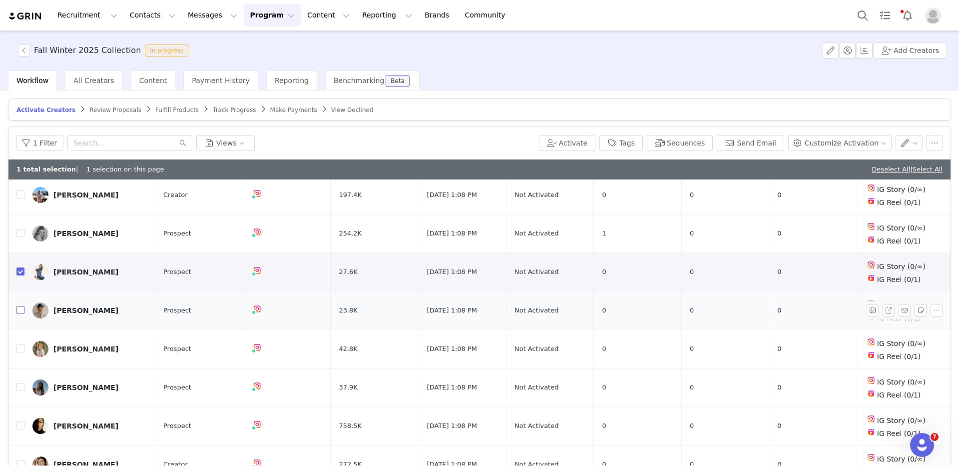
click at [22, 307] on input "checkbox" at bounding box center [20, 310] width 8 height 8
checkbox input "true"
click at [20, 383] on input "checkbox" at bounding box center [20, 387] width 8 height 8
checkbox input "true"
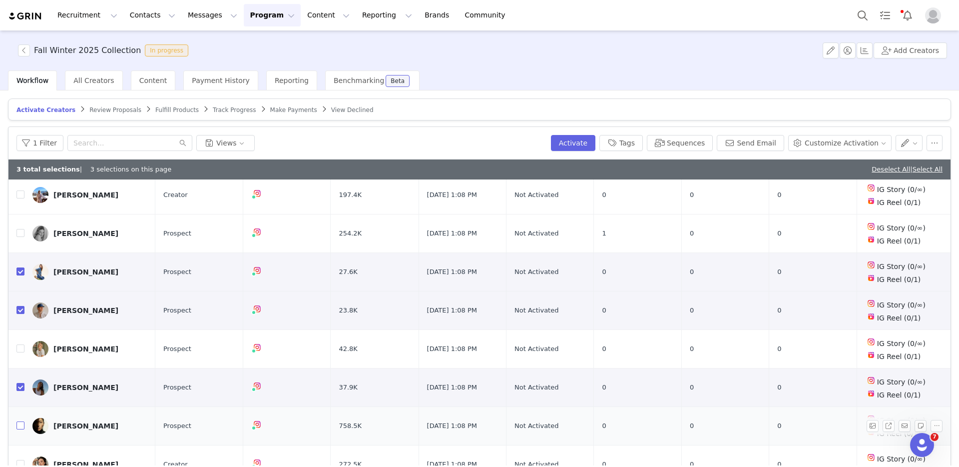
click at [18, 421] on input "checkbox" at bounding box center [20, 425] width 8 height 8
checkbox input "true"
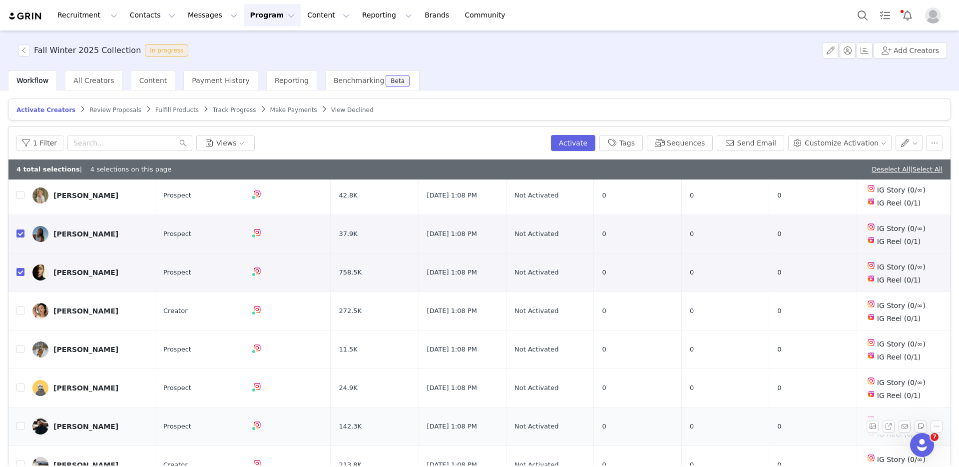
scroll to position [375, 0]
click at [18, 420] on input "checkbox" at bounding box center [20, 424] width 8 height 8
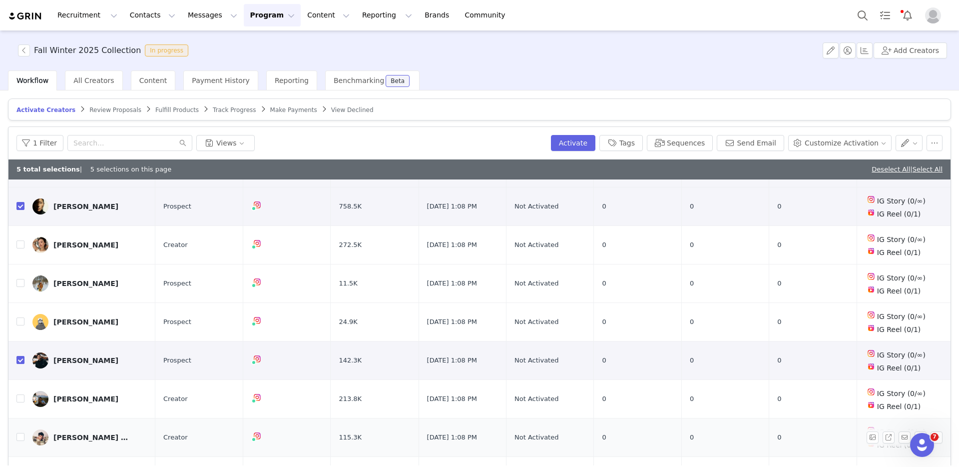
scroll to position [445, 0]
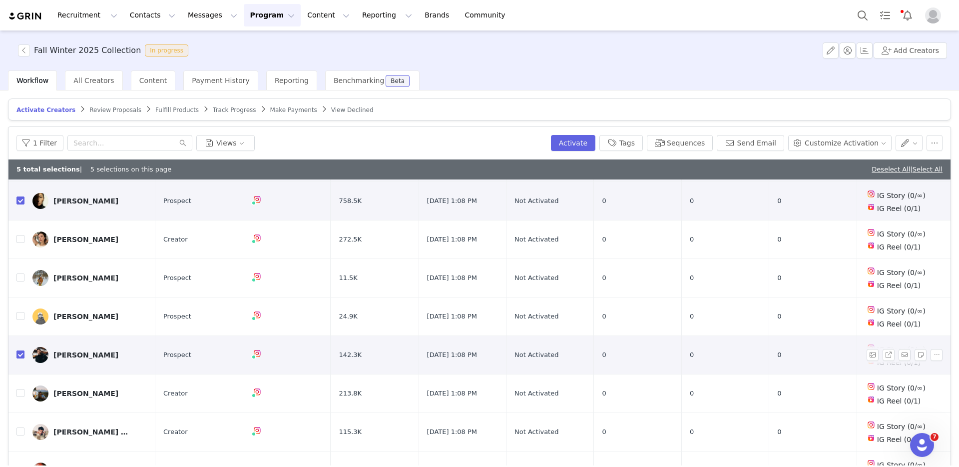
click at [18, 350] on input "checkbox" at bounding box center [20, 354] width 8 height 8
click at [19, 350] on input "checkbox" at bounding box center [20, 354] width 8 height 8
checkbox input "true"
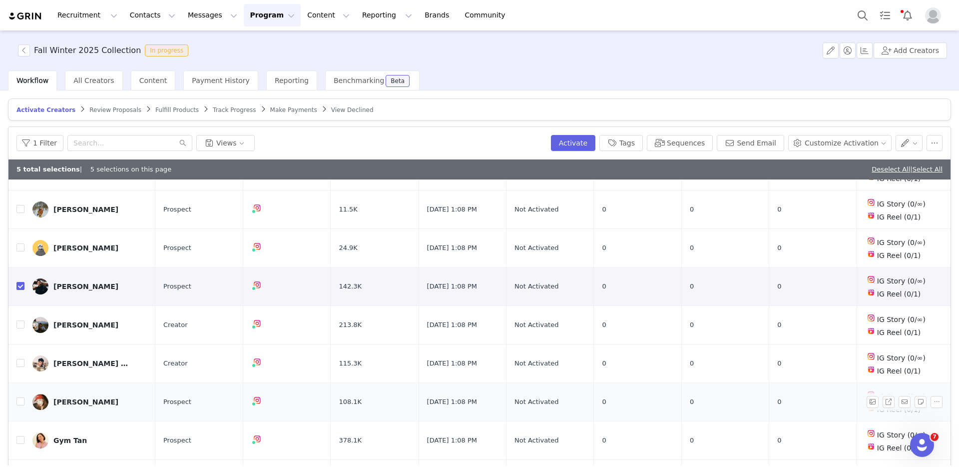
scroll to position [514, 0]
click at [17, 396] on input "checkbox" at bounding box center [20, 400] width 8 height 8
checkbox input "true"
click at [20, 435] on input "checkbox" at bounding box center [20, 439] width 8 height 8
checkbox input "true"
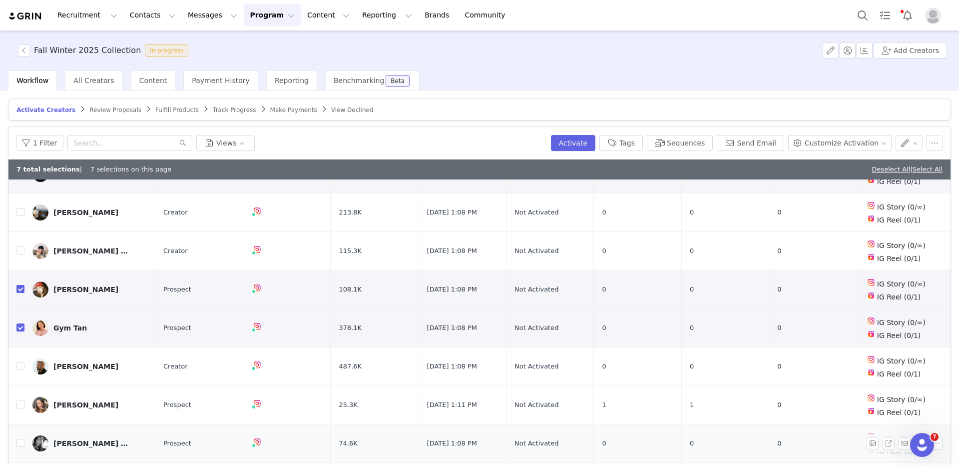
scroll to position [639, 0]
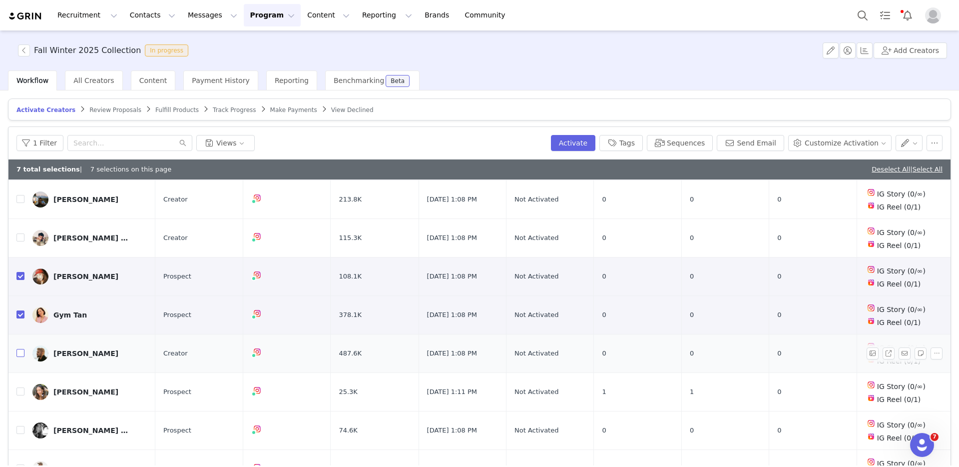
click at [21, 349] on input "checkbox" at bounding box center [20, 353] width 8 height 8
click at [22, 349] on input "checkbox" at bounding box center [20, 353] width 8 height 8
checkbox input "false"
click at [19, 426] on input "checkbox" at bounding box center [20, 430] width 8 height 8
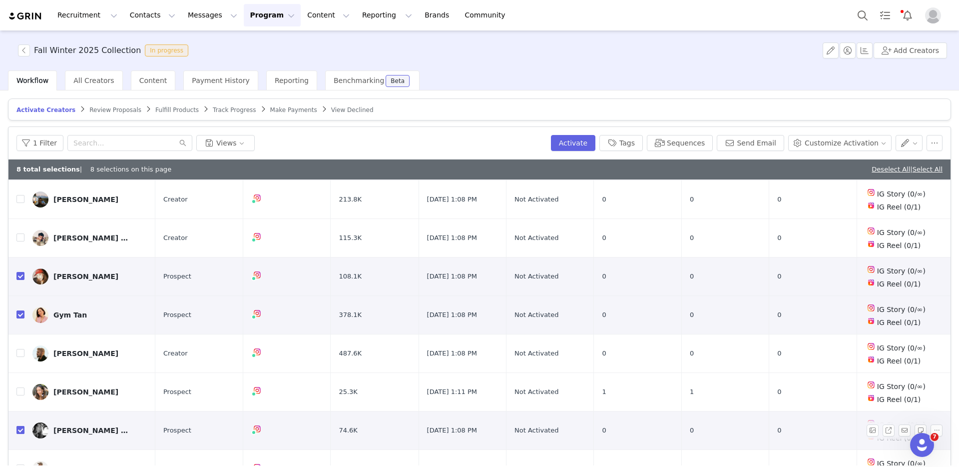
checkbox input "true"
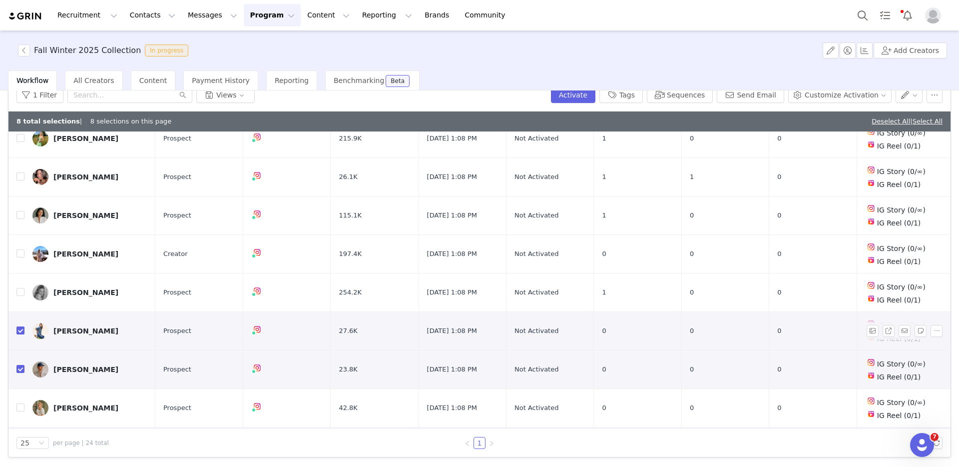
scroll to position [67, 0]
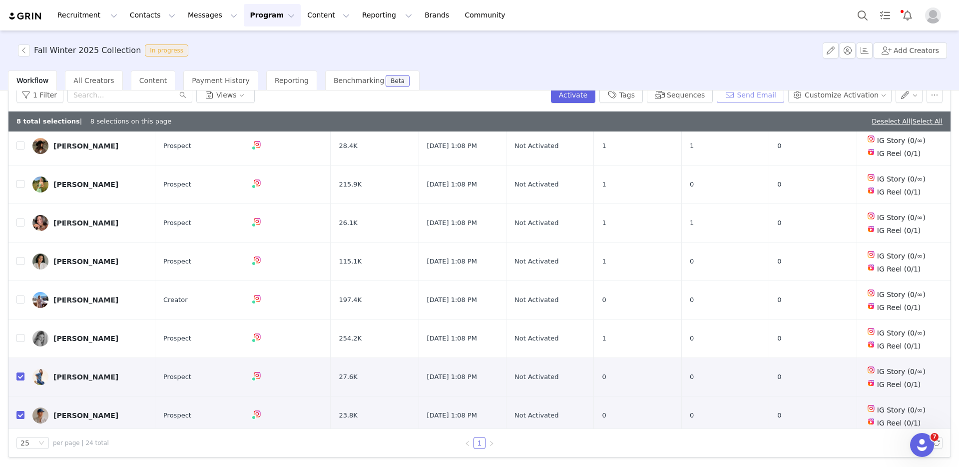
click at [735, 98] on button "Send Email" at bounding box center [750, 95] width 67 height 16
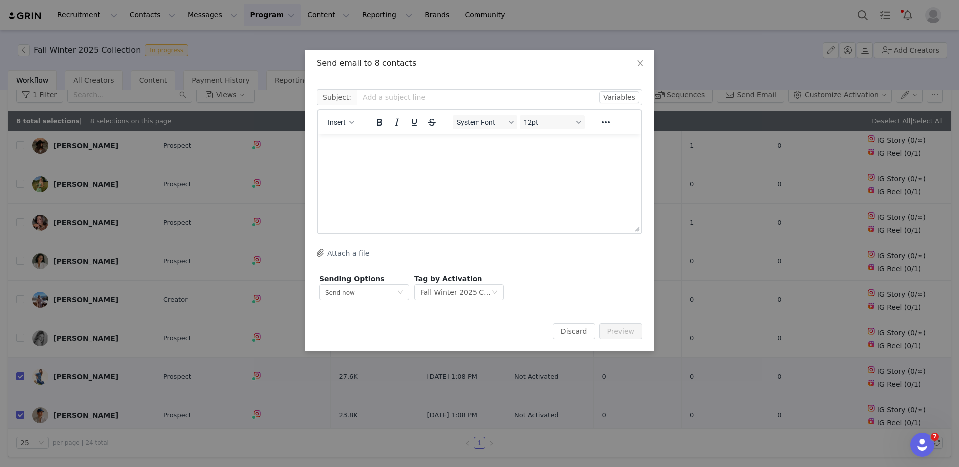
scroll to position [0, 0]
click at [401, 97] on input "text" at bounding box center [500, 97] width 286 height 16
click at [628, 97] on button "Variables" at bounding box center [620, 97] width 40 height 12
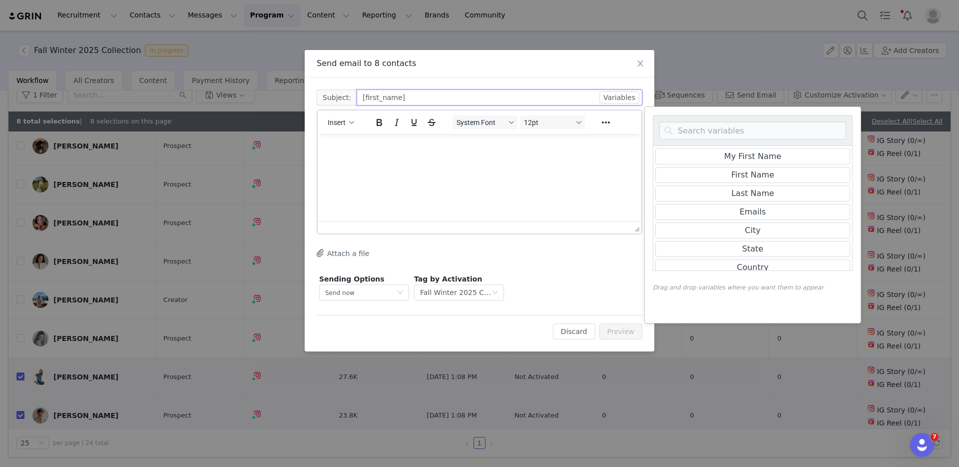
click at [469, 100] on input "[first_name]" at bounding box center [500, 97] width 286 height 16
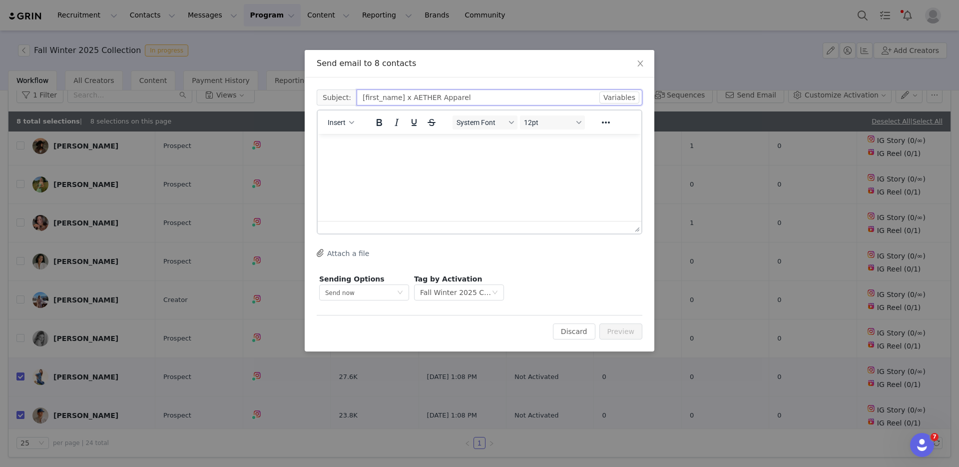
type input "[first_name] x AETHER Apparel"
click at [391, 161] on html at bounding box center [480, 147] width 324 height 27
click at [350, 126] on button "Insert" at bounding box center [341, 122] width 34 height 14
click at [363, 150] on div "Insert Variable" at bounding box center [377, 156] width 90 height 12
select select
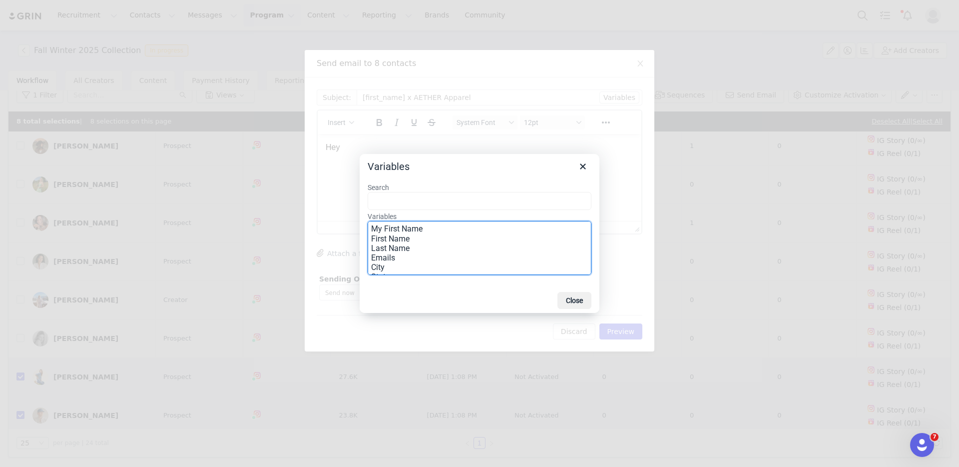
drag, startPoint x: 400, startPoint y: 236, endPoint x: 350, endPoint y: 173, distance: 80.3
click at [350, 173] on div "Variables Search Variables My First Name First Name Last Name Emails City State…" at bounding box center [479, 233] width 959 height 467
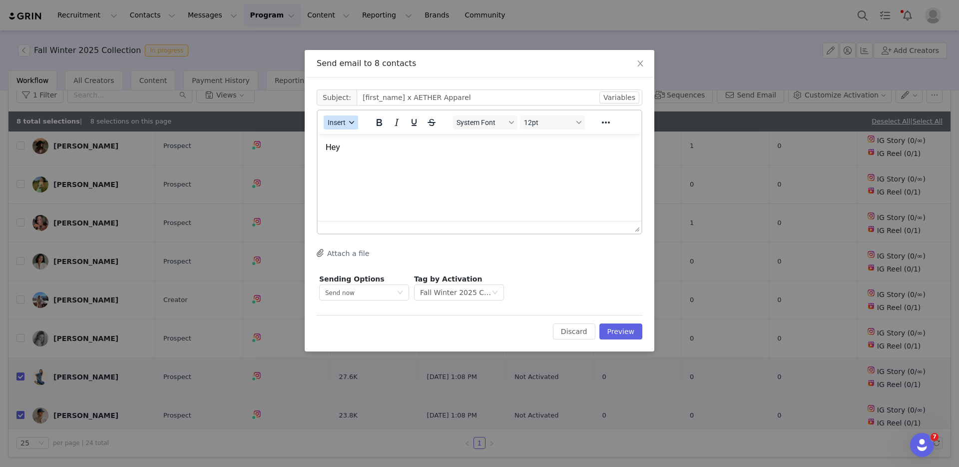
click at [347, 124] on button "Insert" at bounding box center [341, 122] width 34 height 14
click at [367, 155] on div "Insert Variable" at bounding box center [377, 156] width 90 height 12
select select
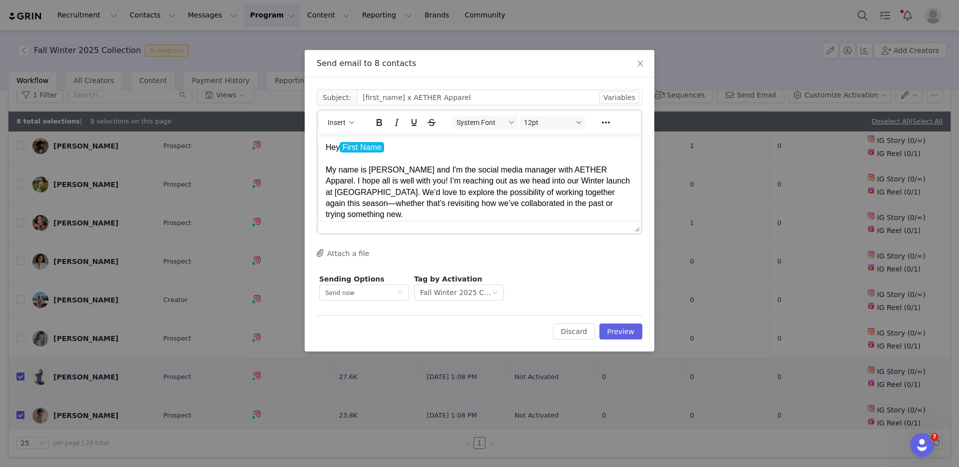
click at [607, 169] on p "Hey First Name My name is Amanda and I'm the social media manager with AETHER A…" at bounding box center [480, 181] width 308 height 78
drag, startPoint x: 607, startPoint y: 169, endPoint x: 394, endPoint y: 180, distance: 212.7
click at [394, 180] on p "Hey First Name My name is Amanda and I'm the social media manager with AETHER A…" at bounding box center [480, 181] width 308 height 78
click at [540, 180] on p "Hey First Name My name is Amanda and I'm the social media manager with AETHER A…" at bounding box center [480, 181] width 308 height 78
click at [529, 180] on p "Hey First Name My name is Amanda and I'm the social media manager with AETHER A…" at bounding box center [480, 181] width 308 height 78
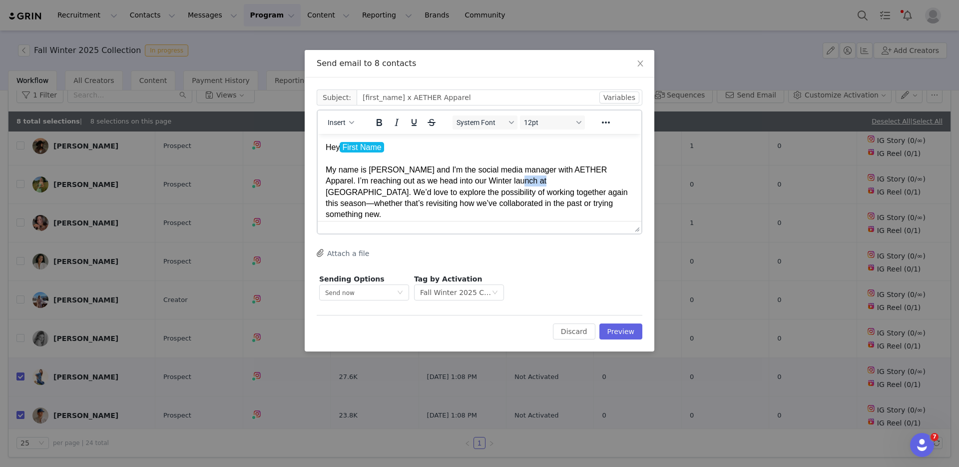
click at [529, 180] on p "Hey First Name My name is Amanda and I'm the social media manager with AETHER A…" at bounding box center [480, 181] width 308 height 78
drag, startPoint x: 551, startPoint y: 180, endPoint x: 507, endPoint y: 181, distance: 44.5
click at [507, 181] on p "Hey First Name My name is Amanda and I'm the social media manager with AETHER A…" at bounding box center [480, 175] width 308 height 67
click at [353, 194] on p "Hey First Name My name is Amanda and I'm the social media manager with AETHER A…" at bounding box center [480, 175] width 308 height 67
click at [358, 194] on p "Hey First Name My name is Amanda and I'm the social media manager with AETHER A…" at bounding box center [480, 175] width 308 height 67
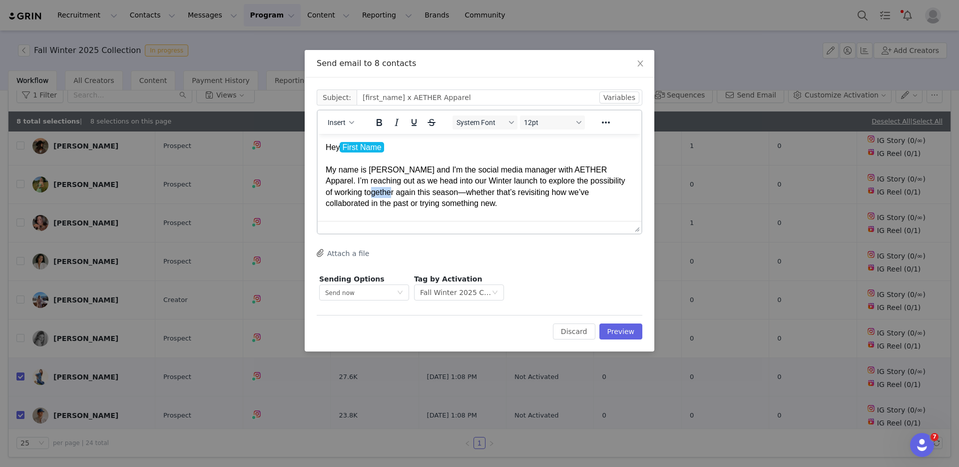
click at [358, 194] on p "Hey First Name My name is Amanda and I'm the social media manager with AETHER A…" at bounding box center [480, 175] width 308 height 67
click at [363, 192] on p "Hey First Name My name is Amanda and I'm the social media manager with AETHER A…" at bounding box center [480, 175] width 308 height 67
click at [413, 192] on p "Hey First Name My name is Amanda and I'm the social media manager with AETHER A…" at bounding box center [480, 175] width 308 height 67
click at [407, 191] on p "Hey First Name My name is Amanda and I'm the social media manager with AETHER A…" at bounding box center [480, 175] width 308 height 67
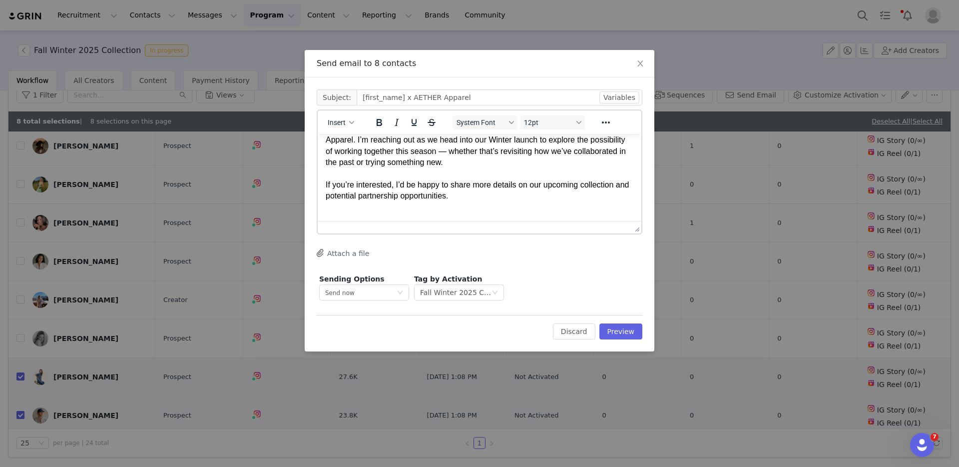
scroll to position [55, 0]
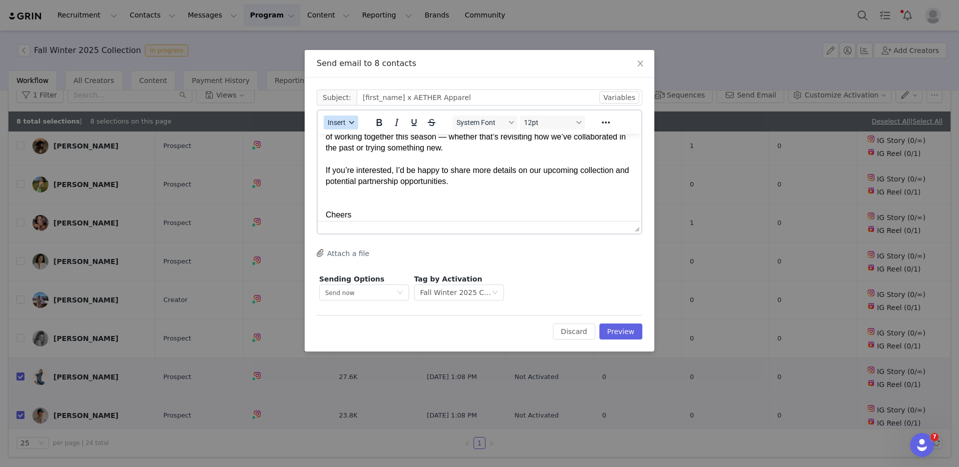
click at [337, 116] on button "Insert" at bounding box center [341, 122] width 34 height 14
click at [354, 166] on div "Insert Signature" at bounding box center [377, 172] width 90 height 12
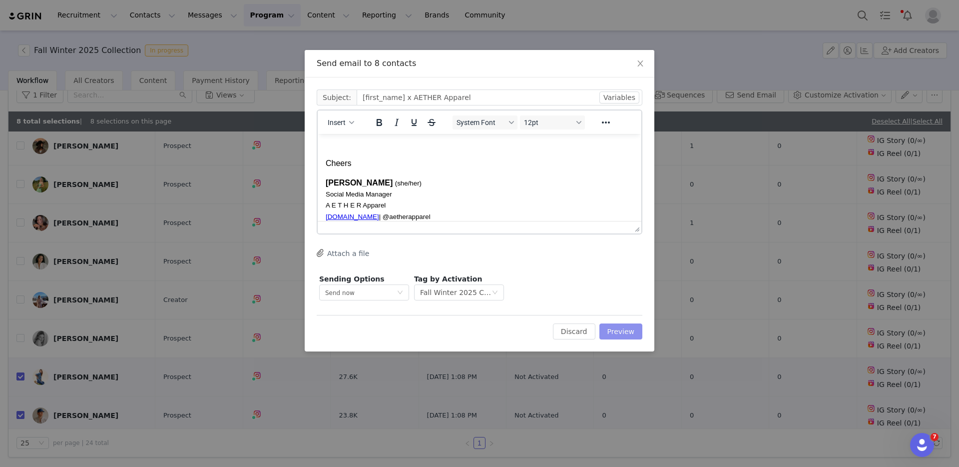
click at [634, 332] on button "Preview" at bounding box center [621, 331] width 43 height 16
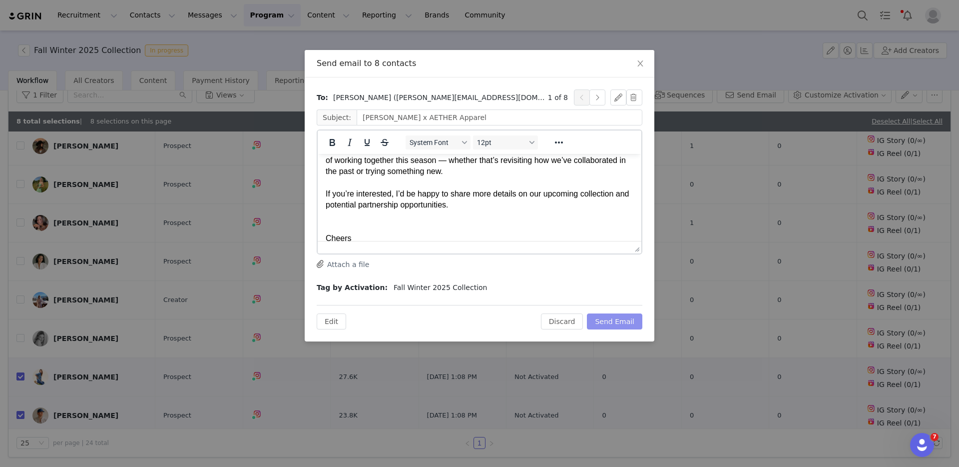
scroll to position [54, 0]
click at [594, 95] on button "button" at bounding box center [598, 97] width 16 height 16
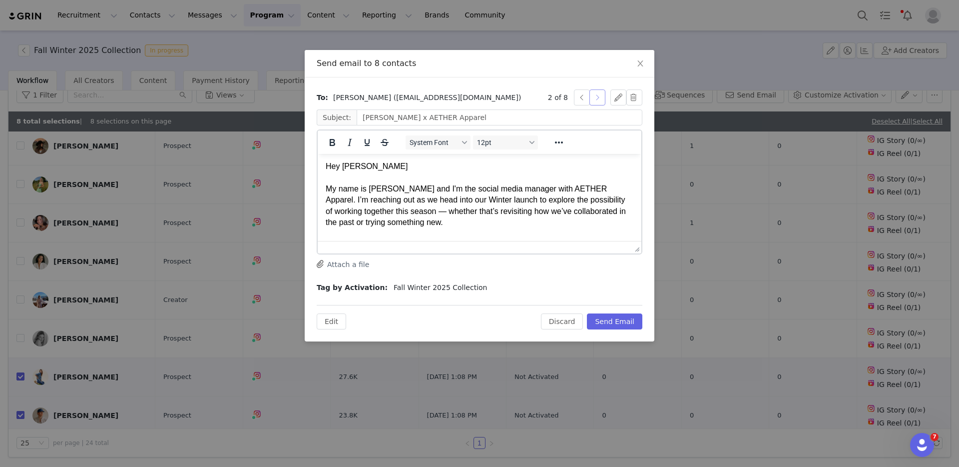
scroll to position [0, 0]
click at [594, 99] on button "button" at bounding box center [598, 97] width 16 height 16
type input "Caley x AETHER Apparel"
click at [634, 323] on button "Send Email" at bounding box center [614, 321] width 55 height 16
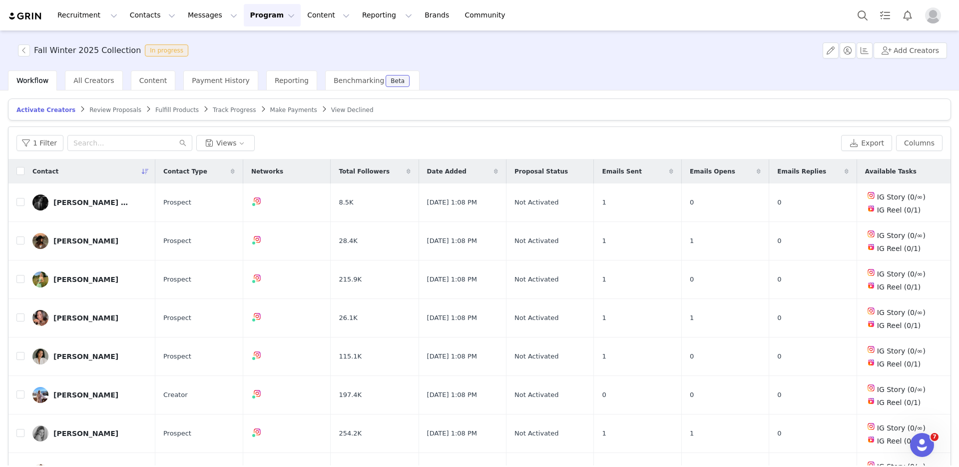
click at [645, 172] on div "Emails Sent" at bounding box center [637, 171] width 87 height 24
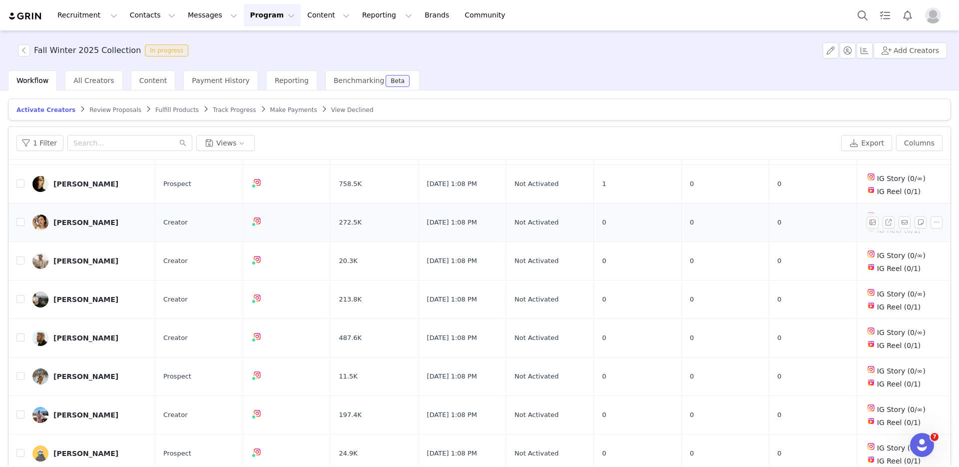
scroll to position [558, 0]
click at [187, 26] on button "Messages Messages" at bounding box center [212, 15] width 61 height 22
click at [191, 55] on link "Inbox" at bounding box center [210, 62] width 79 height 18
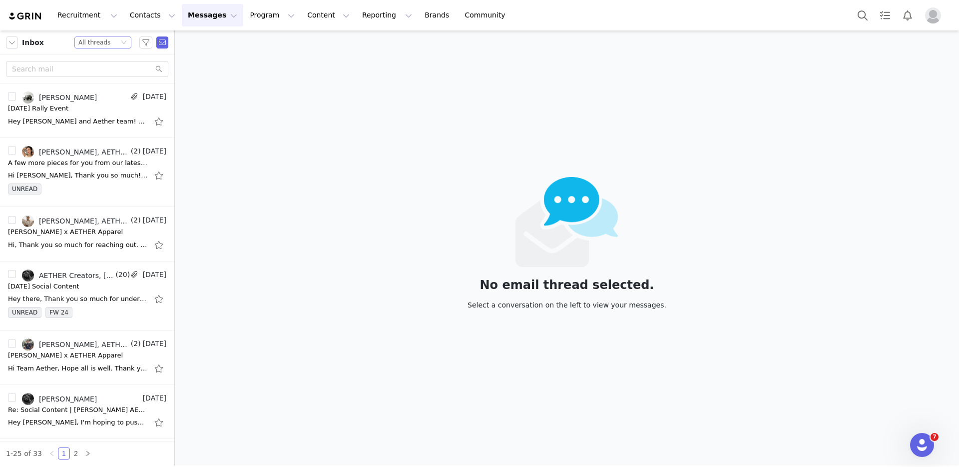
click at [109, 44] on div "Status All threads" at bounding box center [98, 42] width 40 height 11
click at [104, 57] on li "All threads" at bounding box center [102, 60] width 57 height 16
click at [74, 122] on div "Hey [PERSON_NAME] and Aether team! Have an upcoming event for your consideratio…" at bounding box center [78, 121] width 140 height 10
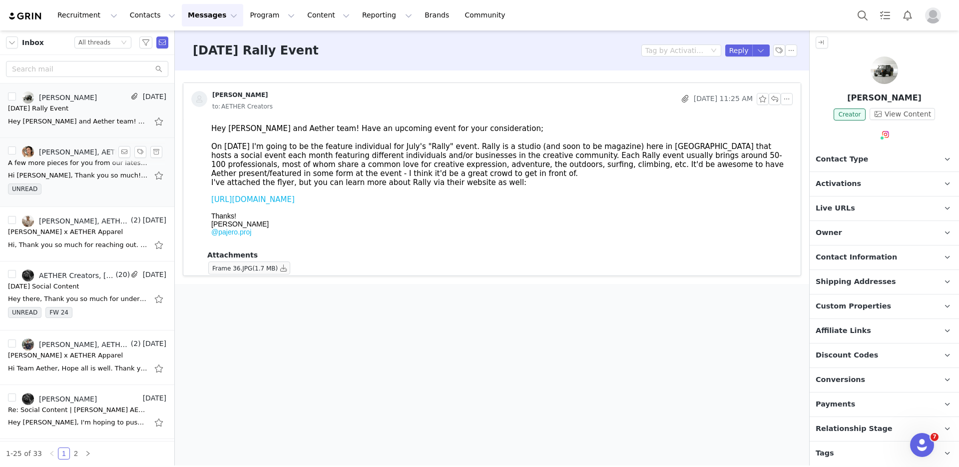
click at [86, 155] on div "[PERSON_NAME], AETHER Creators, [PERSON_NAME]" at bounding box center [84, 152] width 90 height 8
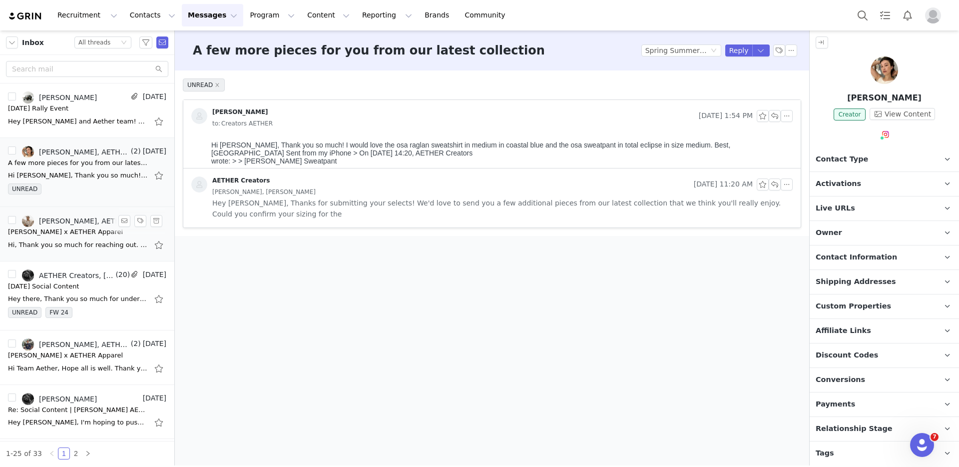
click at [81, 232] on div "[PERSON_NAME] x AETHER Apparel" at bounding box center [65, 232] width 115 height 10
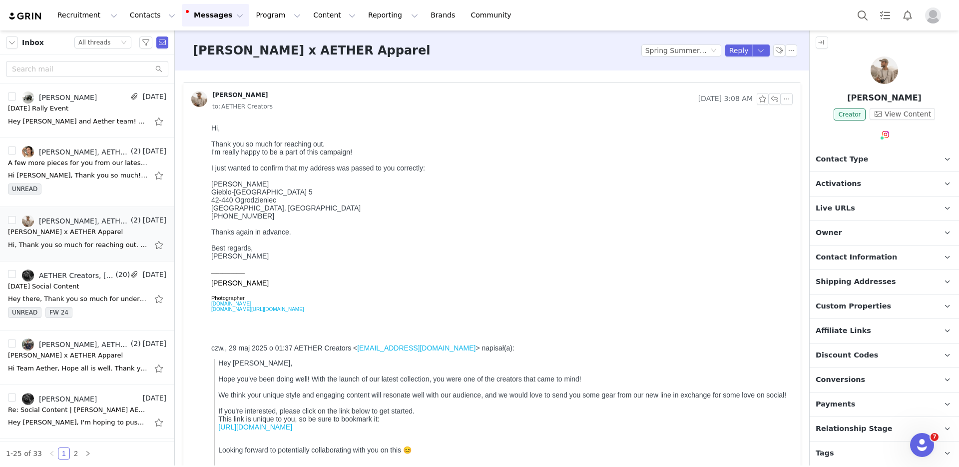
click at [194, 6] on button "Messages Messages" at bounding box center [215, 15] width 67 height 22
click at [190, 57] on p "Inbox" at bounding box center [188, 62] width 19 height 10
click at [16, 42] on button "button" at bounding box center [12, 42] width 12 height 12
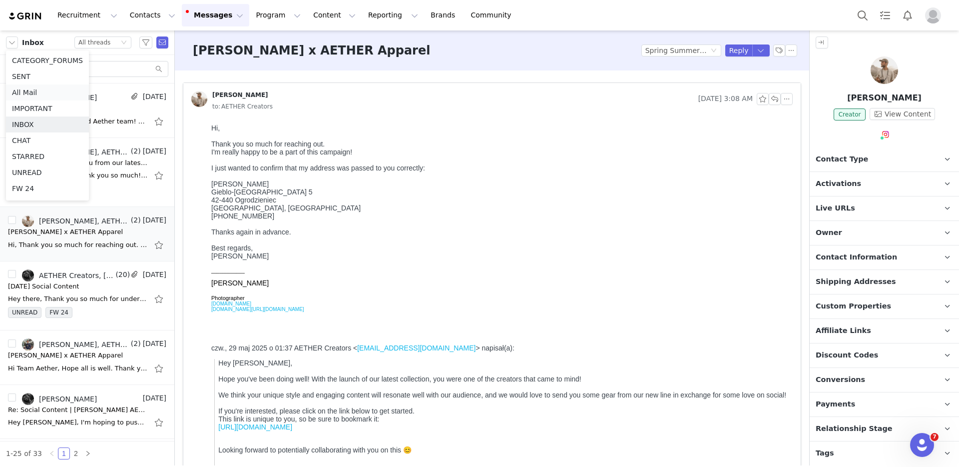
click at [21, 85] on li "All Mail" at bounding box center [47, 92] width 83 height 16
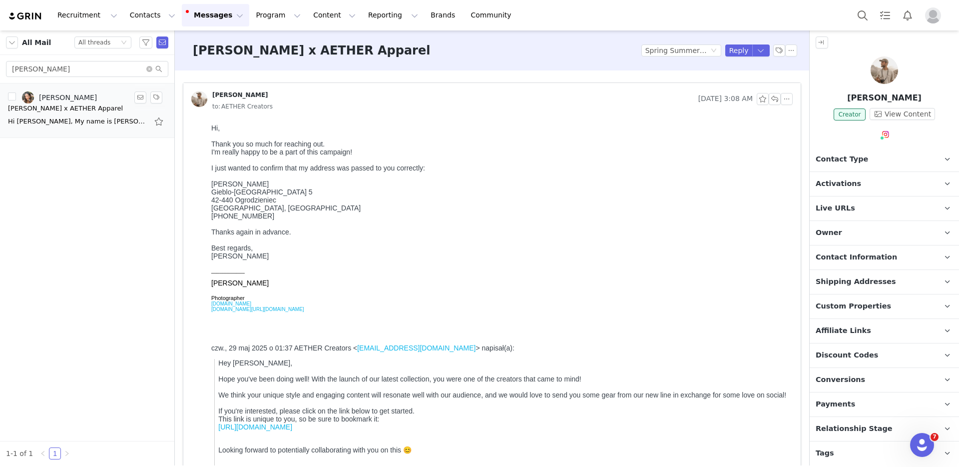
click at [74, 118] on div "Hi [PERSON_NAME], My name is [PERSON_NAME], and I'm the Social Media Manager wi…" at bounding box center [78, 121] width 140 height 10
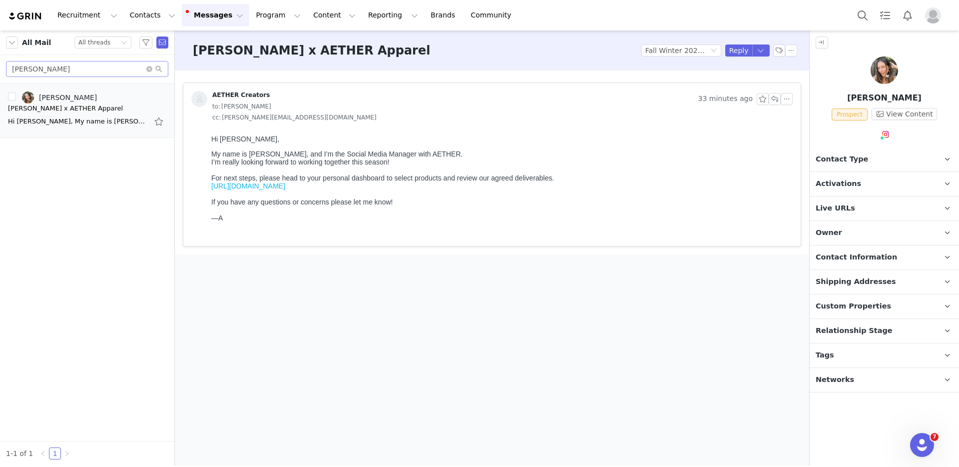
click at [152, 69] on span at bounding box center [154, 68] width 16 height 7
click at [150, 68] on icon "icon: close-circle" at bounding box center [149, 69] width 6 height 6
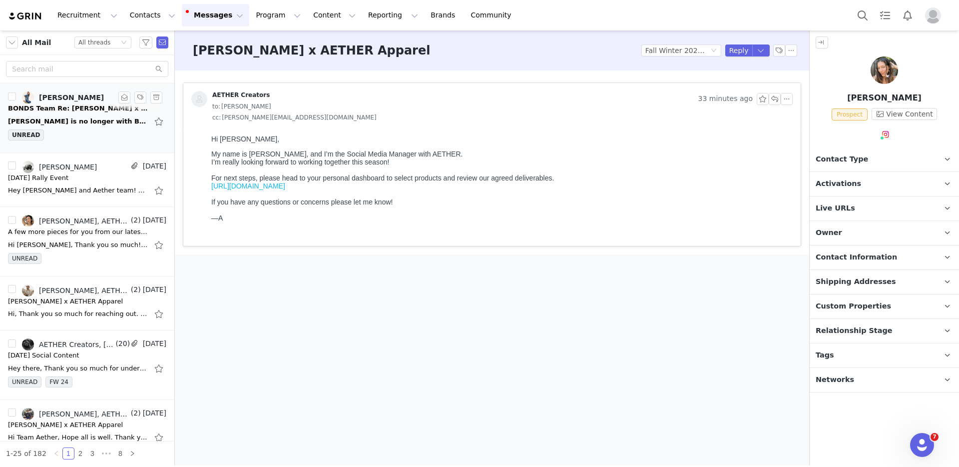
click at [75, 122] on div "[PERSON_NAME] is no longer with BONDS. Please send any inquiries to [EMAIL_ADDR…" at bounding box center [78, 121] width 140 height 10
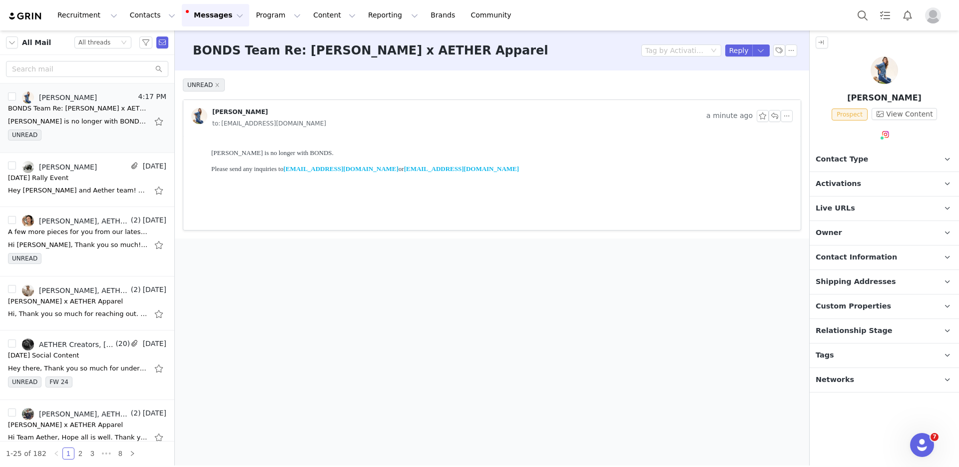
click at [480, 167] on p "Please send any inquiries to [EMAIL_ADDRESS][DOMAIN_NAME] or [EMAIL_ADDRESS][DO…" at bounding box center [500, 169] width 578 height 8
click at [778, 116] on button "button" at bounding box center [775, 116] width 12 height 12
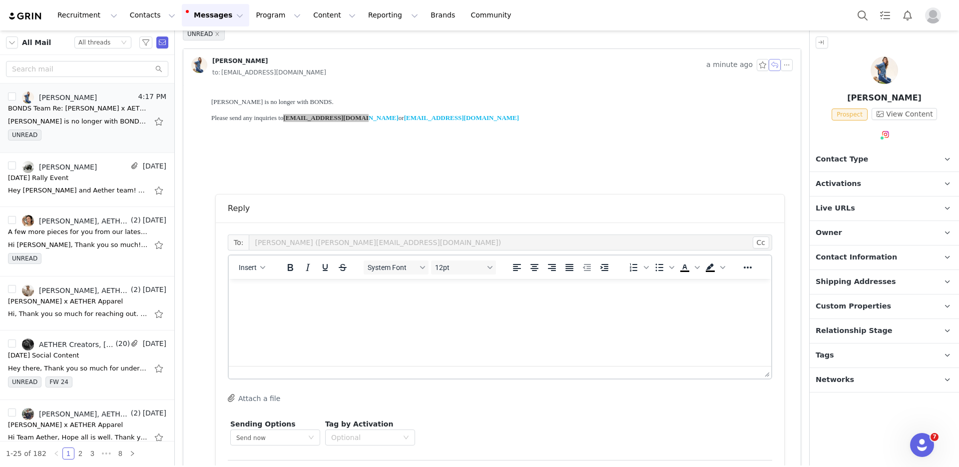
scroll to position [99, 0]
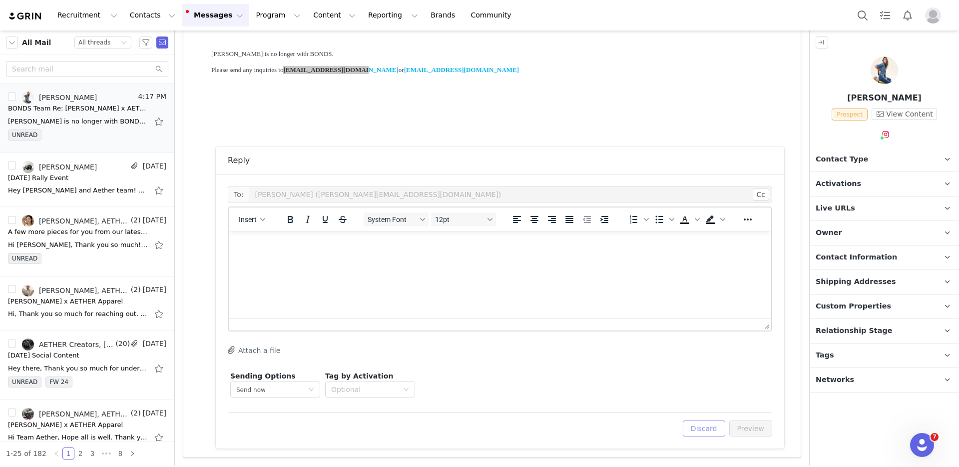
click at [695, 422] on button "Discard" at bounding box center [704, 428] width 42 height 16
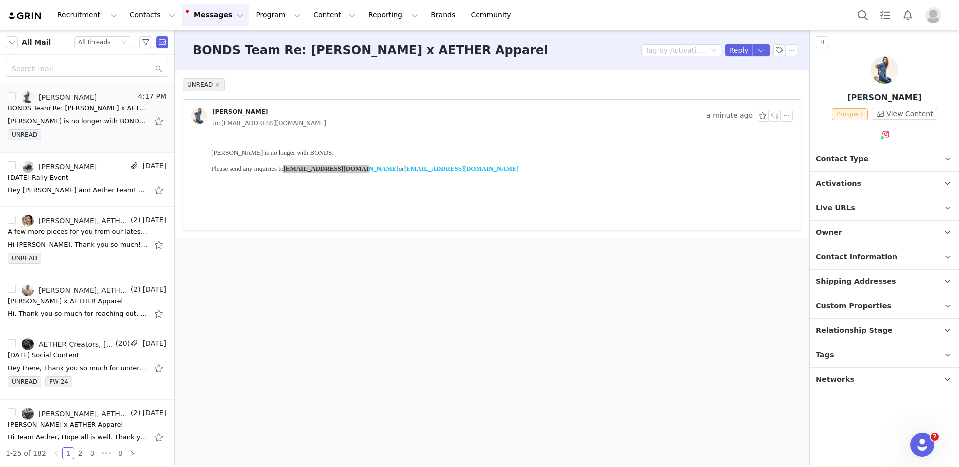
scroll to position [0, 0]
drag, startPoint x: 494, startPoint y: 164, endPoint x: 377, endPoint y: 196, distance: 120.9
click at [382, 168] on p "Please send any inquiries to [EMAIL_ADDRESS][DOMAIN_NAME] or [EMAIL_ADDRESS][DO…" at bounding box center [500, 169] width 578 height 8
copy link "[EMAIL_ADDRESS][DOMAIN_NAME]"
click at [113, 40] on div "Status All threads" at bounding box center [98, 42] width 40 height 11
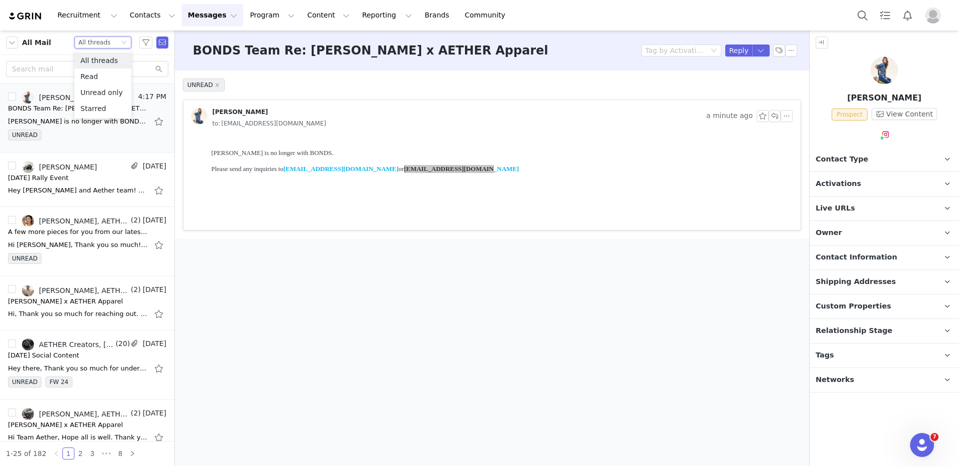
click at [37, 46] on span "All Mail" at bounding box center [36, 42] width 29 height 10
drag, startPoint x: 35, startPoint y: 45, endPoint x: 24, endPoint y: 45, distance: 11.5
click at [35, 45] on span "All Mail" at bounding box center [36, 42] width 29 height 10
click at [13, 43] on button "button" at bounding box center [12, 42] width 12 height 12
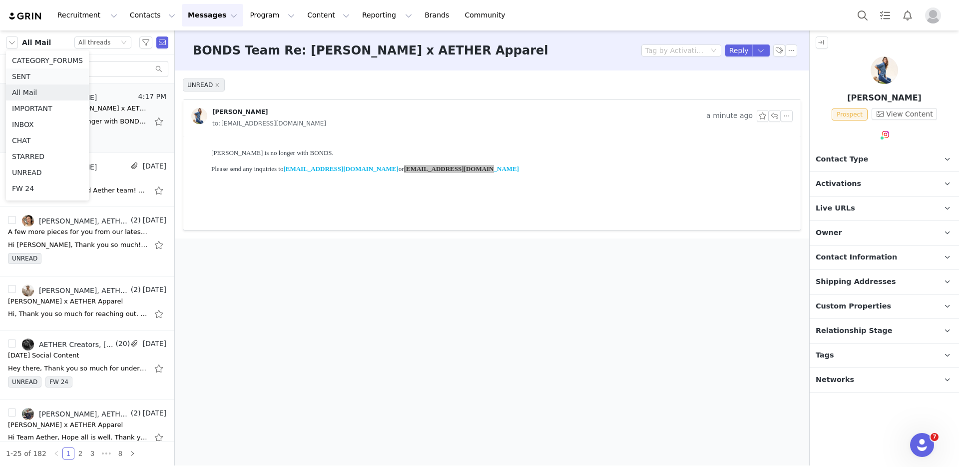
click at [23, 77] on li "SENT" at bounding box center [47, 76] width 83 height 16
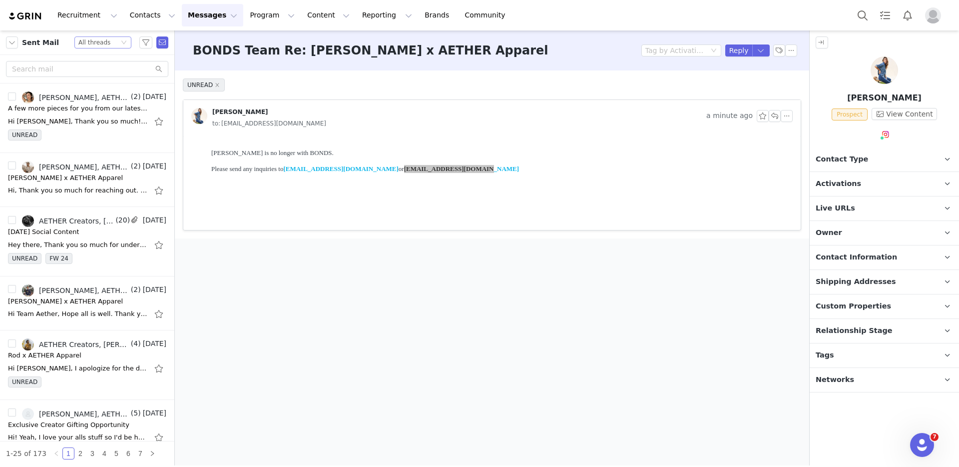
click at [82, 43] on div "All threads" at bounding box center [94, 42] width 32 height 11
click at [91, 56] on li "All threads" at bounding box center [102, 60] width 57 height 16
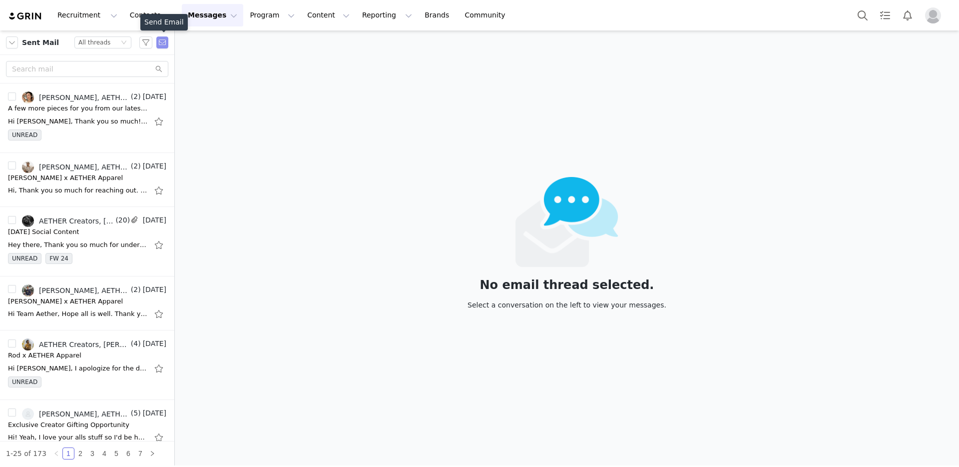
click at [162, 44] on button "button" at bounding box center [162, 42] width 12 height 12
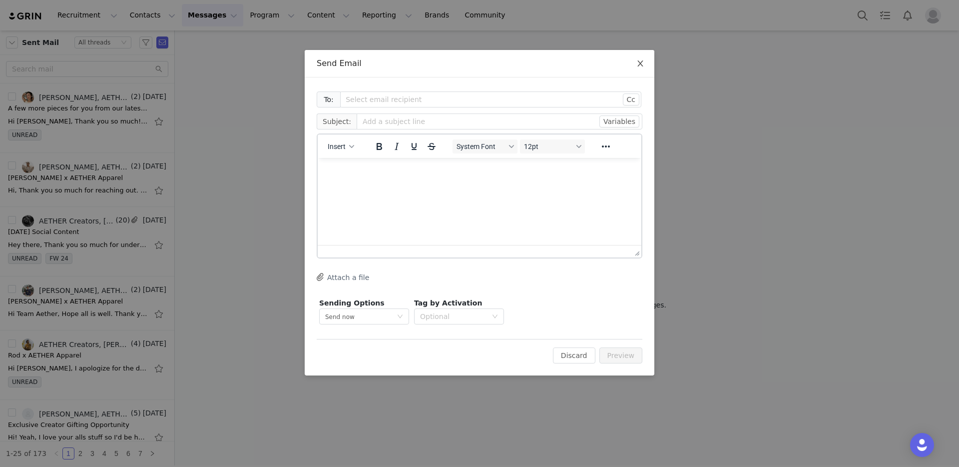
click at [640, 58] on span "Close" at bounding box center [641, 64] width 28 height 28
